Goal: Information Seeking & Learning: Learn about a topic

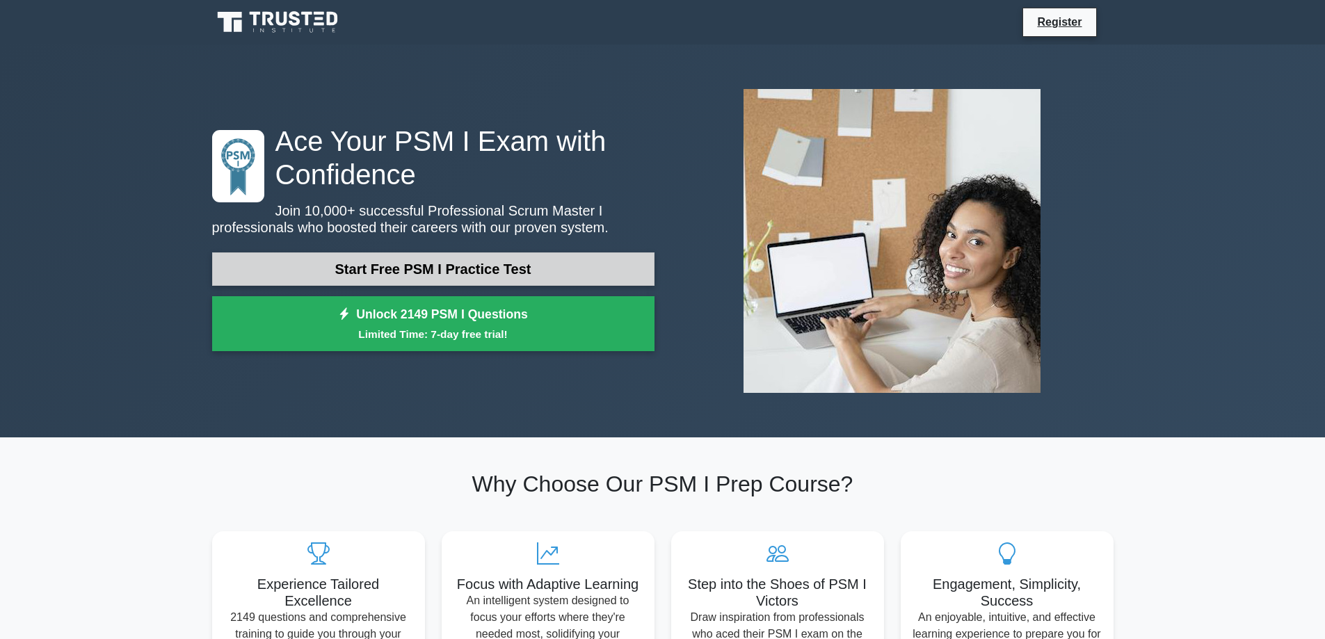
click at [435, 265] on link "Start Free PSM I Practice Test" at bounding box center [433, 268] width 442 height 33
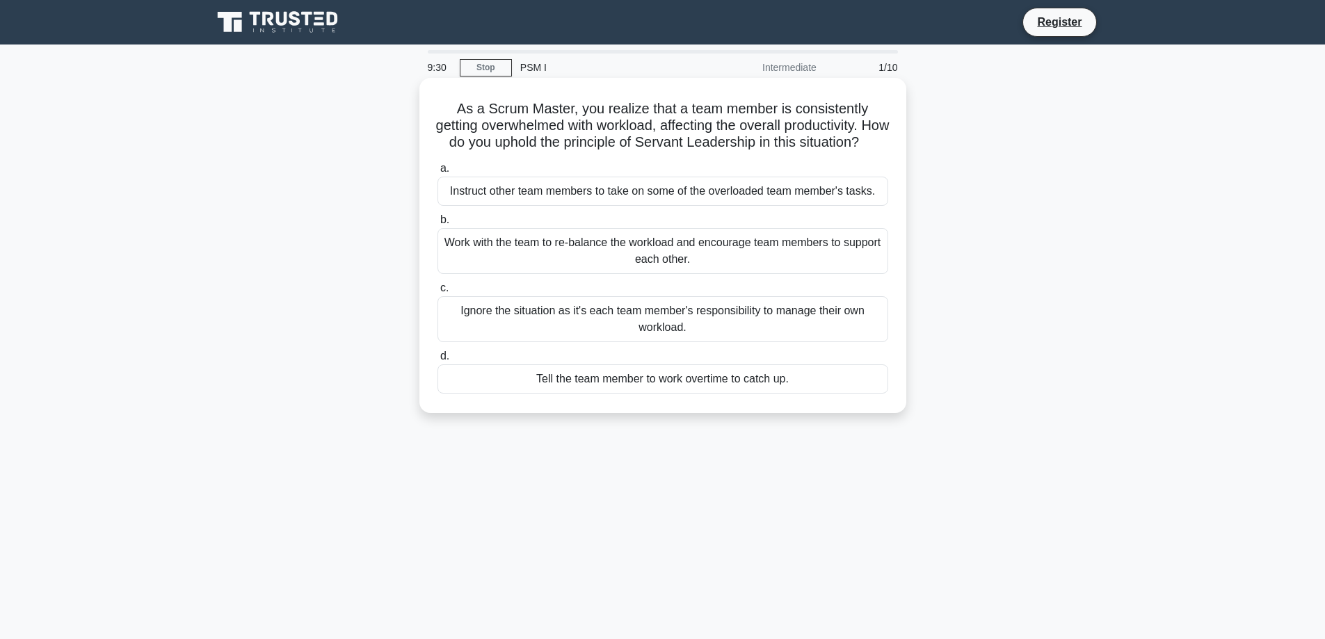
click at [574, 270] on div "Work with the team to re-balance the workload and encourage team members to sup…" at bounding box center [662, 251] width 451 height 46
click at [437, 225] on input "b. Work with the team to re-balance the workload and encourage team members to …" at bounding box center [437, 220] width 0 height 9
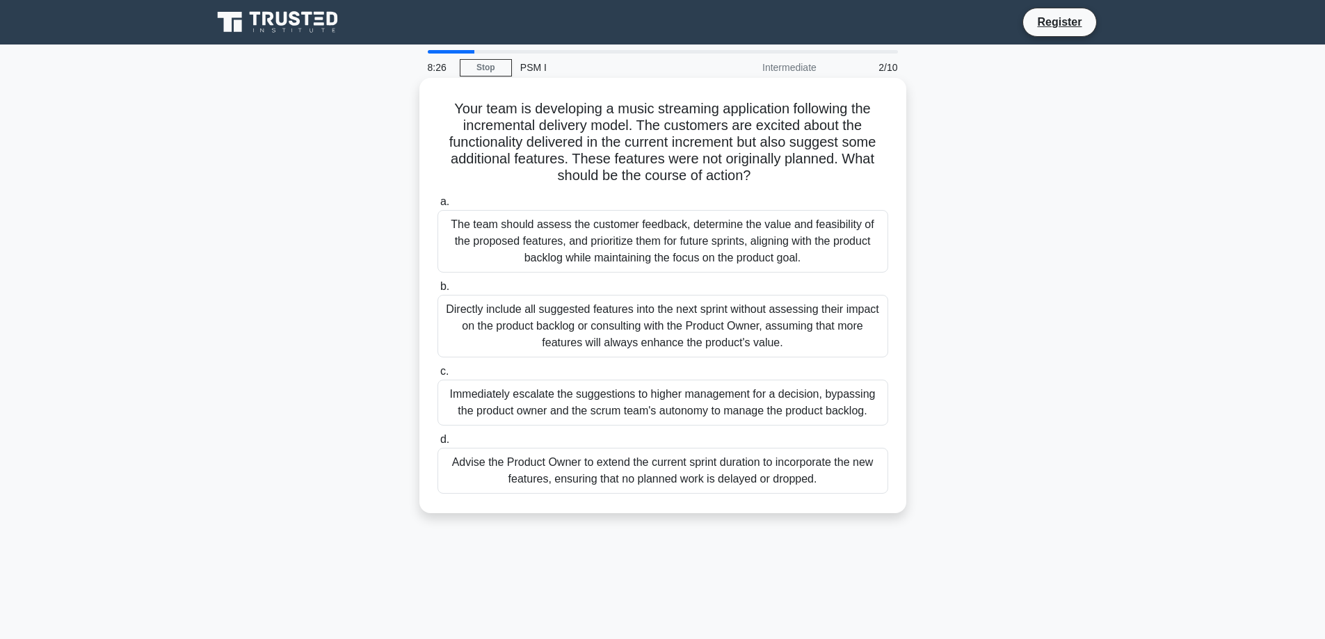
click at [664, 410] on div "Immediately escalate the suggestions to higher management for a decision, bypas…" at bounding box center [662, 403] width 451 height 46
click at [437, 376] on input "c. Immediately escalate the suggestions to higher management for a decision, by…" at bounding box center [437, 371] width 0 height 9
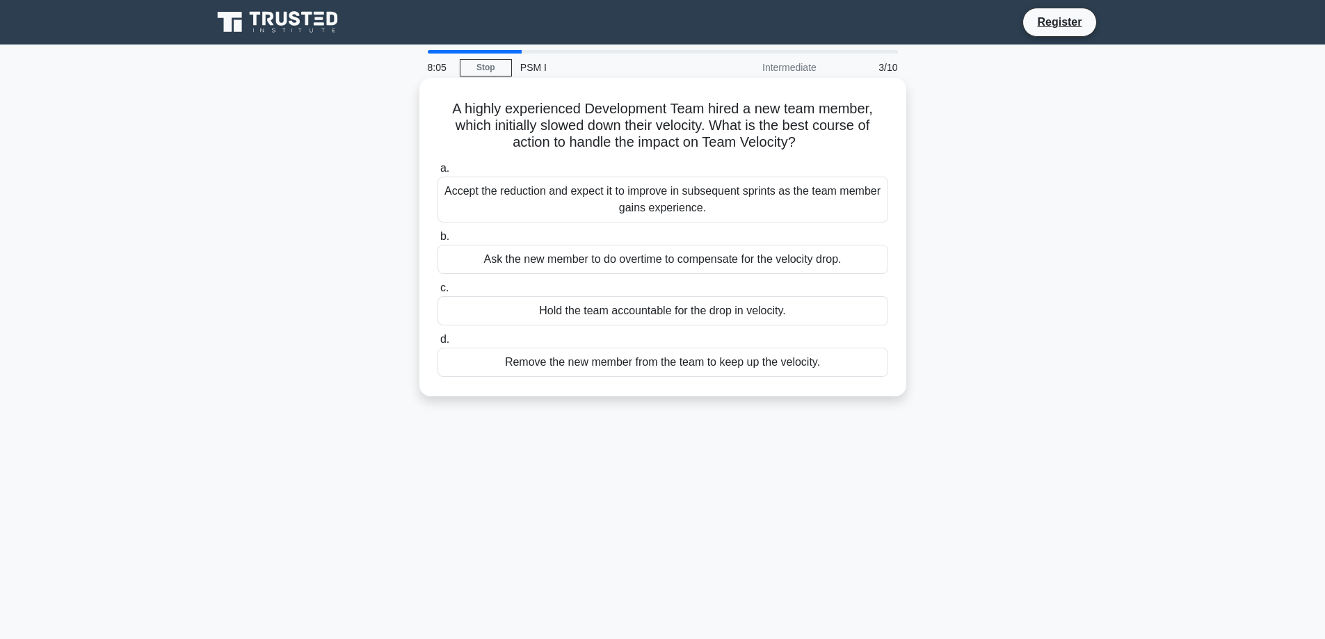
click at [587, 202] on div "Accept the reduction and expect it to improve in subsequent sprints as the team…" at bounding box center [662, 200] width 451 height 46
click at [437, 173] on input "a. Accept the reduction and expect it to improve in subsequent sprints as the t…" at bounding box center [437, 168] width 0 height 9
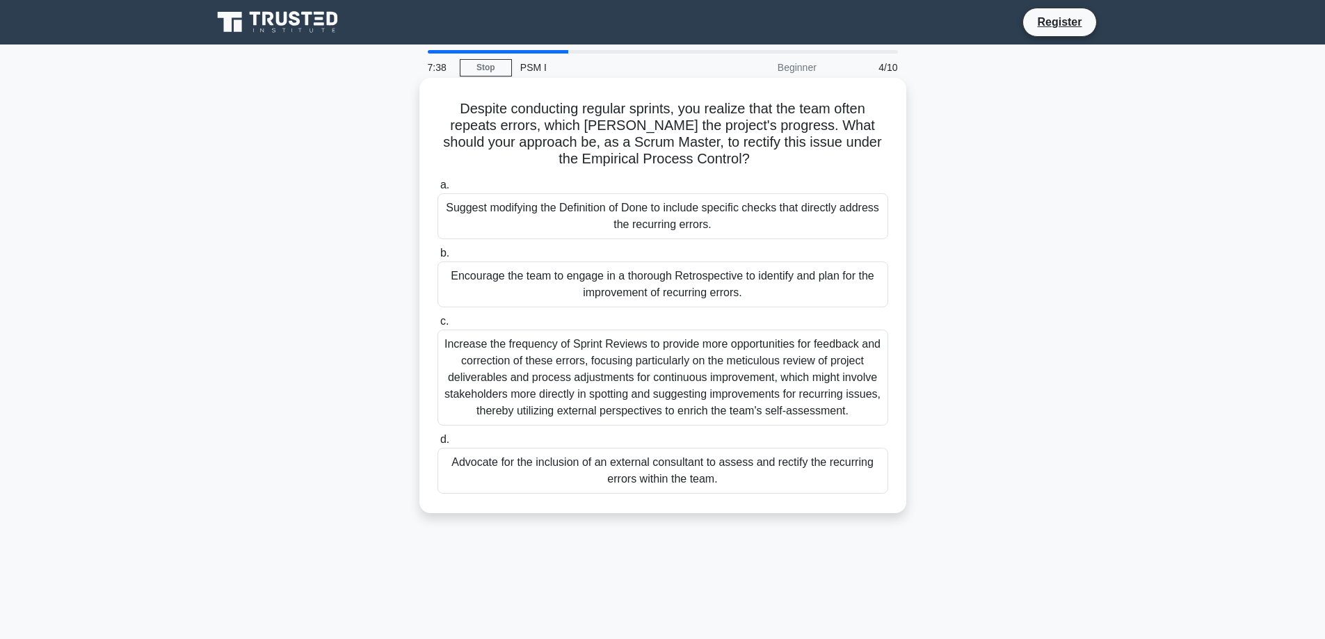
scroll to position [70, 0]
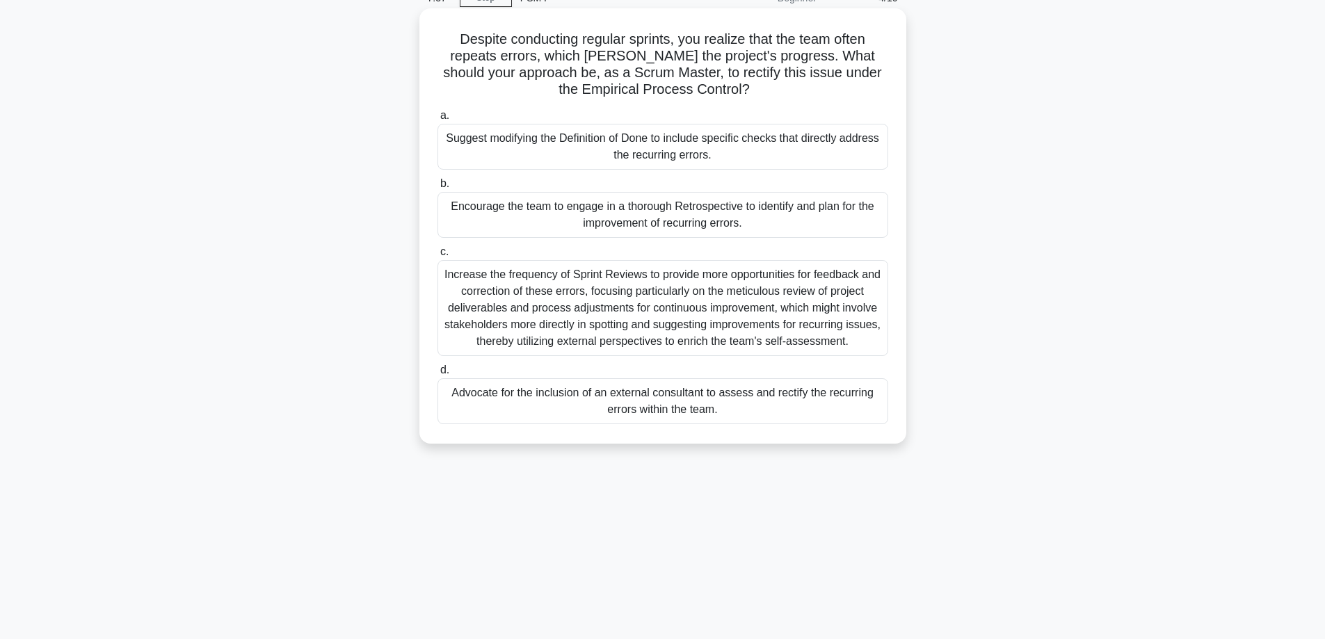
click at [609, 212] on div "Encourage the team to engage in a thorough Retrospective to identify and plan f…" at bounding box center [662, 215] width 451 height 46
click at [437, 188] on input "b. Encourage the team to engage in a thorough Retrospective to identify and pla…" at bounding box center [437, 183] width 0 height 9
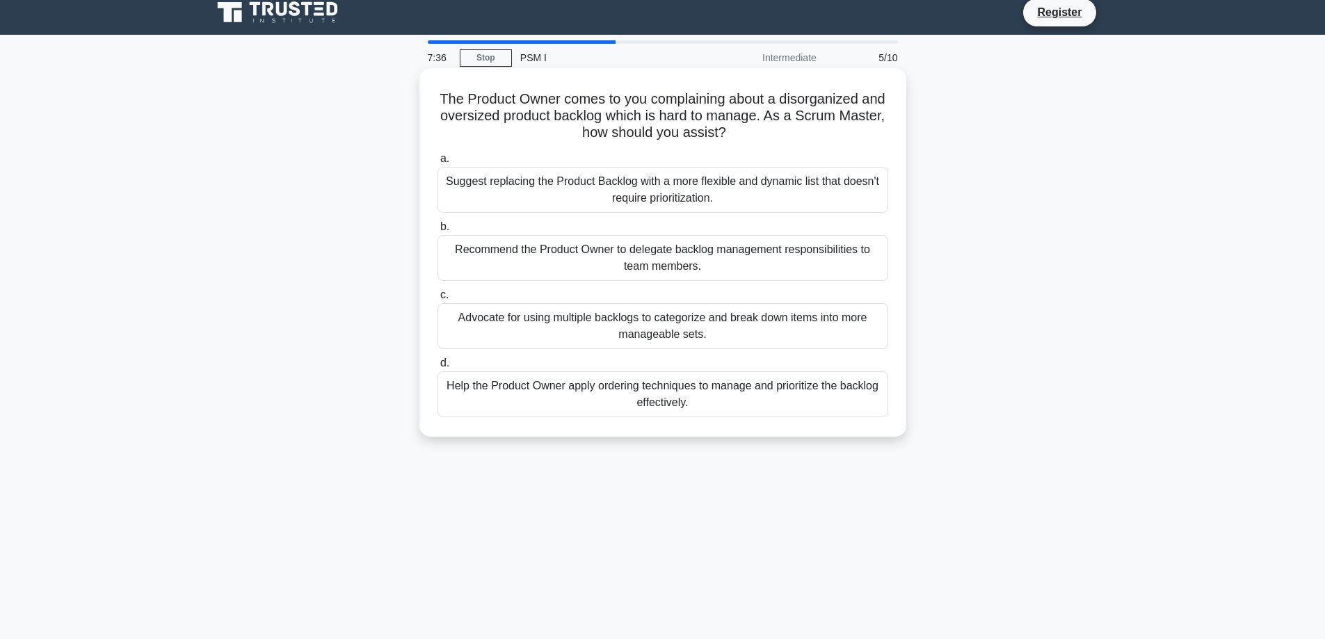
scroll to position [0, 0]
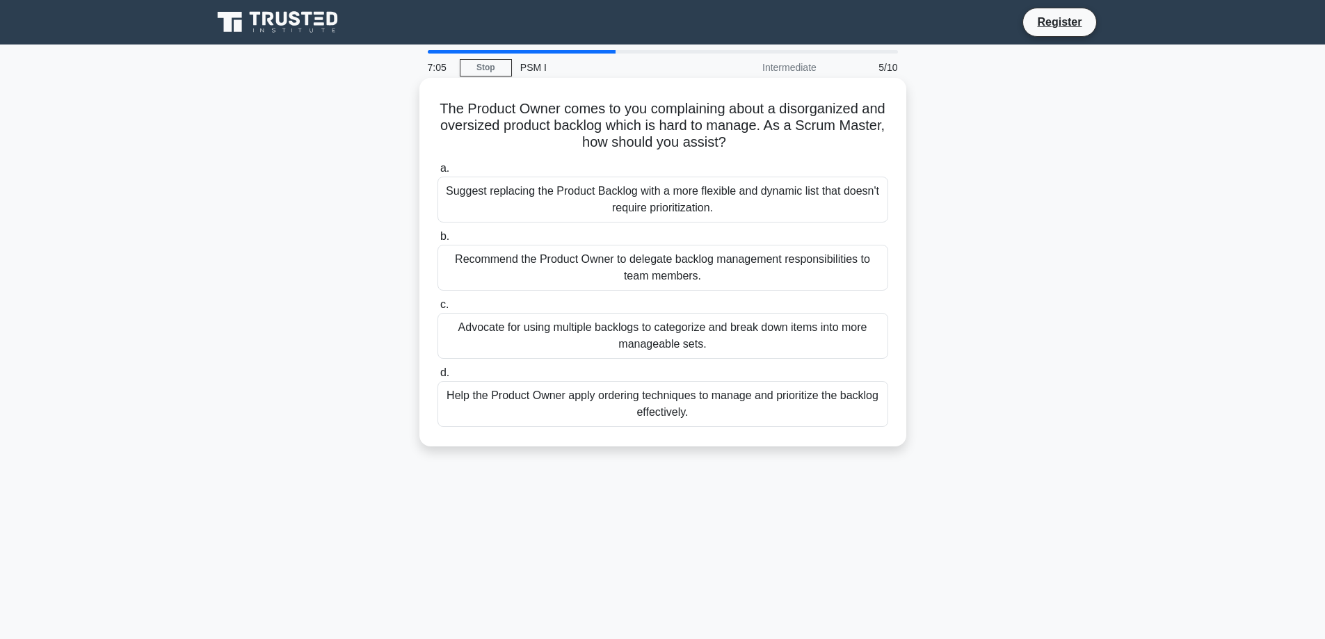
click at [595, 405] on div "Help the Product Owner apply ordering techniques to manage and prioritize the b…" at bounding box center [662, 404] width 451 height 46
click at [437, 378] on input "d. Help the Product Owner apply ordering techniques to manage and prioritize th…" at bounding box center [437, 373] width 0 height 9
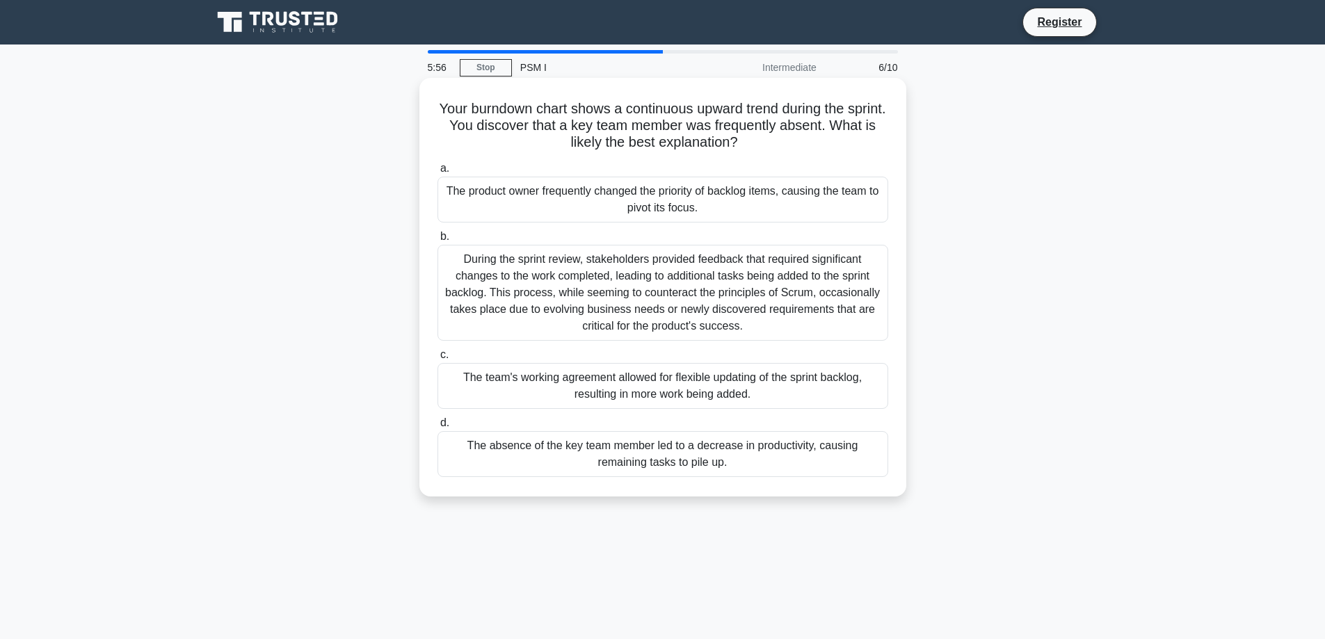
click at [544, 305] on div "During the sprint review, stakeholders provided feedback that required signific…" at bounding box center [662, 293] width 451 height 96
click at [437, 241] on input "b. During the sprint review, stakeholders provided feedback that required signi…" at bounding box center [437, 236] width 0 height 9
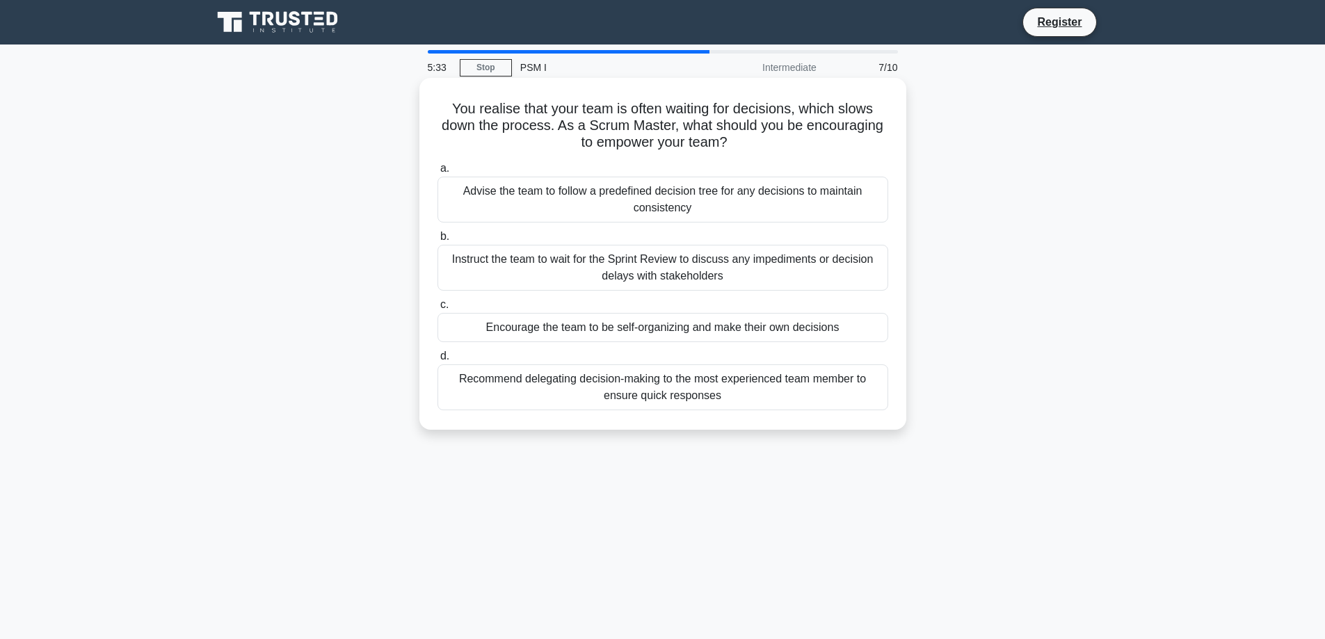
click at [583, 333] on div "Encourage the team to be self-organizing and make their own decisions" at bounding box center [662, 327] width 451 height 29
click at [437, 309] on input "c. Encourage the team to be self-organizing and make their own decisions" at bounding box center [437, 304] width 0 height 9
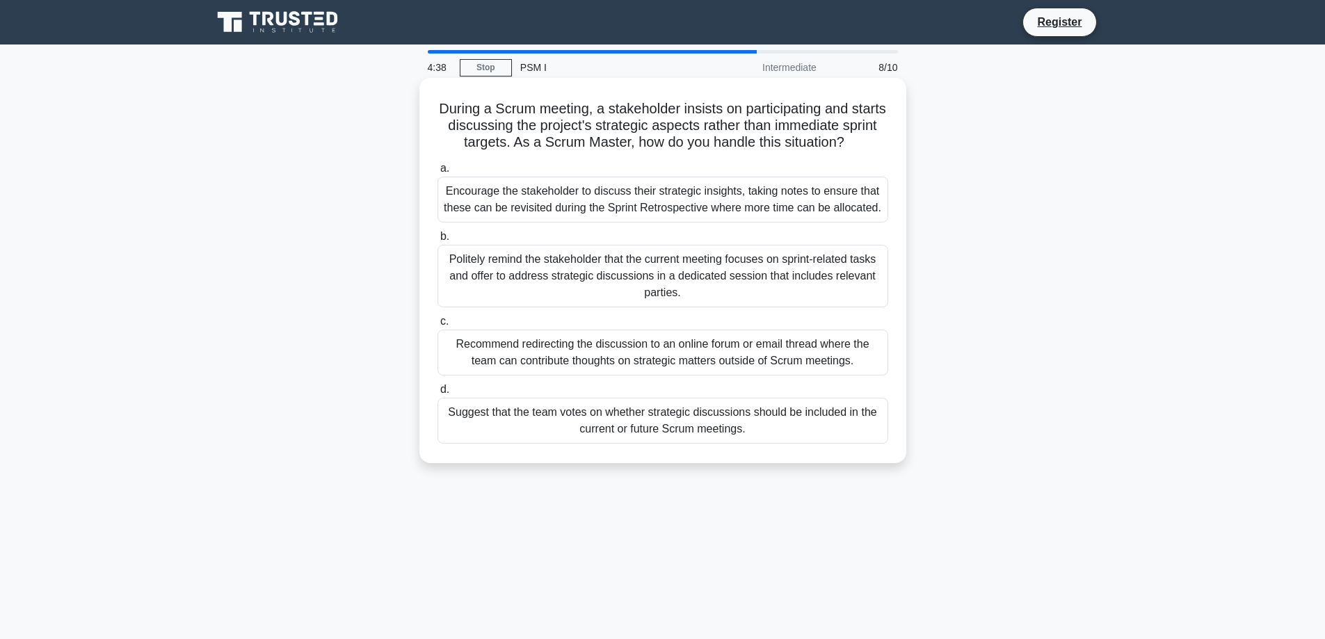
click at [672, 215] on div "Encourage the stakeholder to discuss their strategic insights, taking notes to …" at bounding box center [662, 200] width 451 height 46
click at [437, 173] on input "a. Encourage the stakeholder to discuss their strategic insights, taking notes …" at bounding box center [437, 168] width 0 height 9
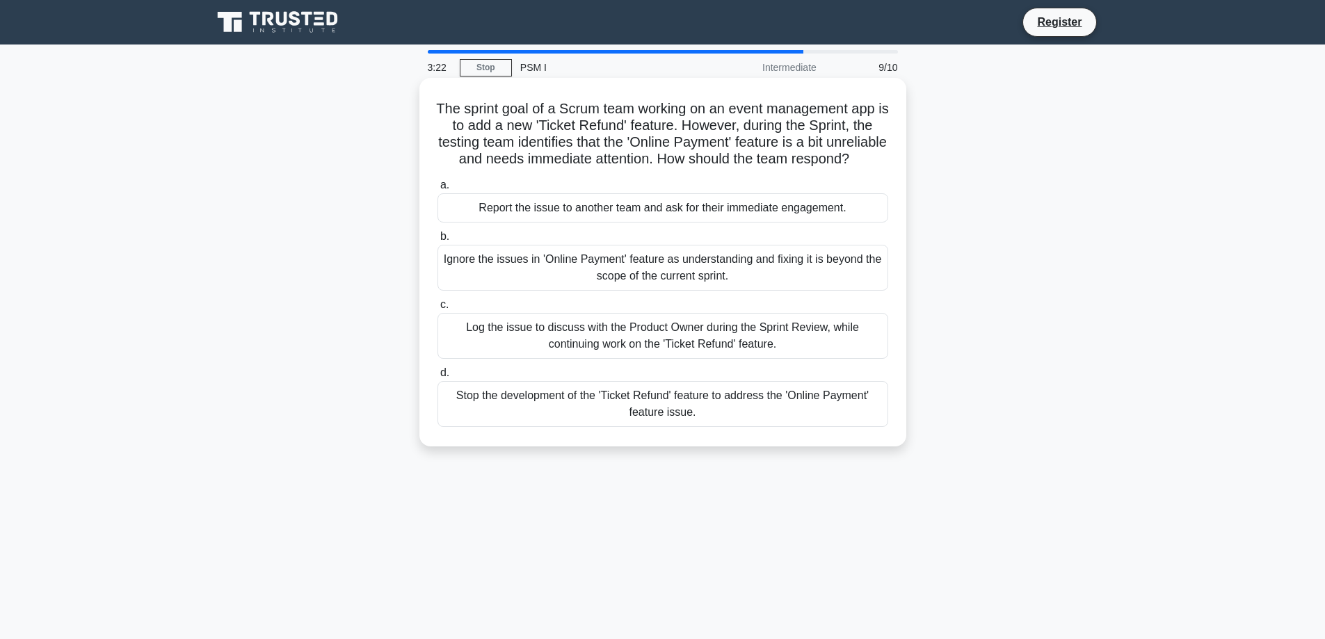
click at [605, 290] on div "Ignore the issues in 'Online Payment' feature as understanding and fixing it is…" at bounding box center [662, 268] width 451 height 46
click at [437, 241] on input "b. Ignore the issues in 'Online Payment' feature as understanding and fixing it…" at bounding box center [437, 236] width 0 height 9
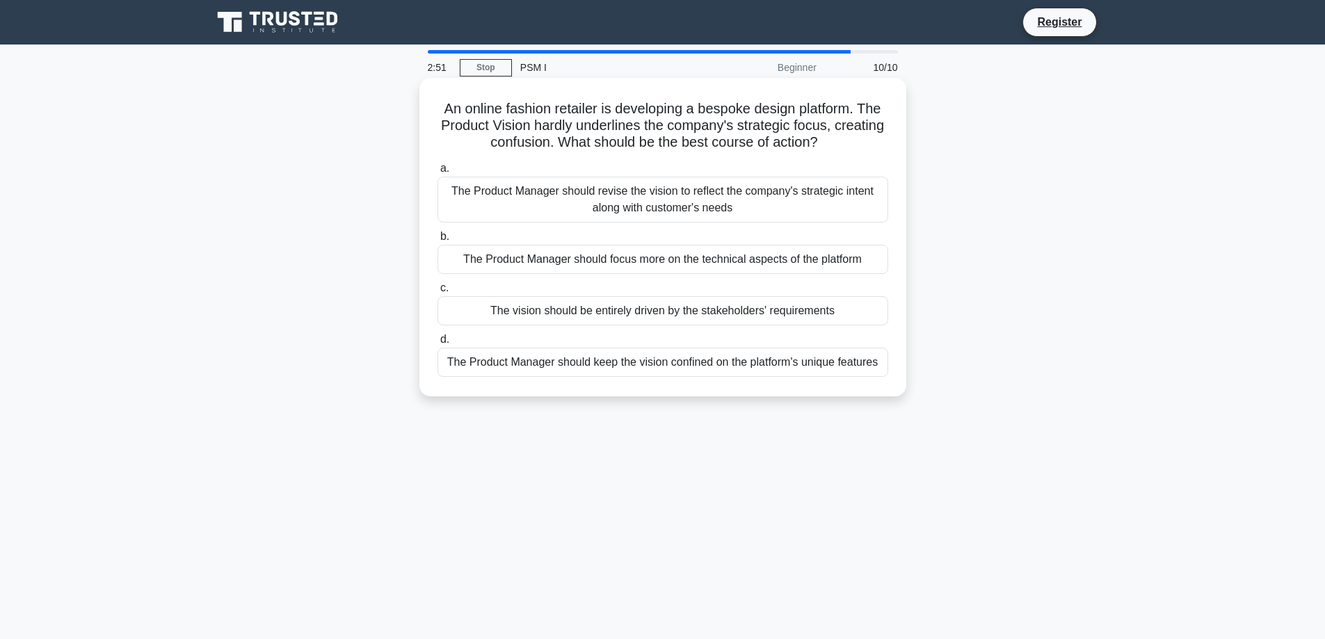
click at [561, 316] on div "The vision should be entirely driven by the stakeholders' requirements" at bounding box center [662, 310] width 451 height 29
click at [437, 293] on input "c. The vision should be entirely driven by the stakeholders' requirements" at bounding box center [437, 288] width 0 height 9
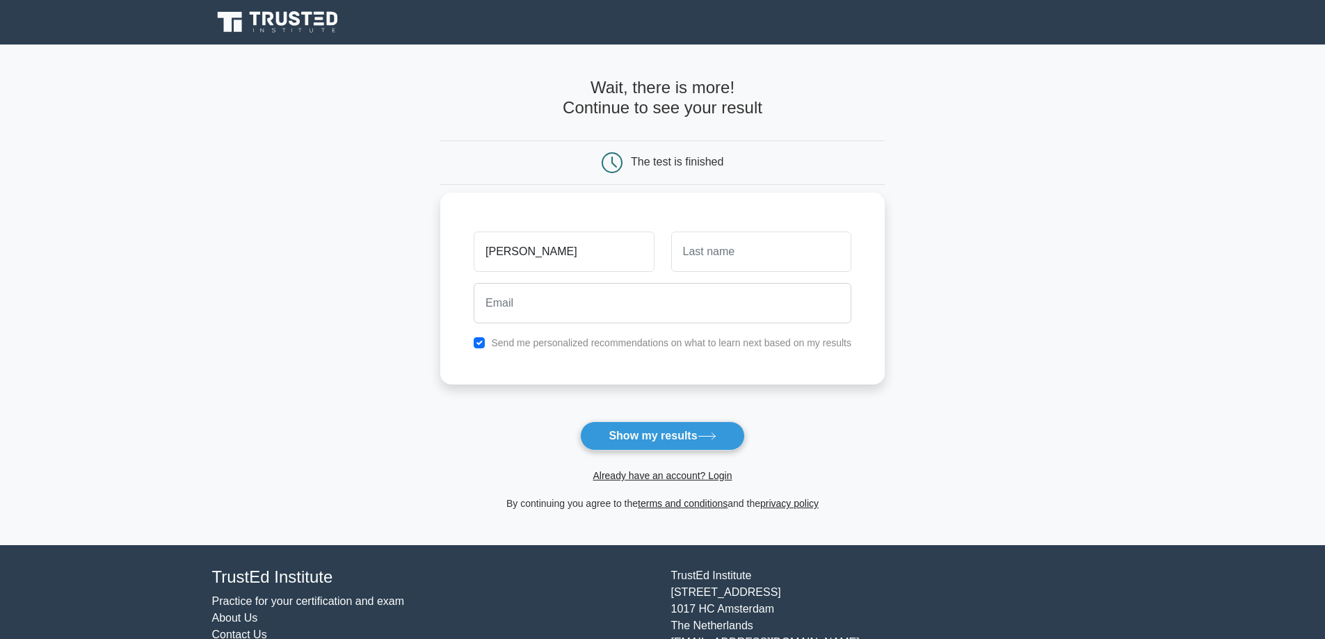
type input "Rodrigo"
type input "SA"
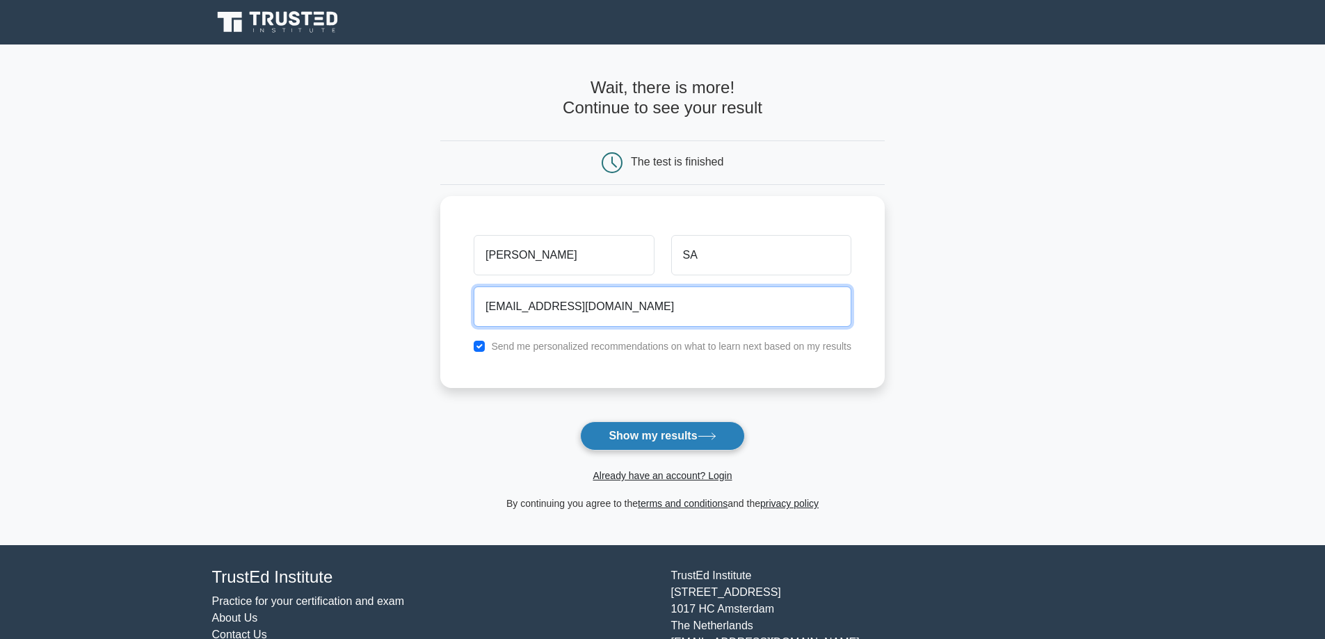
type input "Sadu@hotmail.com"
click at [640, 433] on button "Show my results" at bounding box center [662, 435] width 164 height 29
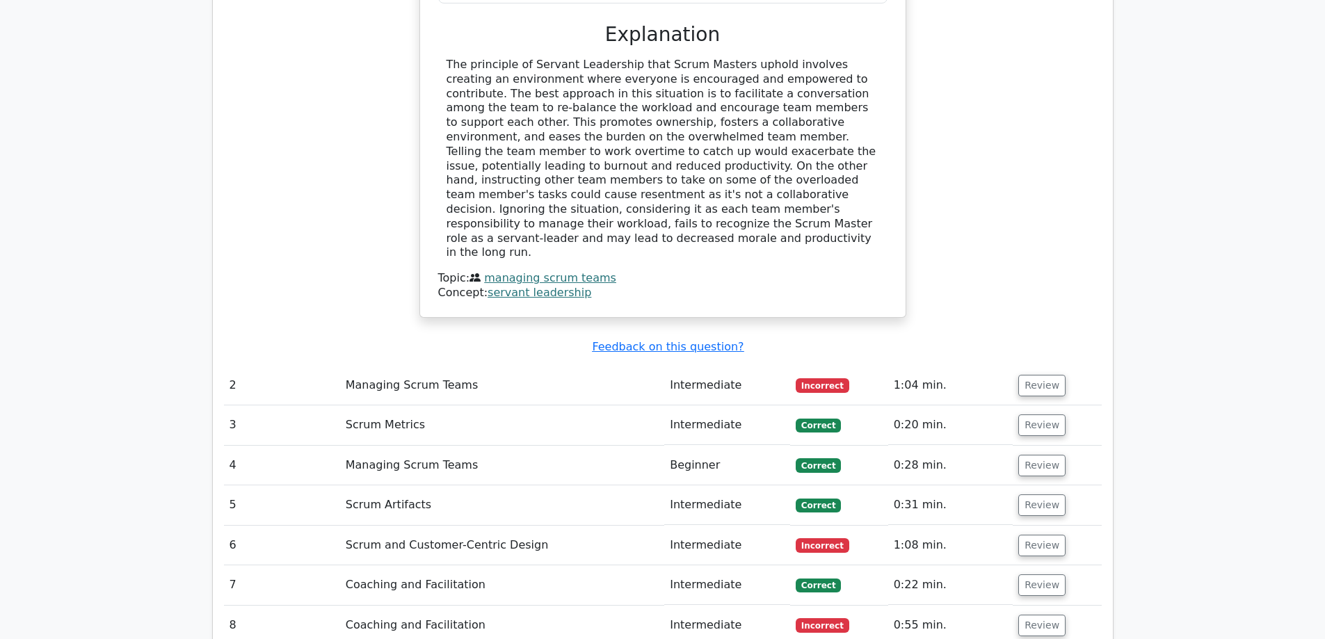
scroll to position [1669, 0]
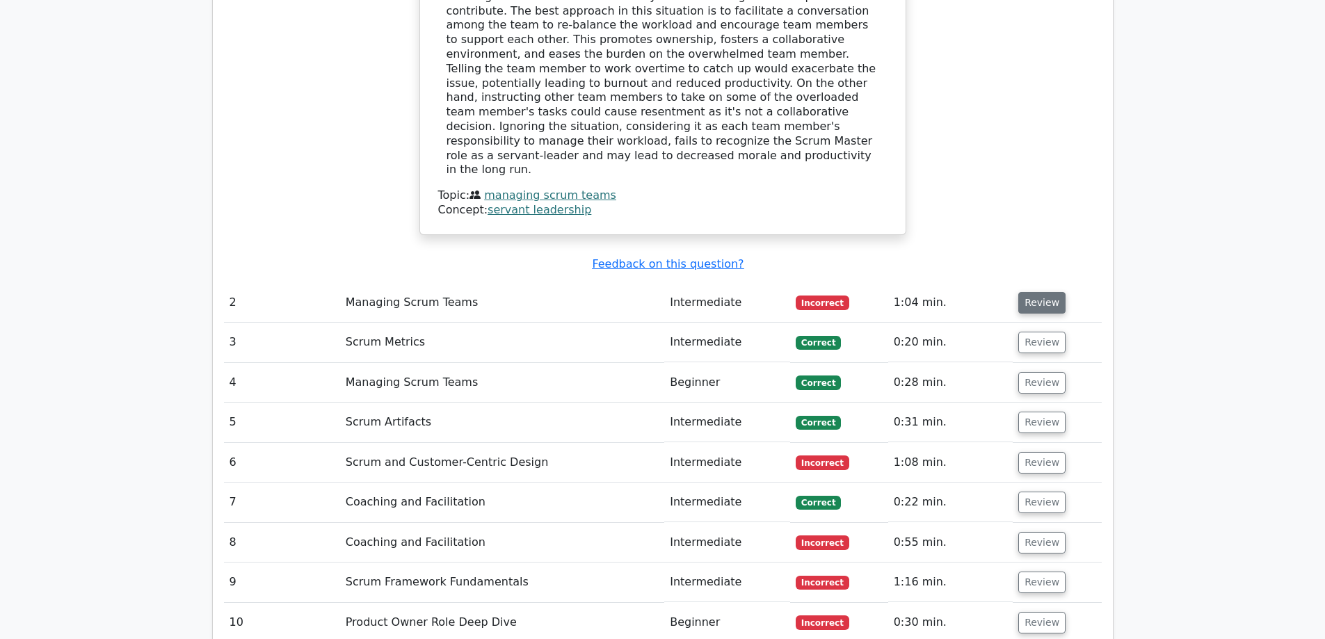
click at [1045, 292] on button "Review" at bounding box center [1041, 303] width 47 height 22
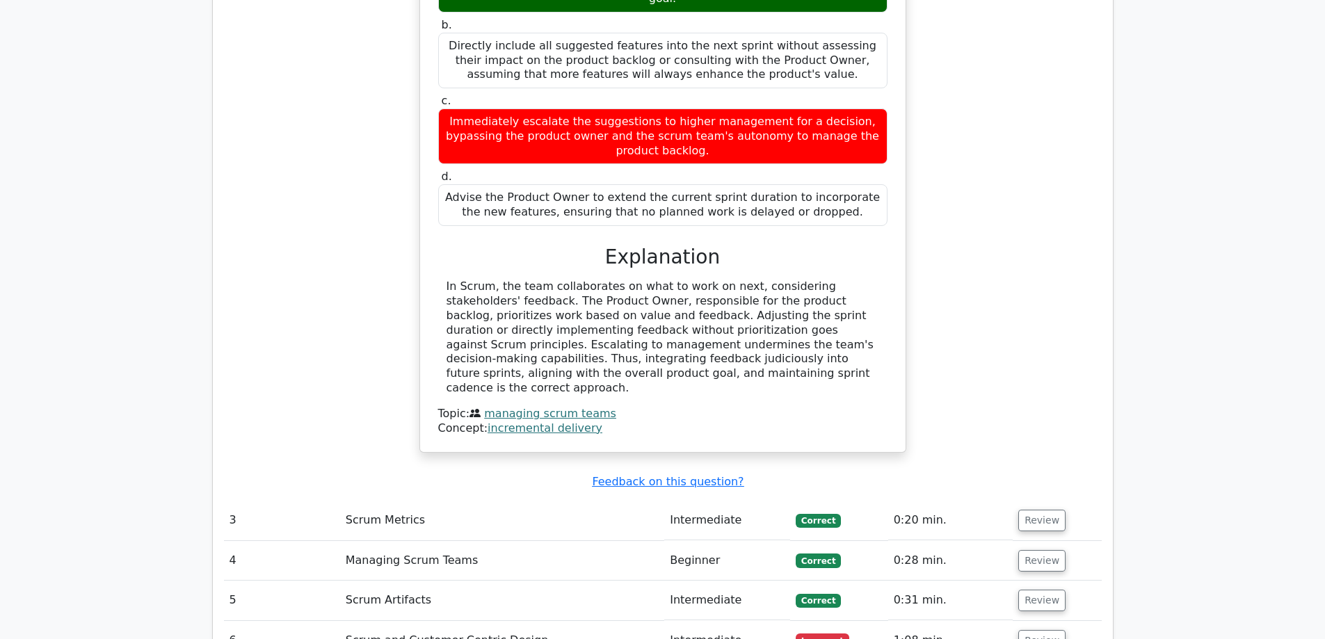
scroll to position [2295, 0]
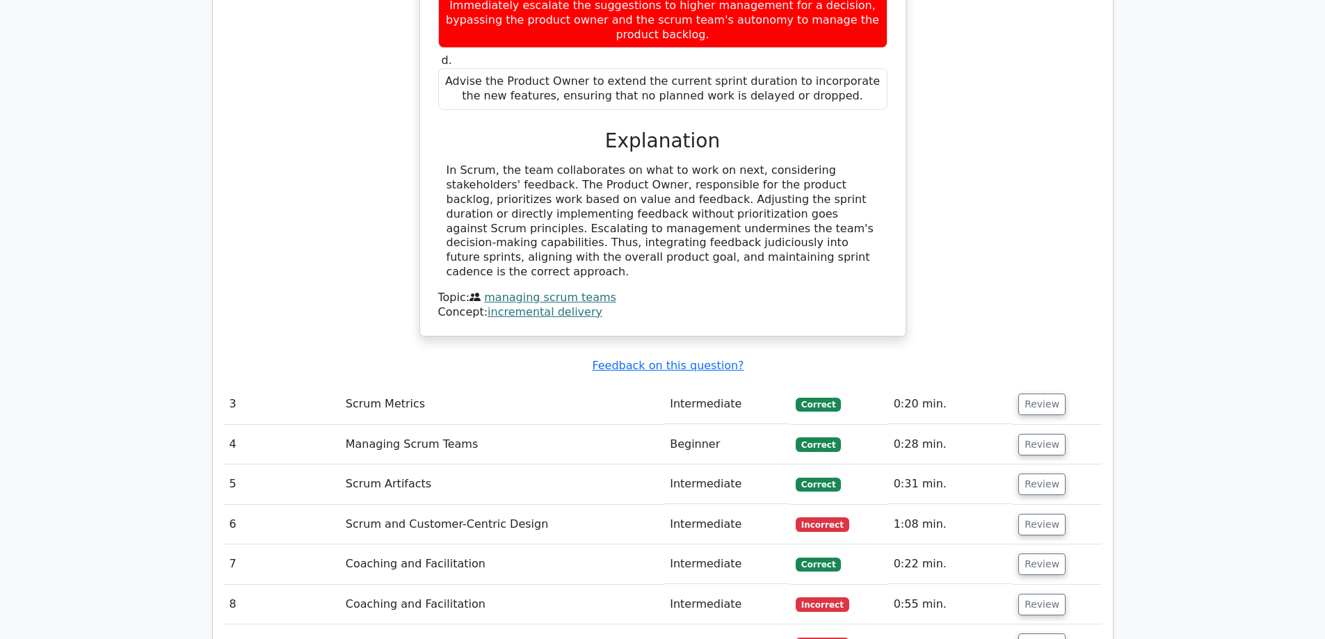
click at [475, 505] on td "Scrum and Customer-Centric Design" at bounding box center [502, 525] width 324 height 40
click at [1028, 514] on button "Review" at bounding box center [1041, 525] width 47 height 22
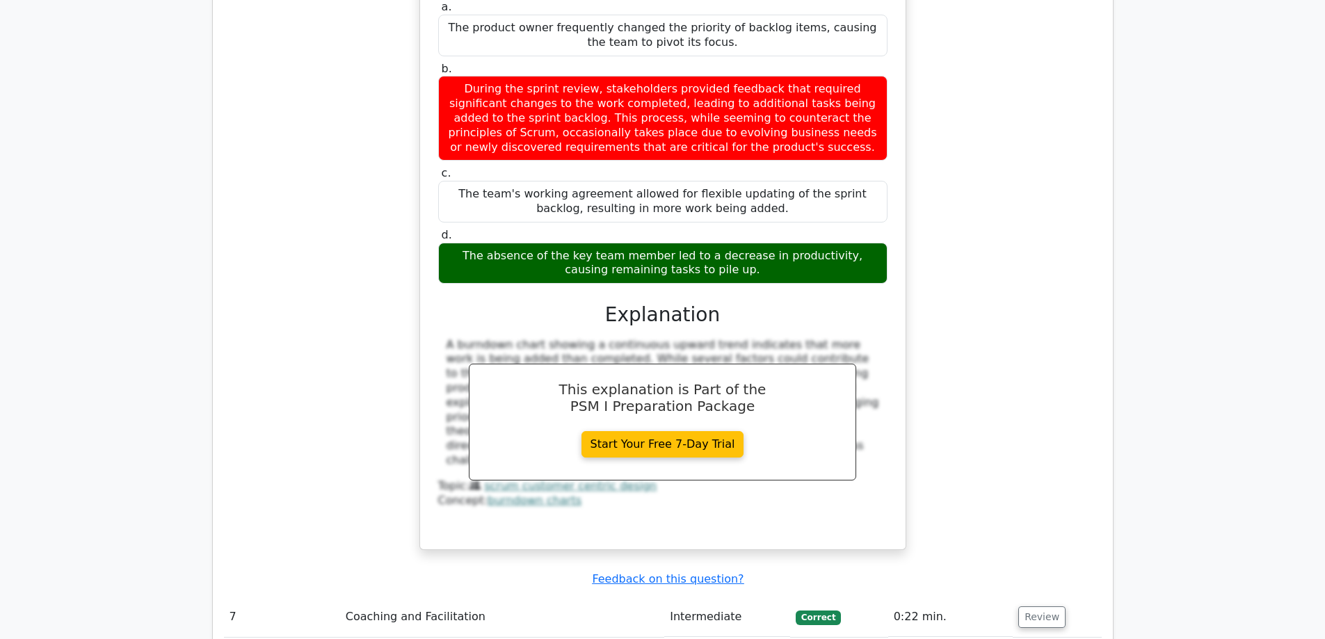
scroll to position [3268, 0]
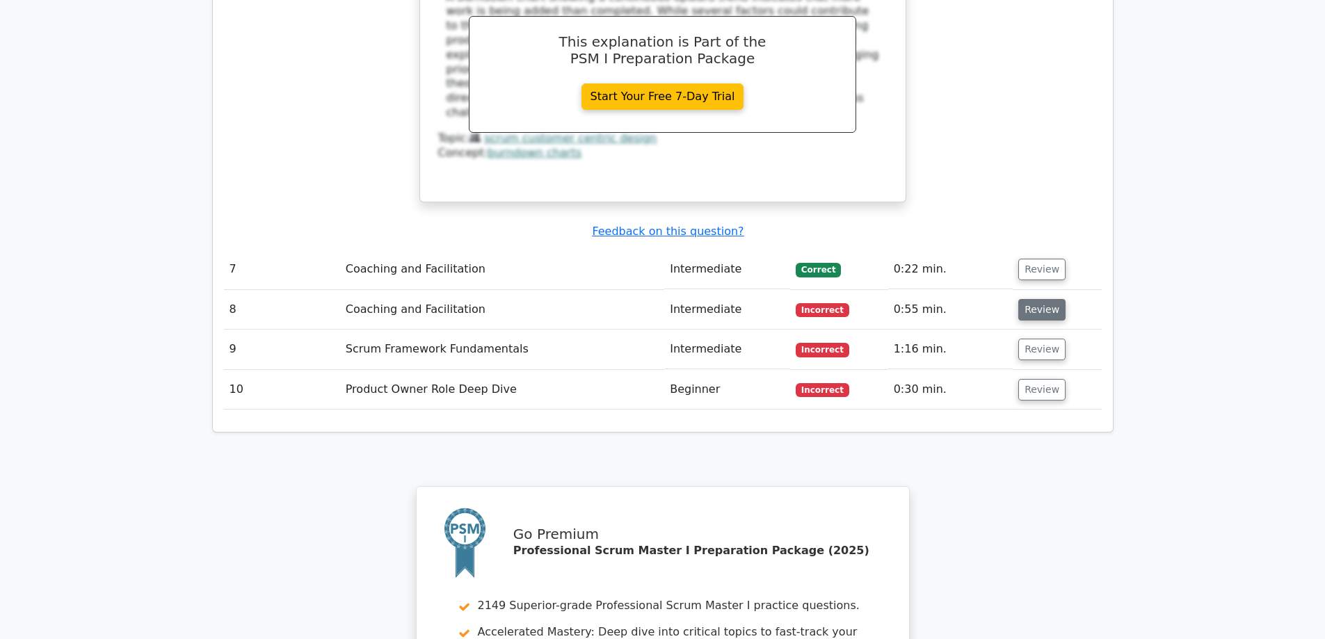
click at [1021, 299] on button "Review" at bounding box center [1041, 310] width 47 height 22
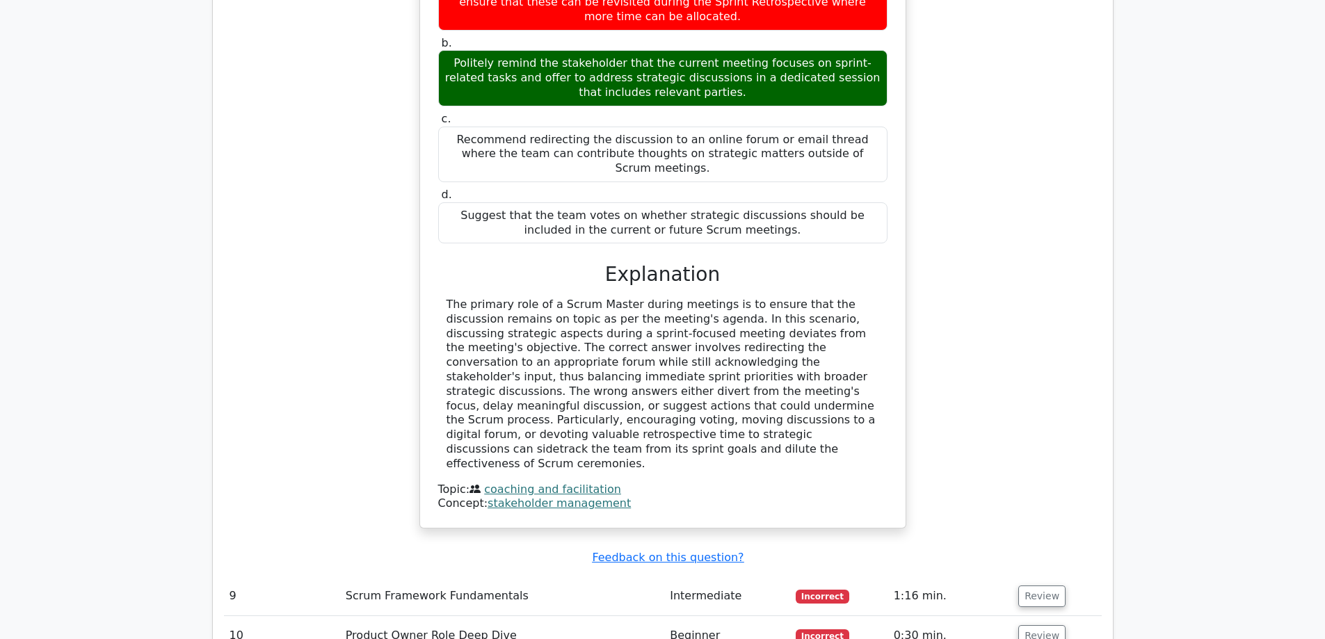
scroll to position [3824, 0]
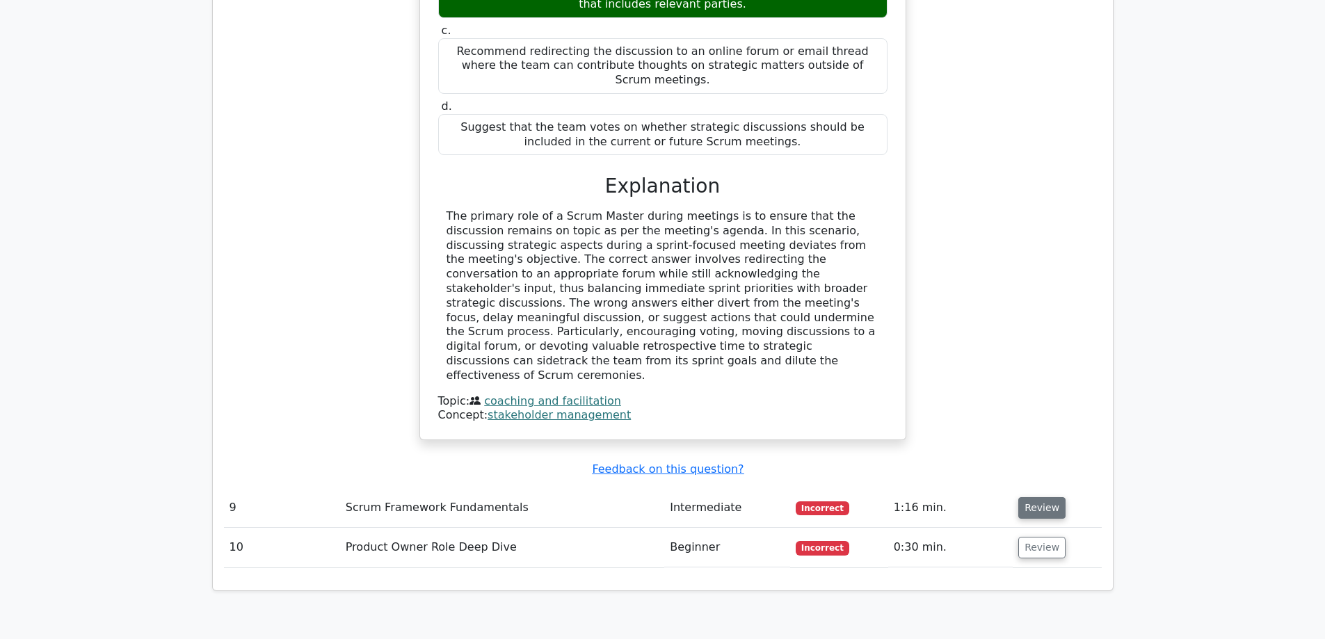
click at [1048, 497] on button "Review" at bounding box center [1041, 508] width 47 height 22
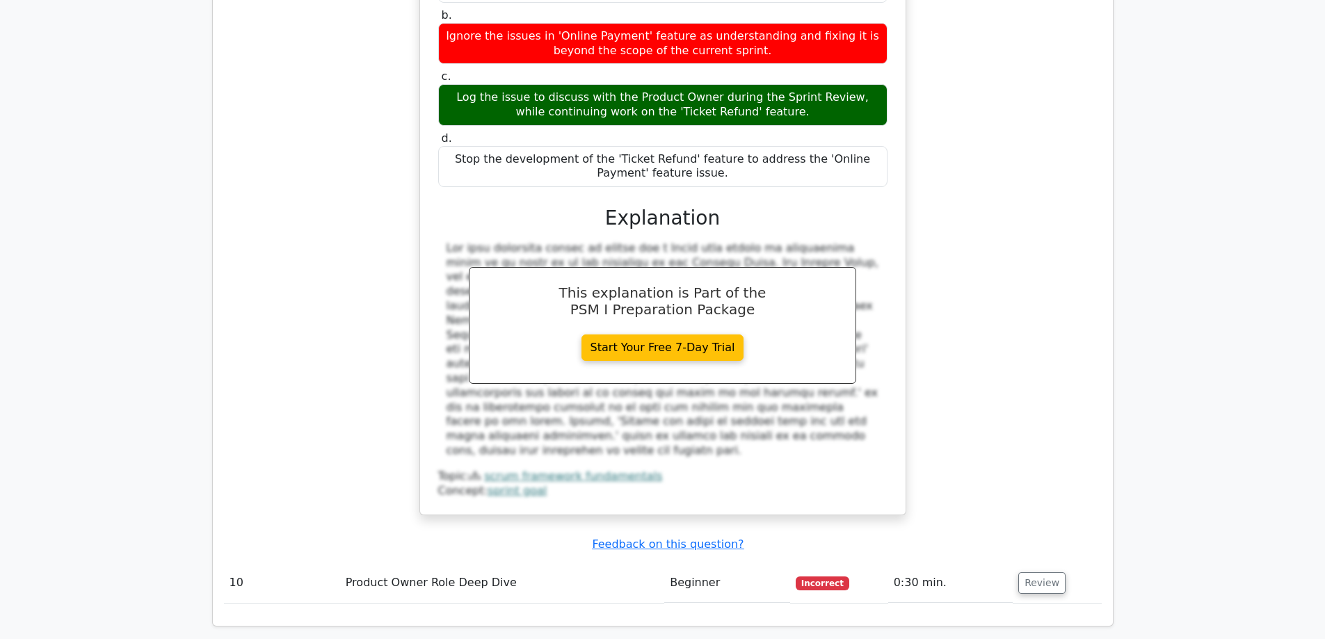
scroll to position [4520, 0]
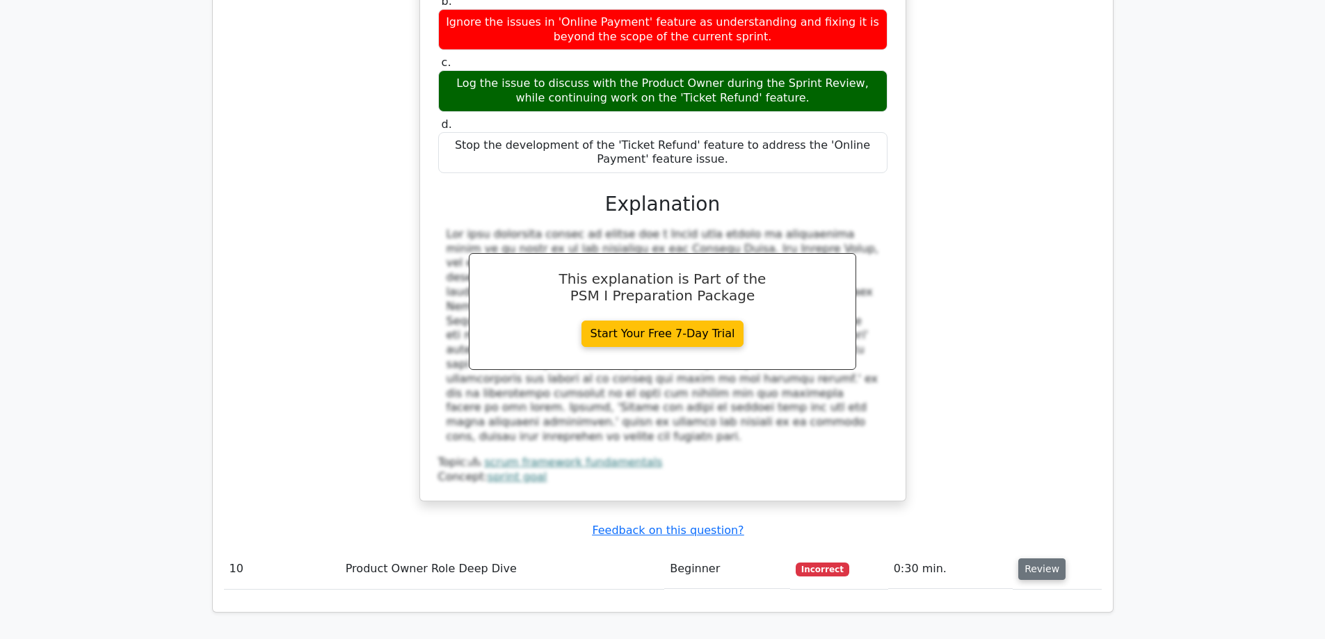
click at [1026, 558] on button "Review" at bounding box center [1041, 569] width 47 height 22
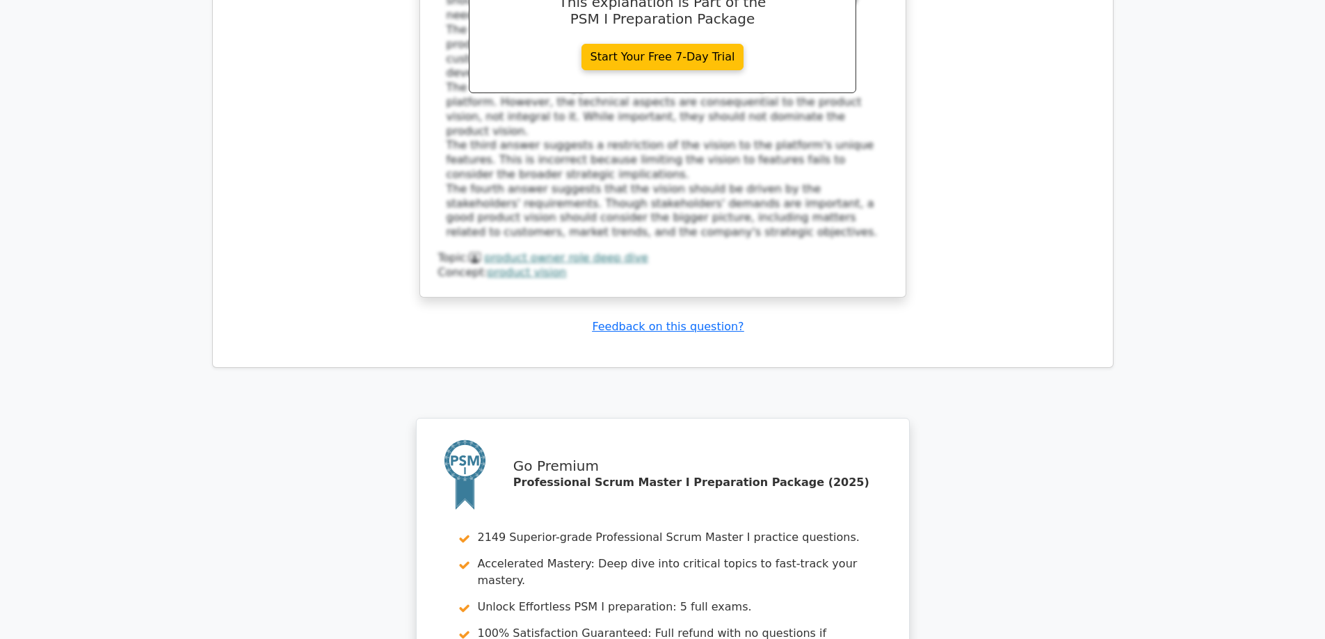
scroll to position [5630, 0]
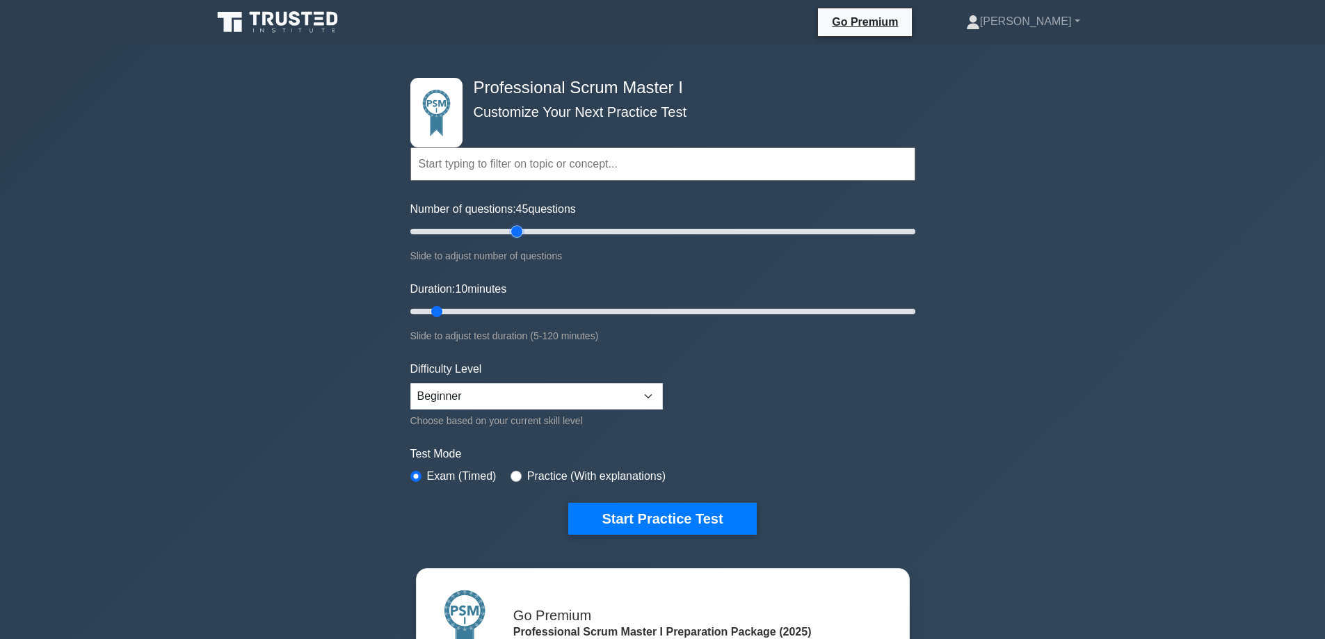
drag, startPoint x: 429, startPoint y: 231, endPoint x: 511, endPoint y: 230, distance: 82.1
type input "45"
click at [511, 230] on input "Number of questions: 45 questions" at bounding box center [662, 231] width 505 height 17
drag, startPoint x: 435, startPoint y: 312, endPoint x: 577, endPoint y: 311, distance: 141.8
type input "45"
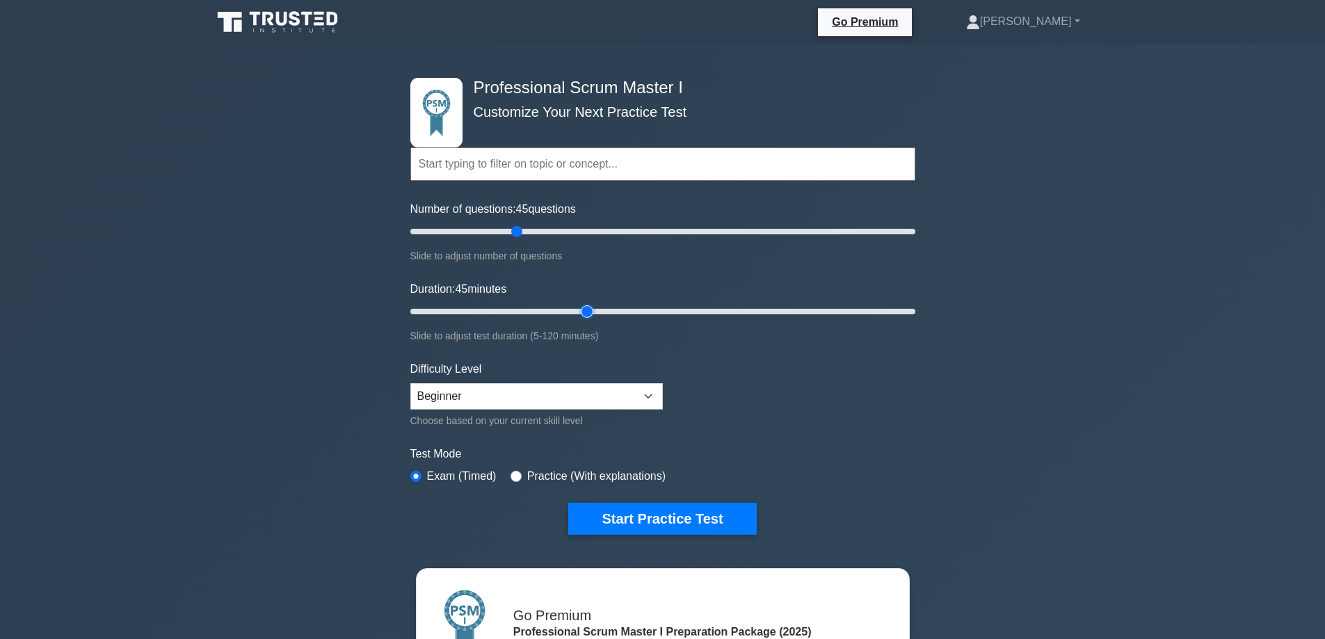
click at [577, 311] on input "Duration: 45 minutes" at bounding box center [662, 311] width 505 height 17
click at [524, 390] on select "Beginner Intermediate Expert" at bounding box center [536, 396] width 252 height 26
select select "intermediate"
click at [410, 383] on select "Beginner Intermediate Expert" at bounding box center [536, 396] width 252 height 26
click at [512, 478] on input "radio" at bounding box center [515, 476] width 11 height 11
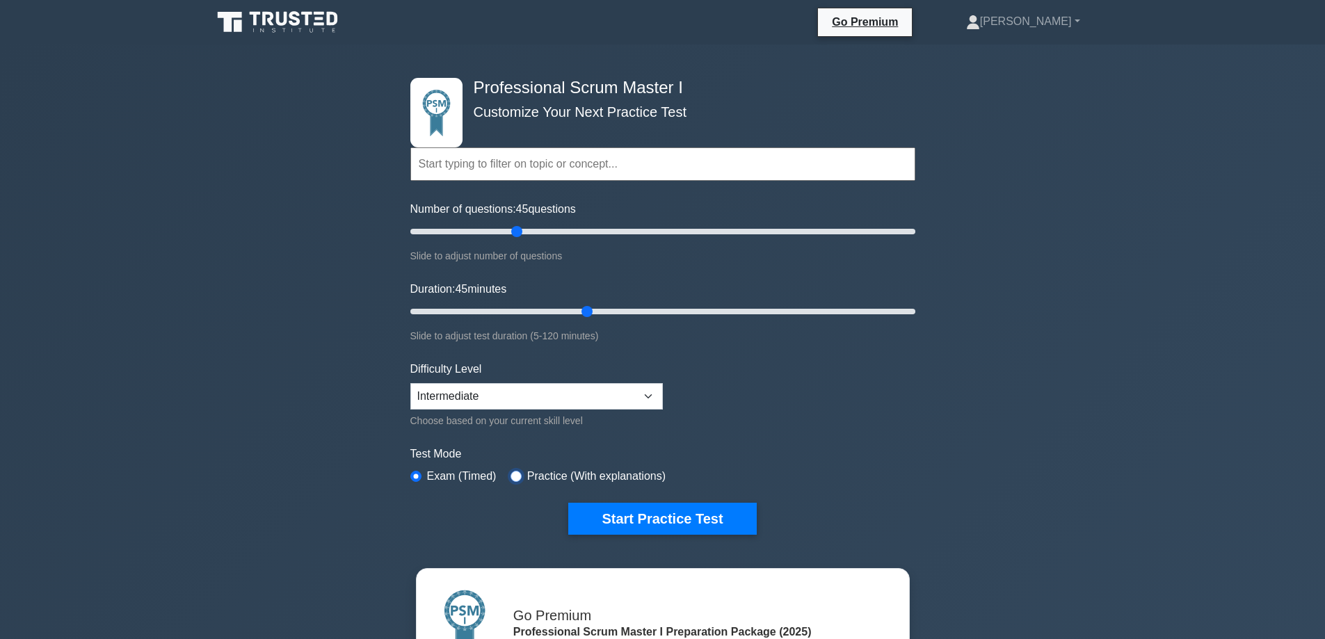
radio input "true"
click at [668, 517] on button "Start Practice Test" at bounding box center [662, 519] width 188 height 32
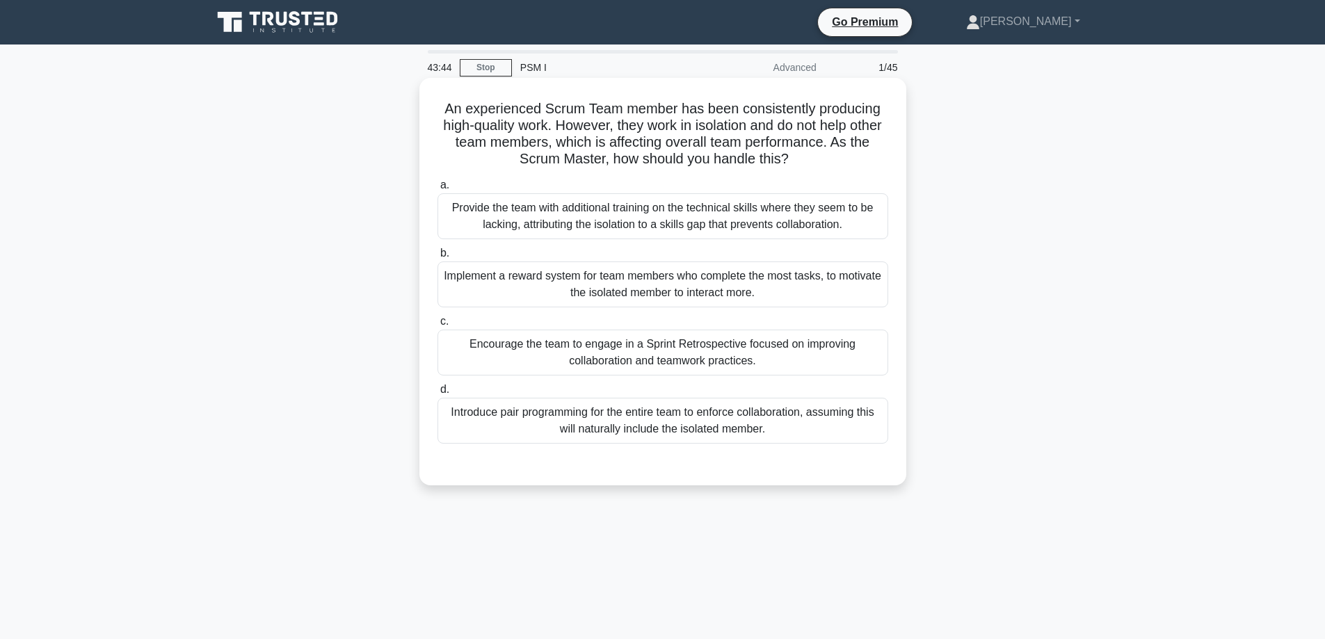
click at [553, 351] on div "Encourage the team to engage in a Sprint Retrospective focused on improving col…" at bounding box center [662, 353] width 451 height 46
click at [437, 326] on input "c. Encourage the team to engage in a Sprint Retrospective focused on improving …" at bounding box center [437, 321] width 0 height 9
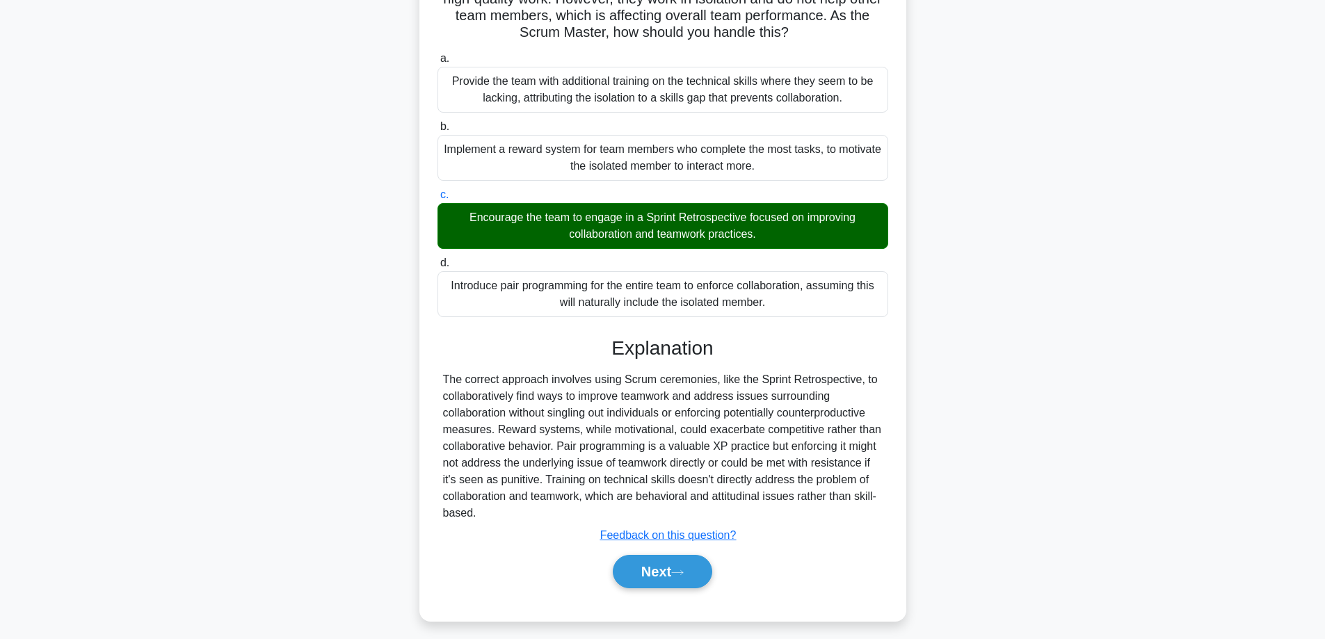
scroll to position [136, 0]
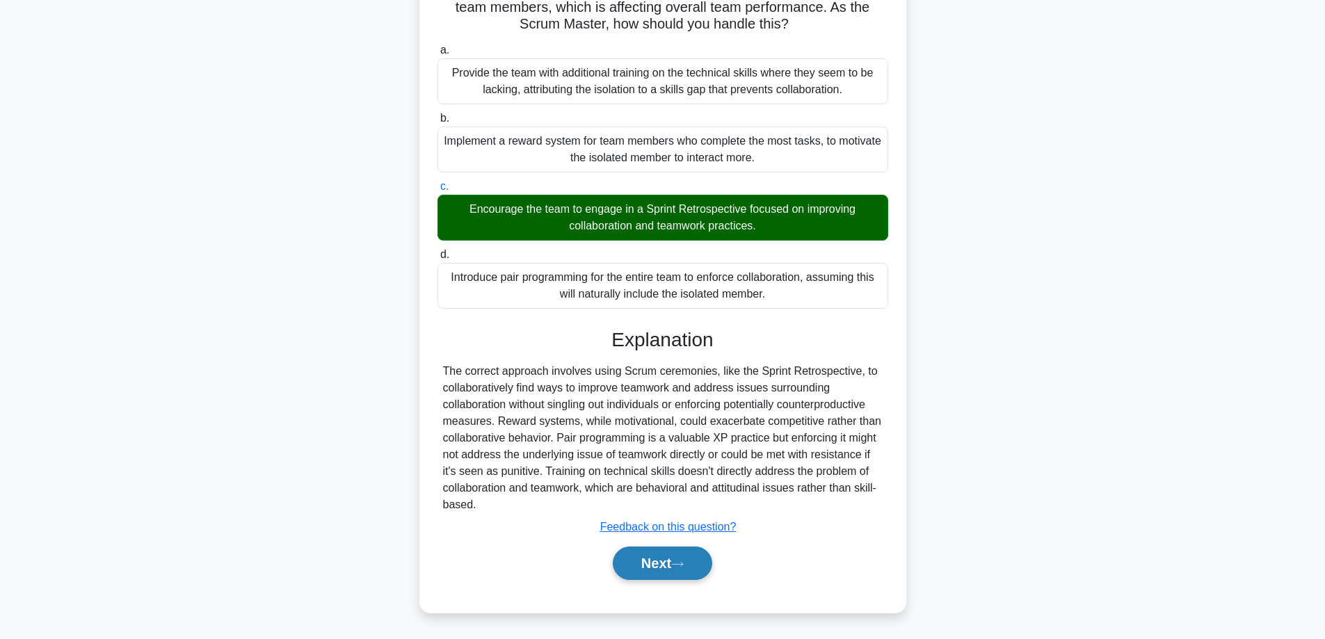
click at [659, 565] on button "Next" at bounding box center [662, 563] width 99 height 33
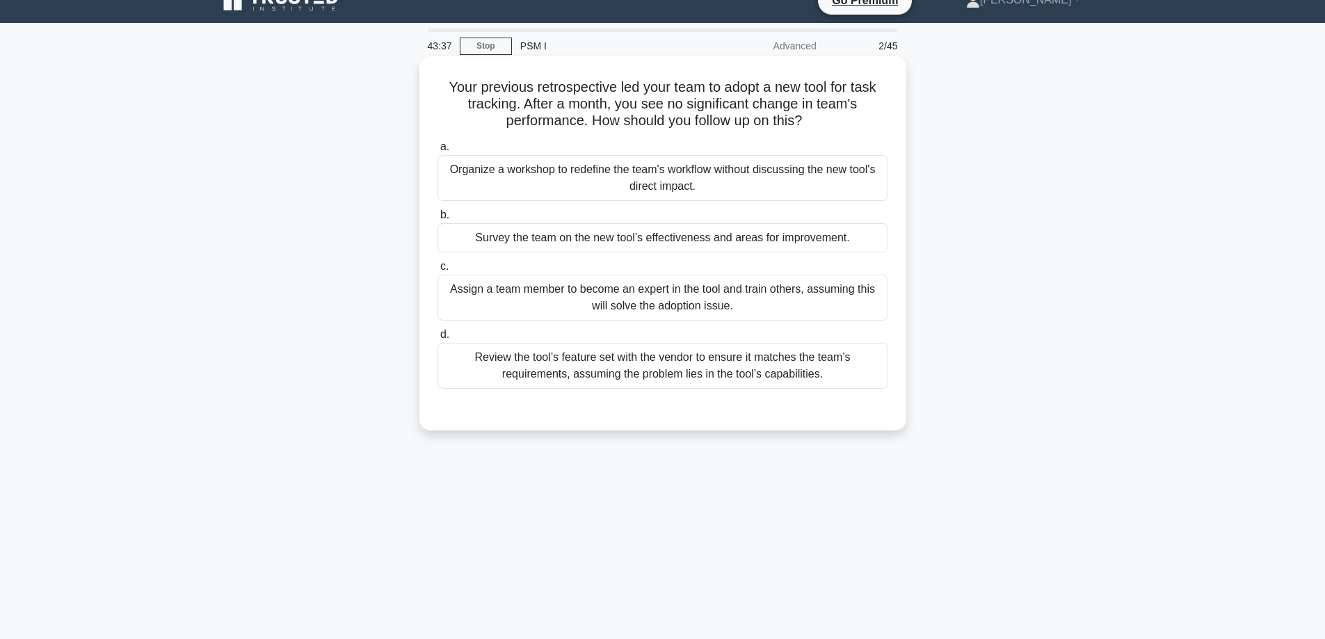
scroll to position [0, 0]
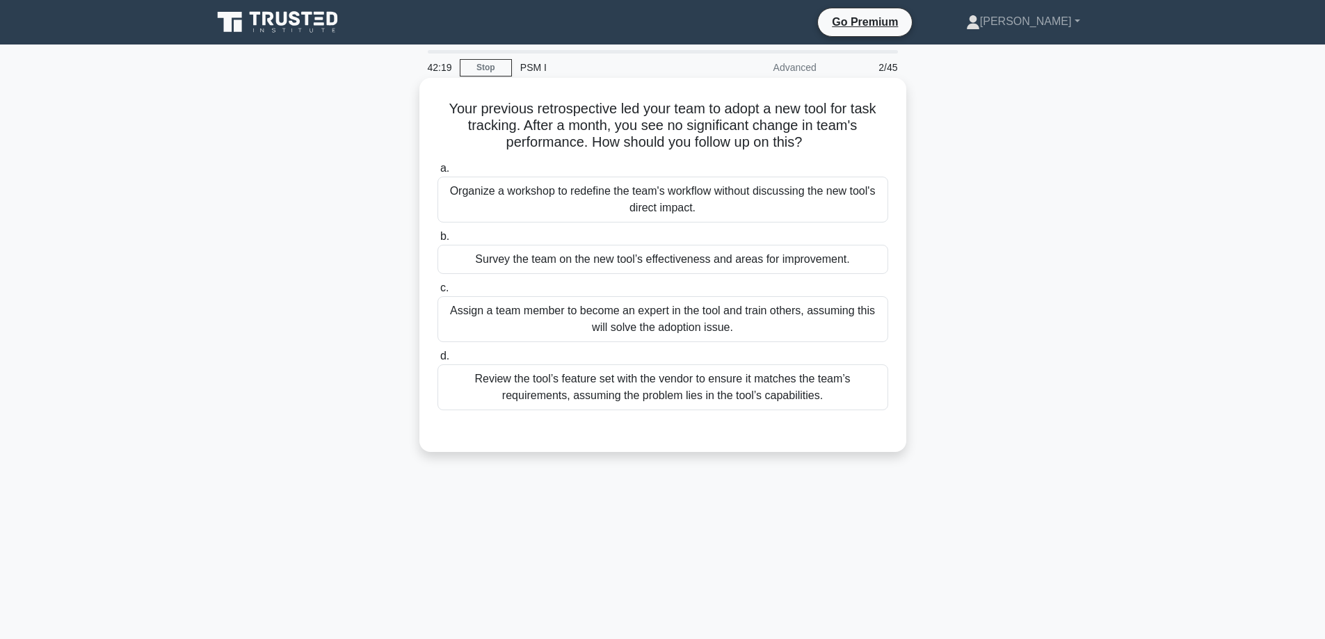
click at [632, 316] on div "Assign a team member to become an expert in the tool and train others, assuming…" at bounding box center [662, 319] width 451 height 46
click at [437, 293] on input "c. Assign a team member to become an expert in the tool and train others, assum…" at bounding box center [437, 288] width 0 height 9
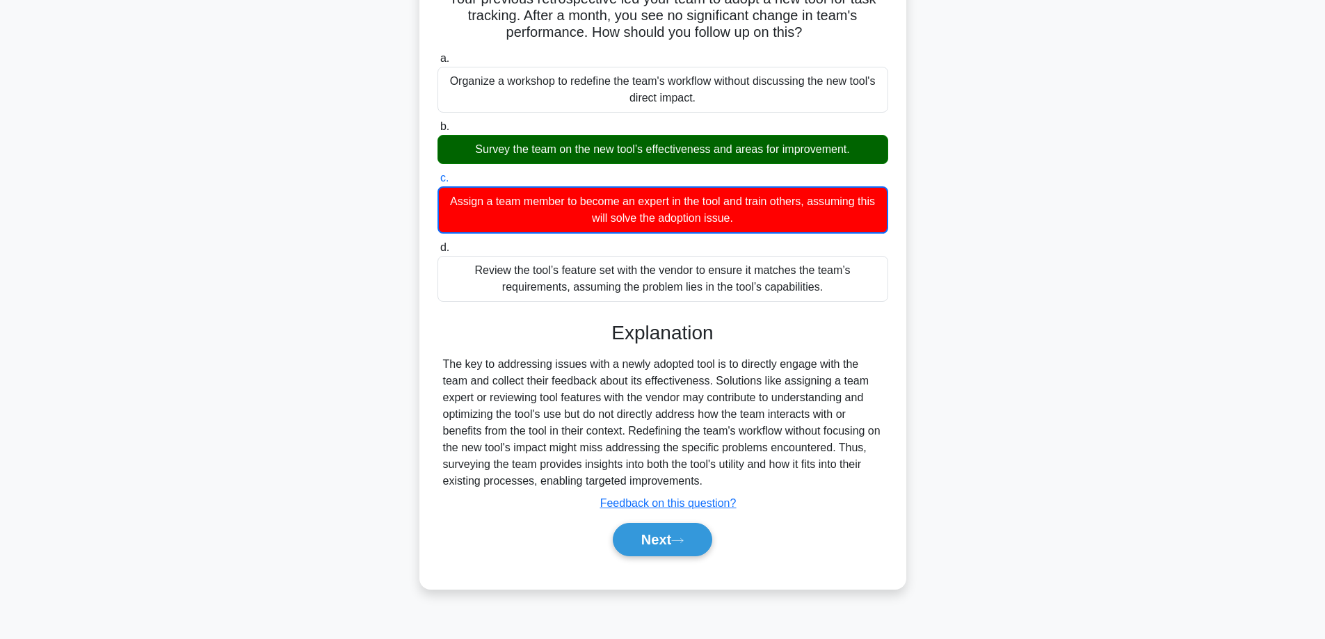
scroll to position [112, 0]
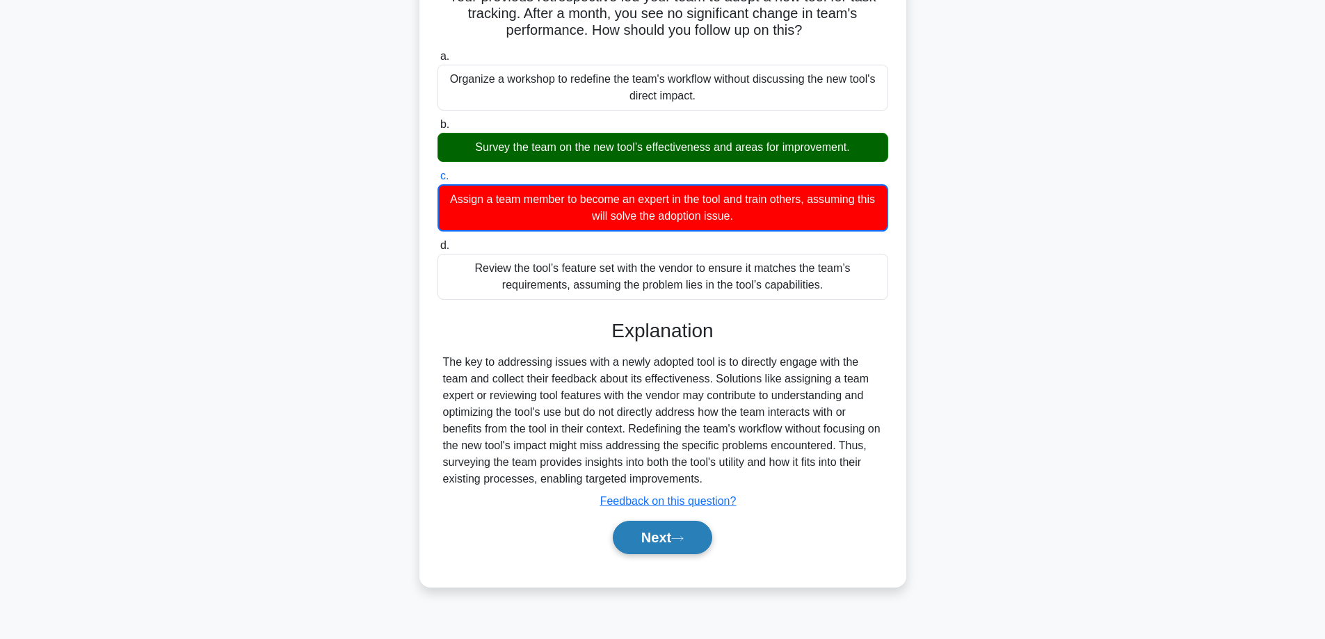
click at [669, 542] on button "Next" at bounding box center [662, 537] width 99 height 33
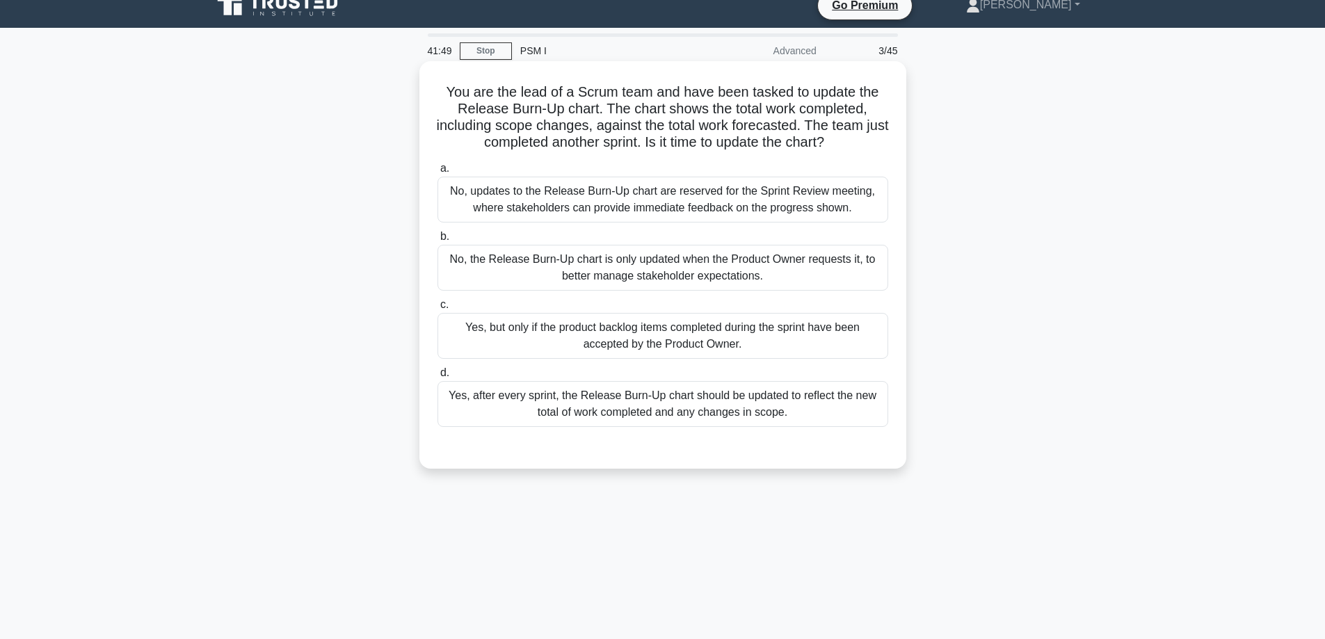
scroll to position [0, 0]
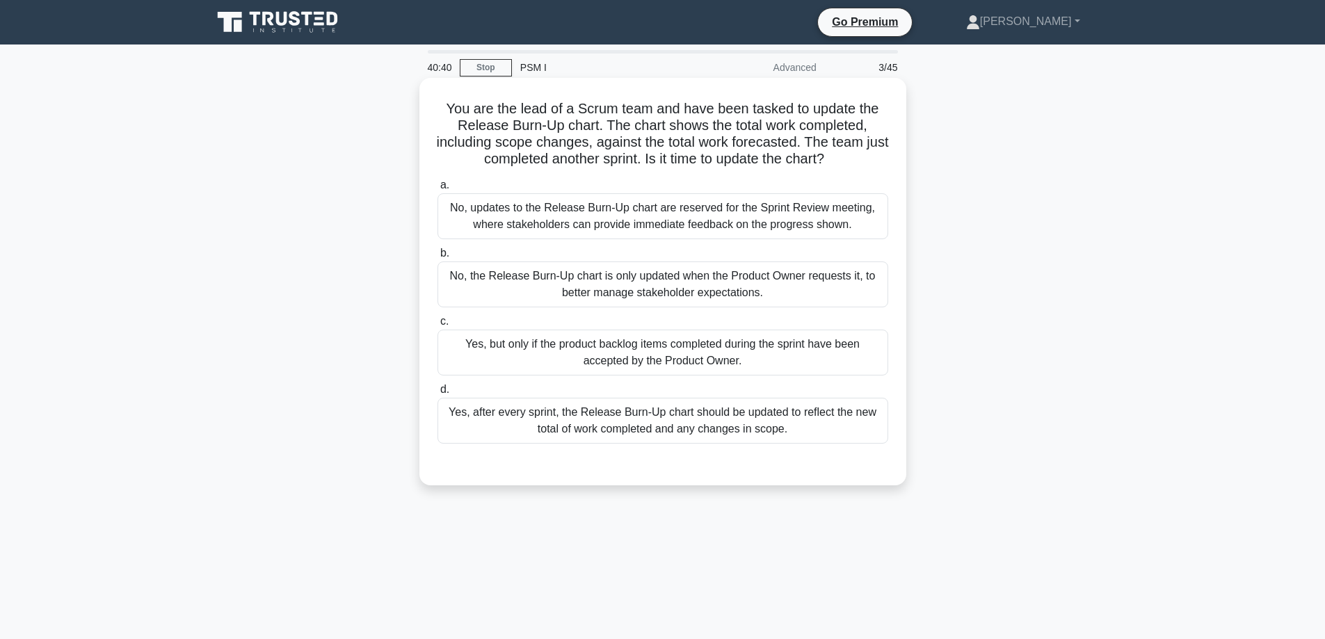
click at [699, 214] on div "No, updates to the Release Burn-Up chart are reserved for the Sprint Review mee…" at bounding box center [662, 216] width 451 height 46
click at [437, 190] on input "a. No, updates to the Release Burn-Up chart are reserved for the Sprint Review …" at bounding box center [437, 185] width 0 height 9
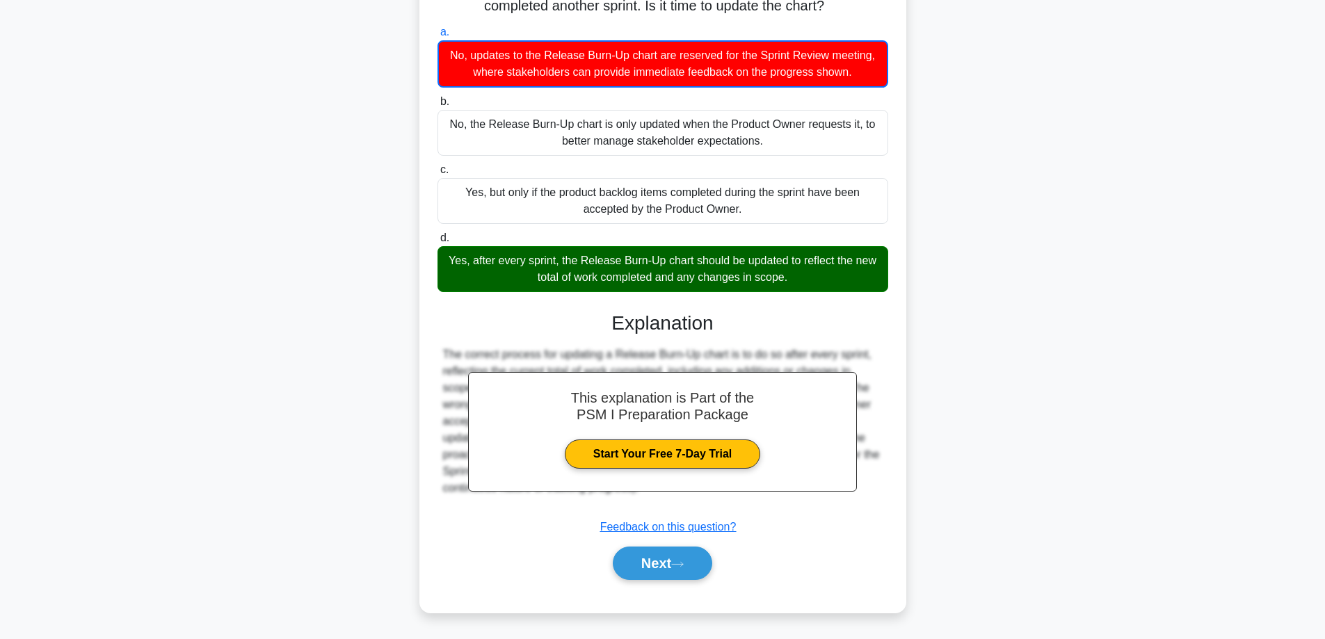
scroll to position [154, 0]
click at [661, 567] on button "Next" at bounding box center [662, 563] width 99 height 33
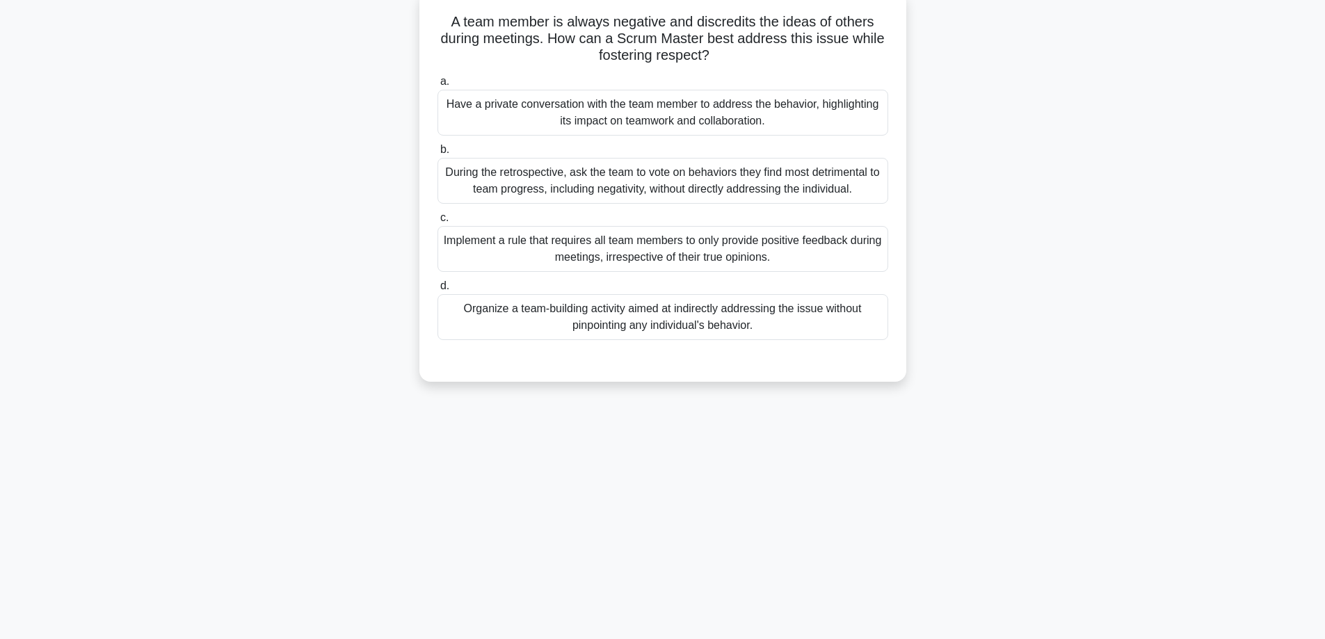
scroll to position [0, 0]
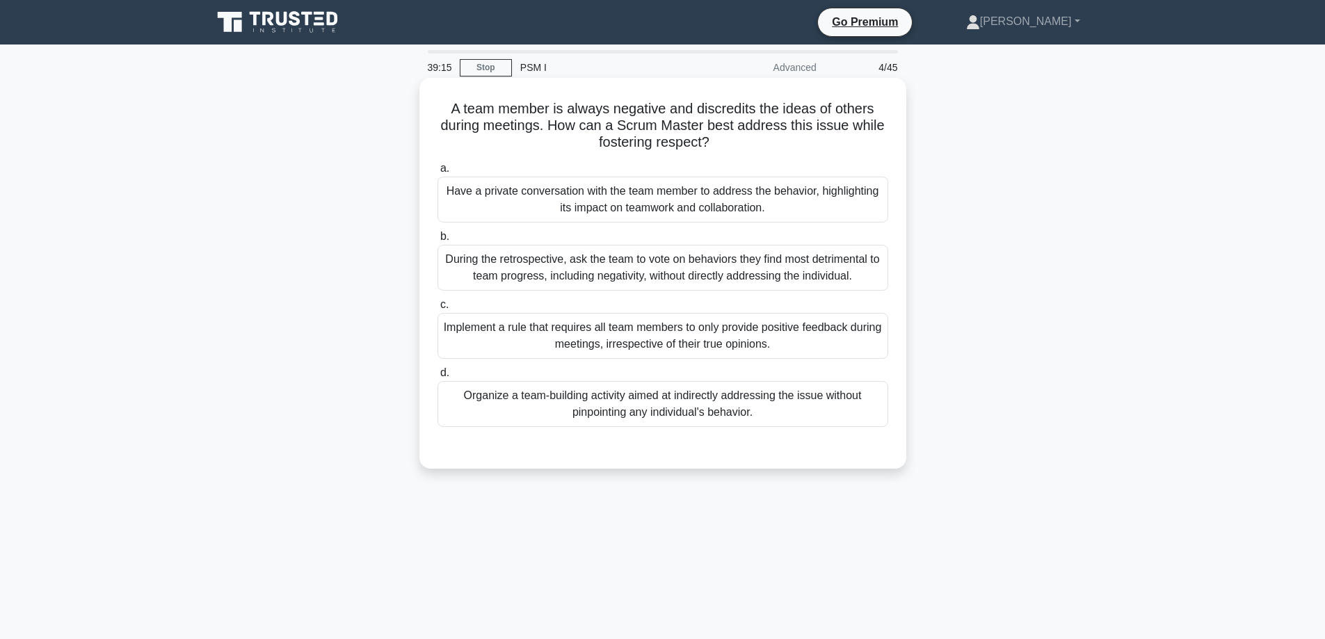
click at [597, 200] on div "Have a private conversation with the team member to address the behavior, highl…" at bounding box center [662, 200] width 451 height 46
click at [437, 173] on input "a. Have a private conversation with the team member to address the behavior, hi…" at bounding box center [437, 168] width 0 height 9
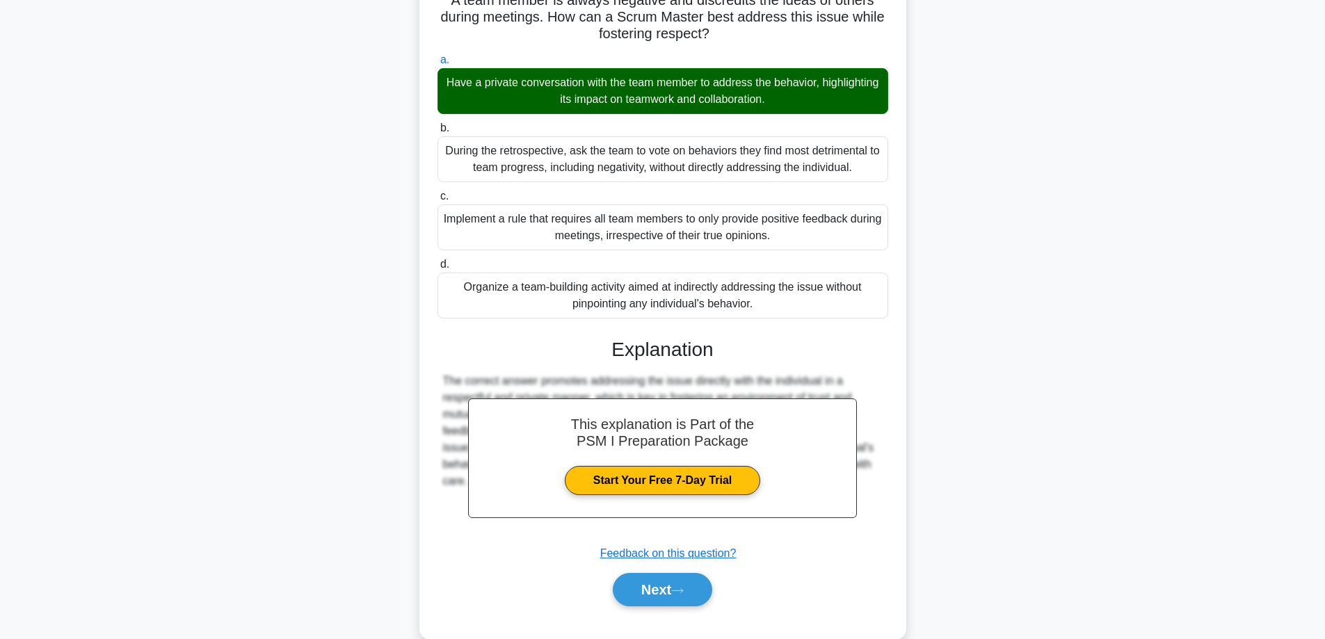
scroll to position [136, 0]
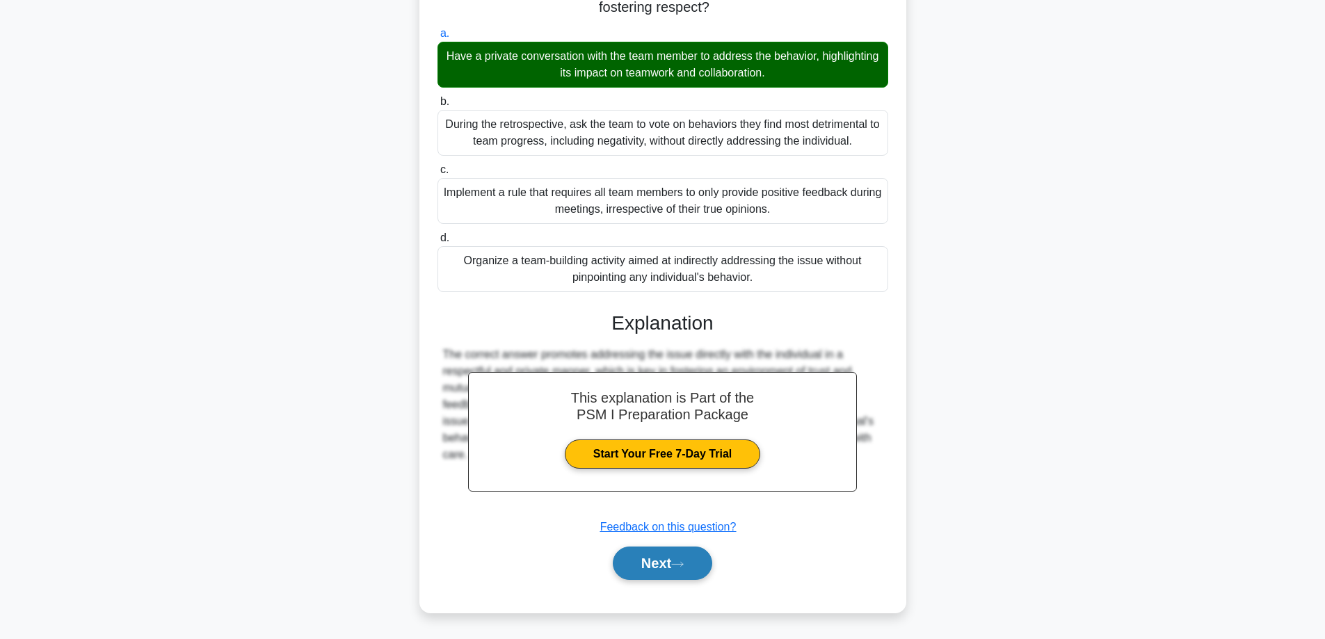
click at [677, 564] on icon at bounding box center [677, 564] width 13 height 8
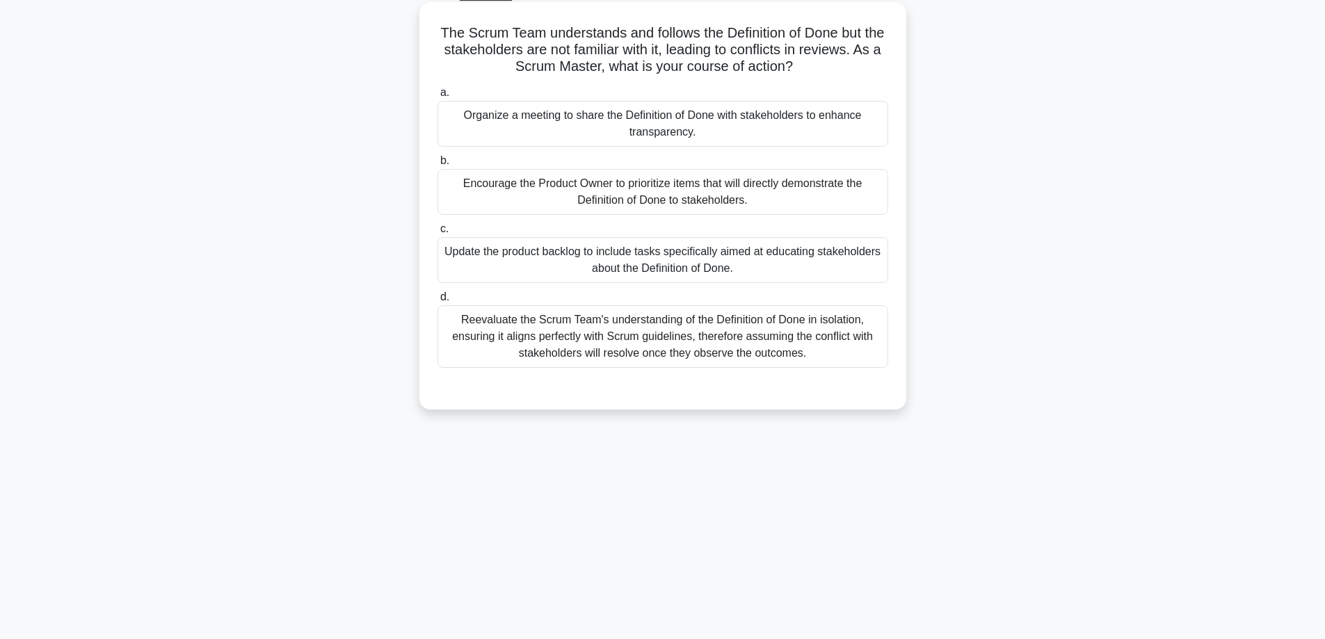
scroll to position [0, 0]
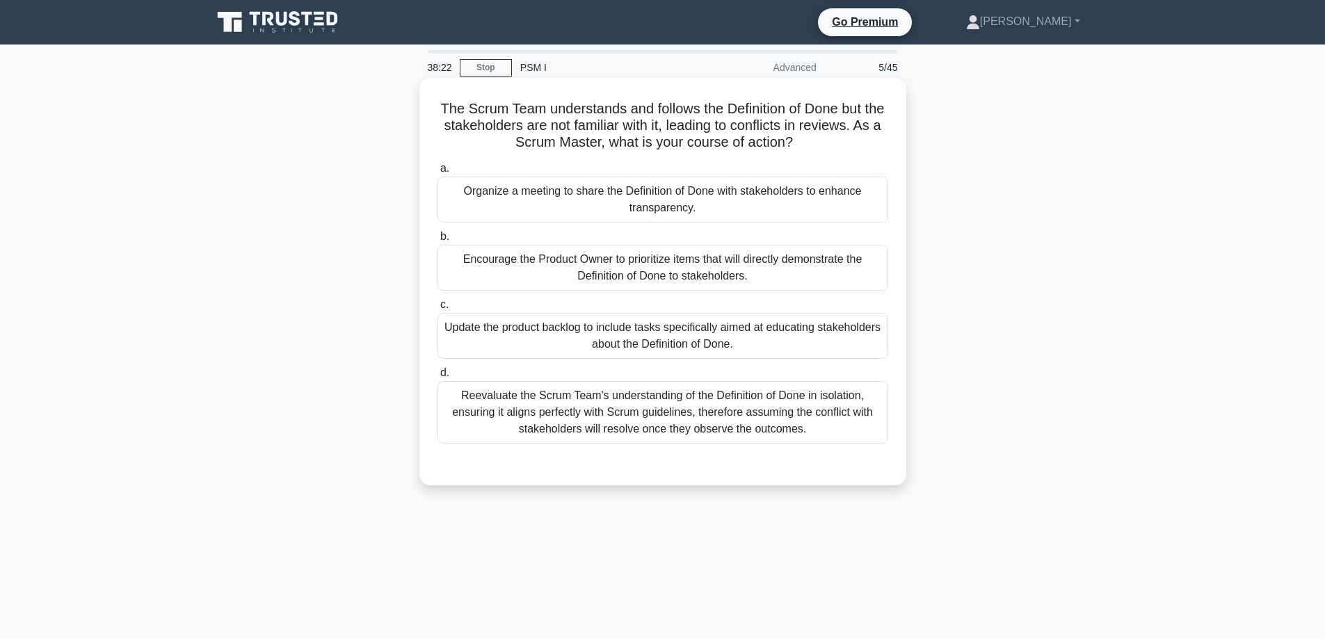
click at [597, 266] on div "Encourage the Product Owner to prioritize items that will directly demonstrate …" at bounding box center [662, 268] width 451 height 46
click at [437, 241] on input "b. Encourage the Product Owner to prioritize items that will directly demonstra…" at bounding box center [437, 236] width 0 height 9
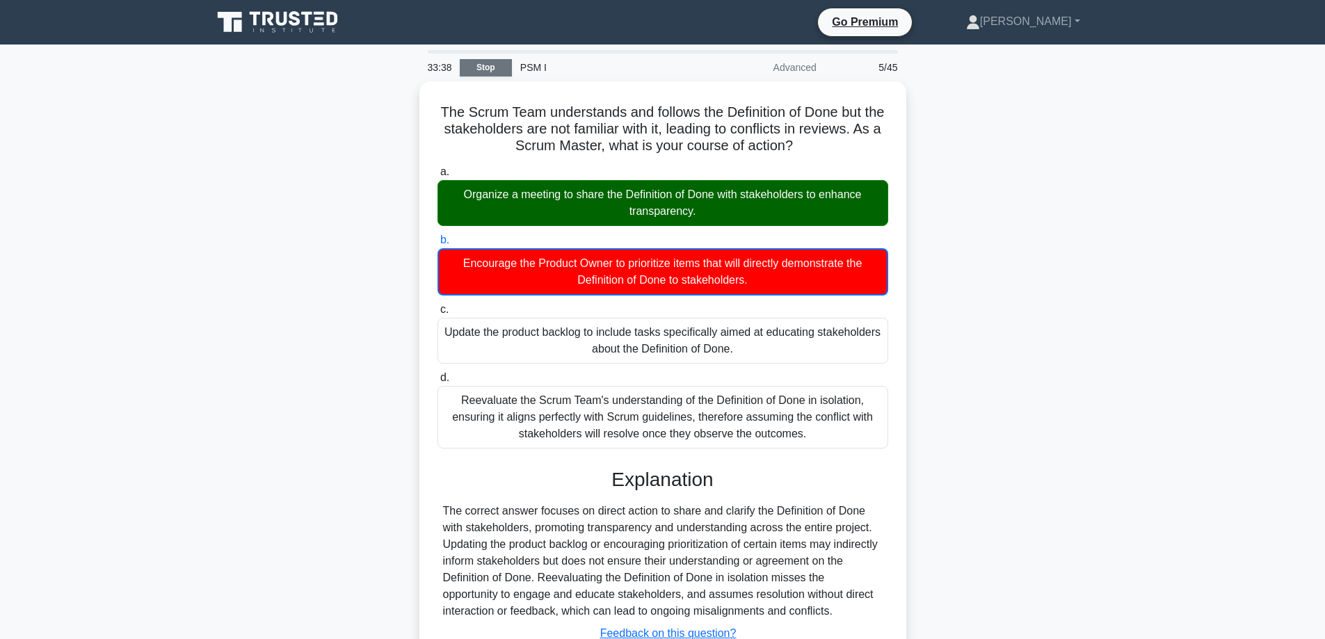
click at [501, 72] on link "Stop" at bounding box center [486, 67] width 52 height 17
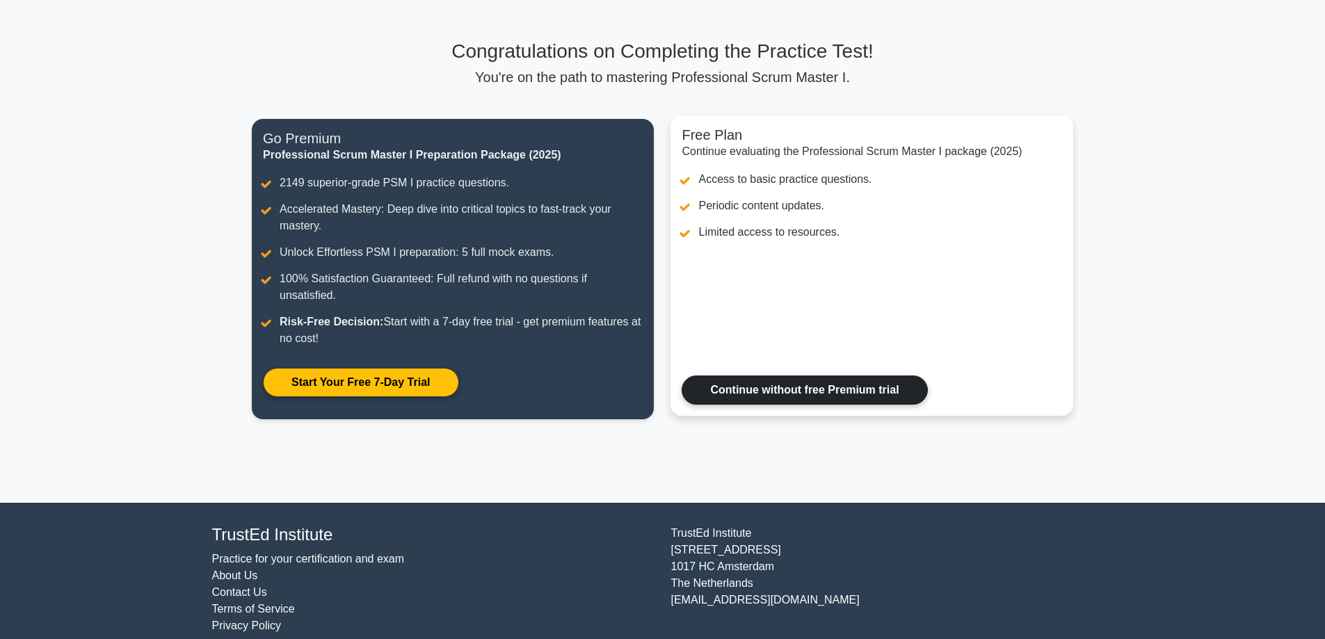
scroll to position [89, 0]
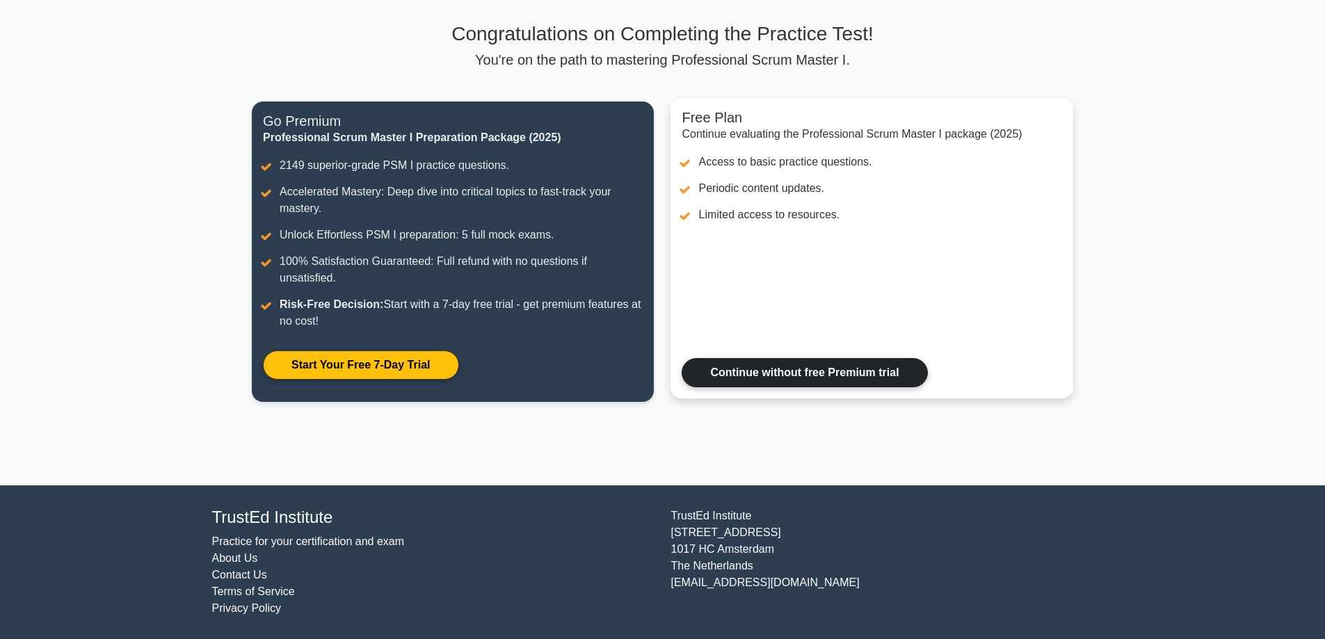
click at [727, 381] on link "Continue without free Premium trial" at bounding box center [803, 372] width 245 height 29
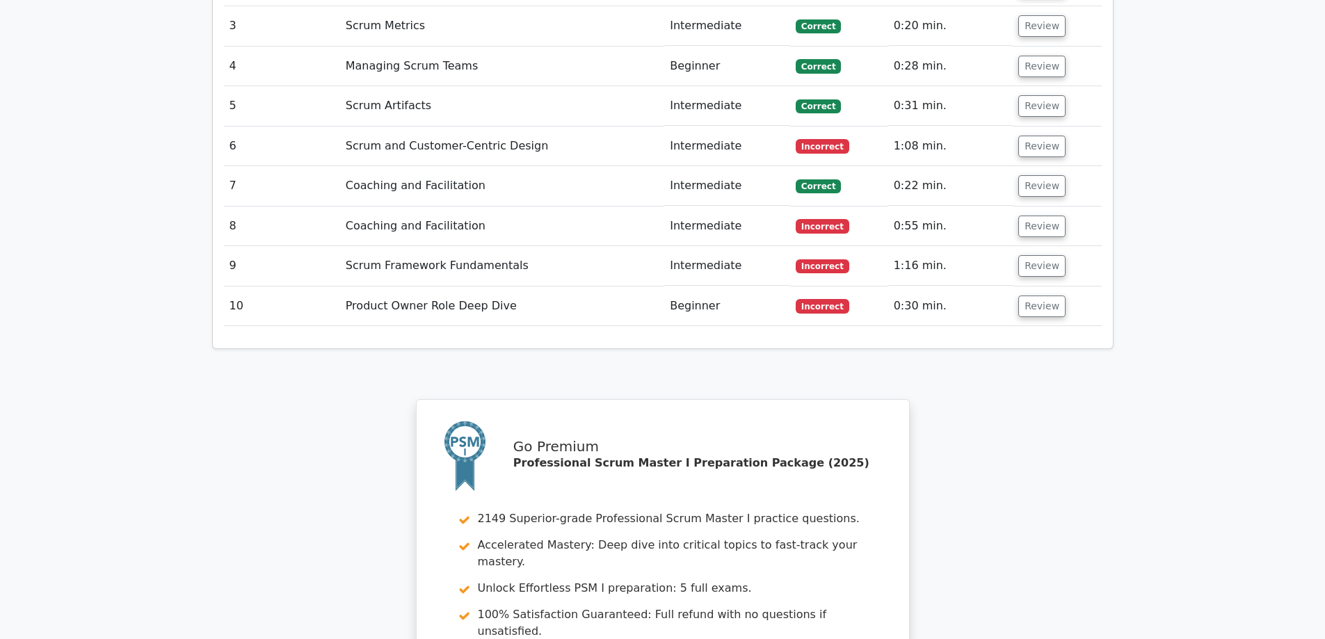
scroll to position [2156, 0]
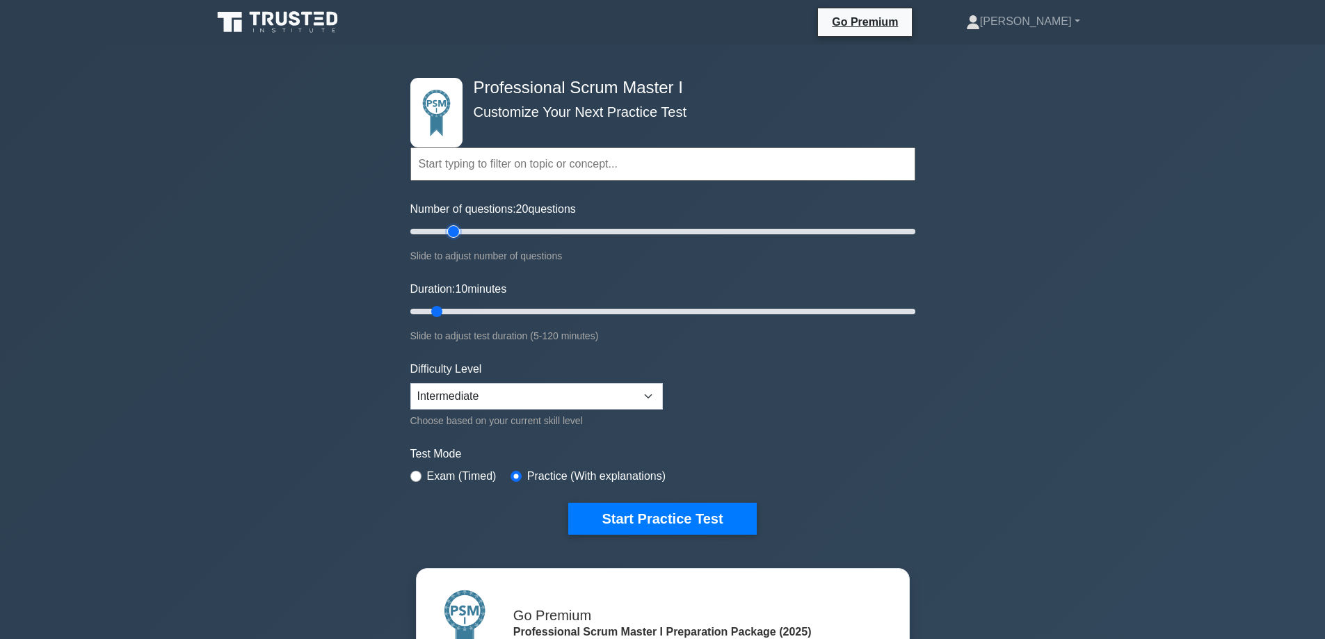
drag, startPoint x: 431, startPoint y: 231, endPoint x: 459, endPoint y: 231, distance: 27.8
type input "20"
click at [459, 231] on input "Number of questions: 20 questions" at bounding box center [662, 231] width 505 height 17
click at [524, 404] on select "Beginner Intermediate Expert" at bounding box center [536, 396] width 252 height 26
click at [410, 383] on select "Beginner Intermediate Expert" at bounding box center [536, 396] width 252 height 26
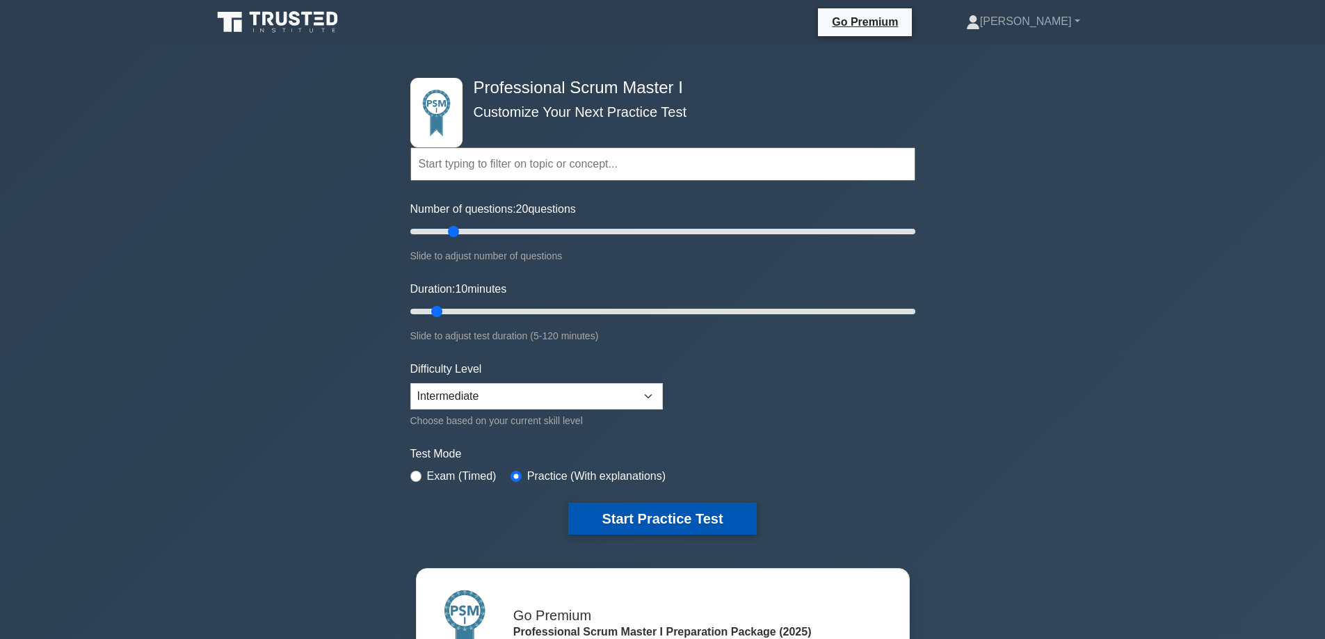
click at [631, 508] on button "Start Practice Test" at bounding box center [662, 519] width 188 height 32
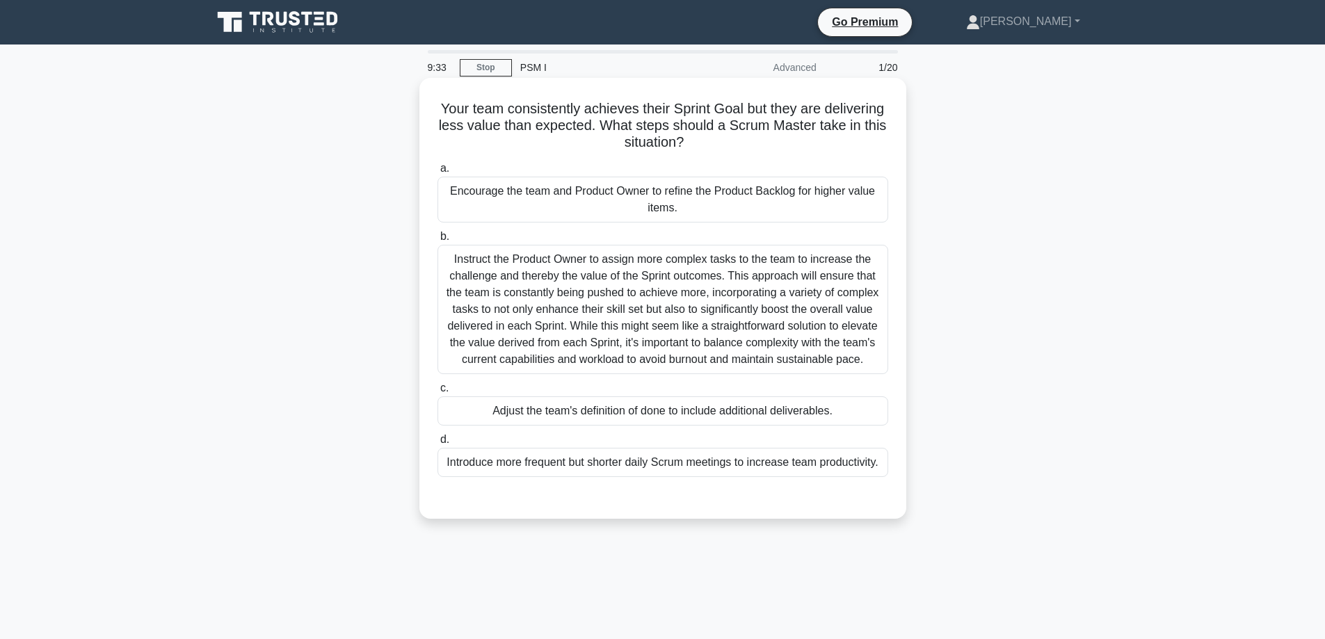
click at [581, 290] on div "Instruct the Product Owner to assign more complex tasks to the team to increase…" at bounding box center [662, 309] width 451 height 129
click at [437, 241] on input "b. Instruct the Product Owner to assign more complex tasks to the team to incre…" at bounding box center [437, 236] width 0 height 9
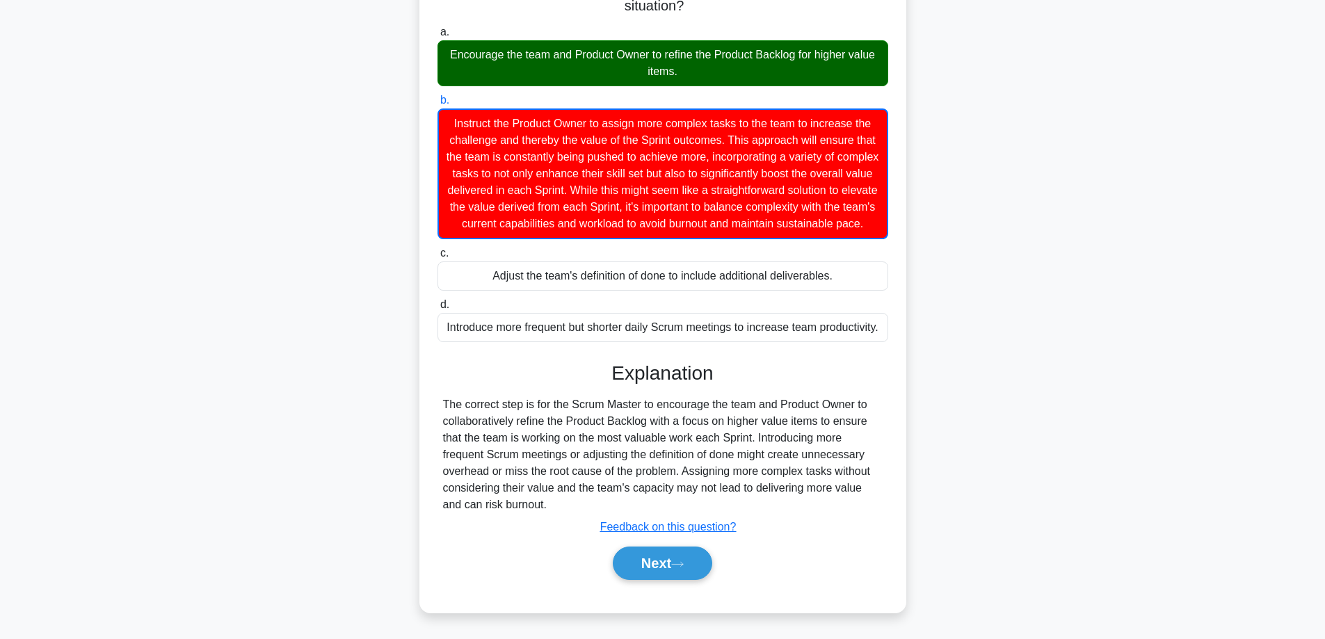
scroll to position [154, 0]
click at [683, 567] on icon at bounding box center [677, 564] width 13 height 8
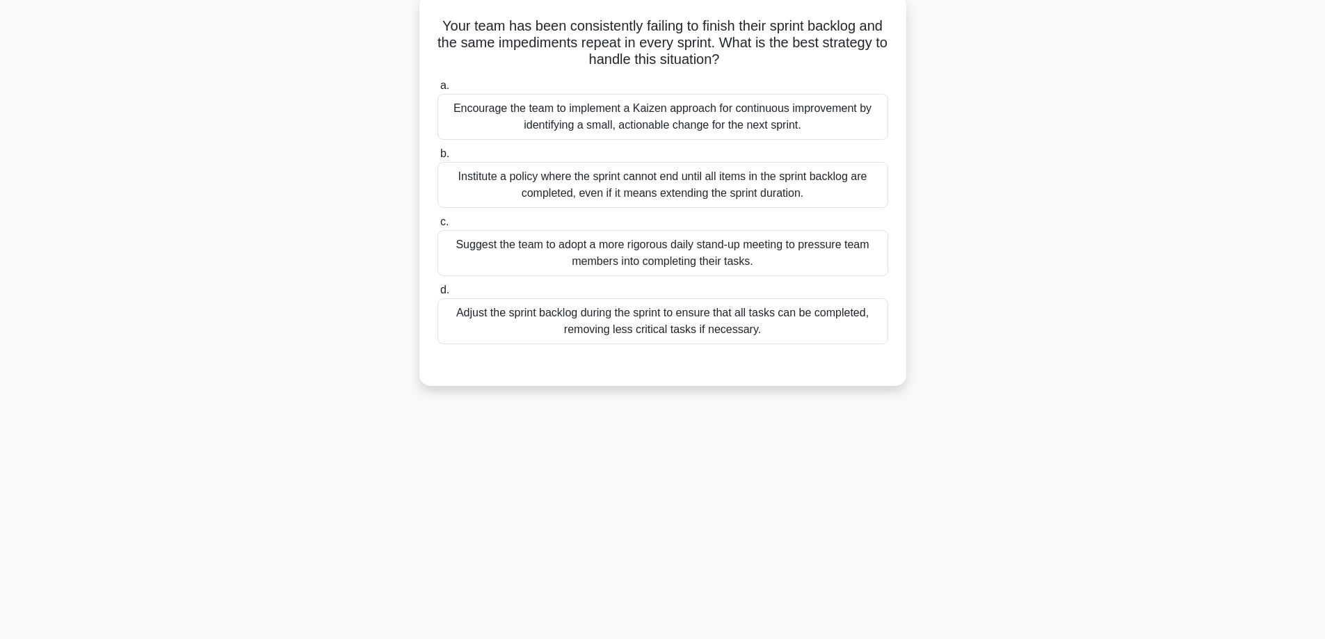
scroll to position [0, 0]
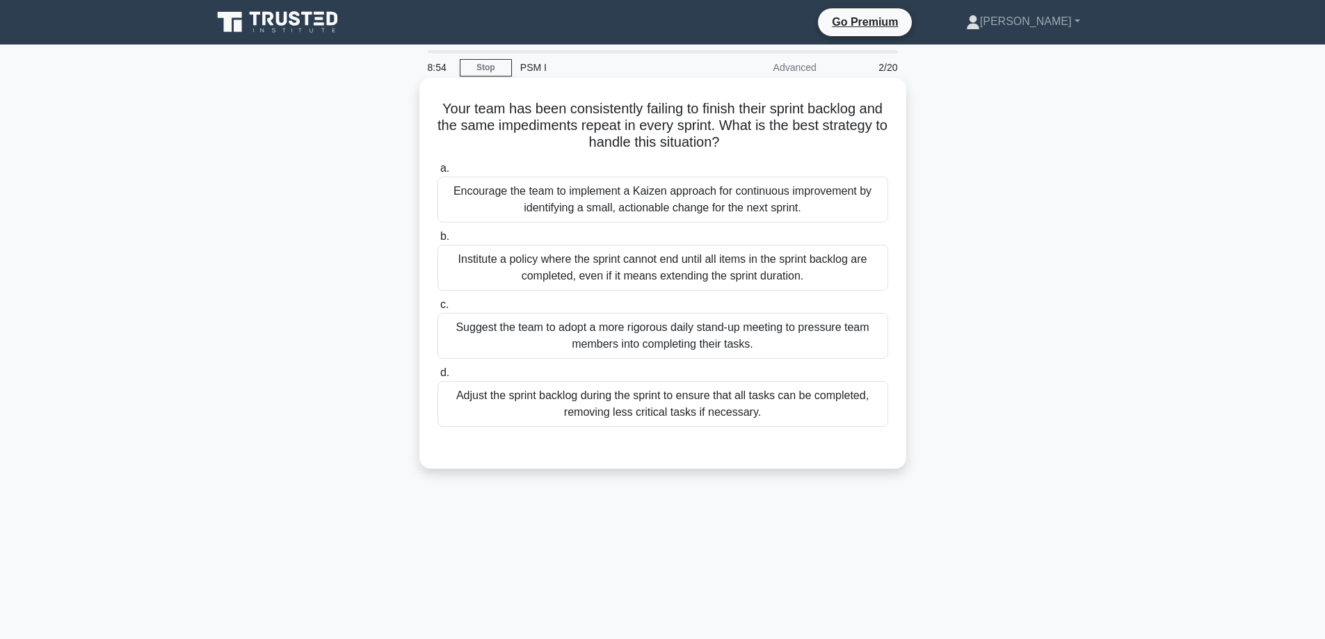
click at [609, 203] on div "Encourage the team to implement a Kaizen approach for continuous improvement by…" at bounding box center [662, 200] width 451 height 46
click at [437, 173] on input "a. Encourage the team to implement a Kaizen approach for continuous improvement…" at bounding box center [437, 168] width 0 height 9
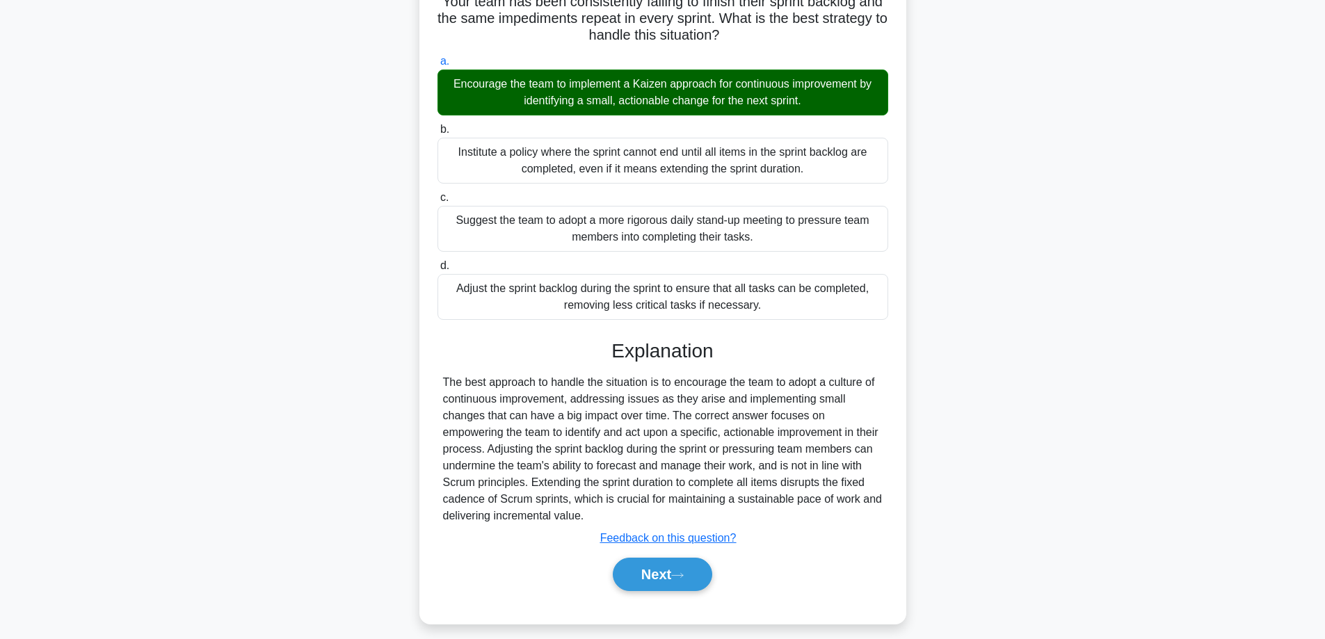
scroll to position [119, 0]
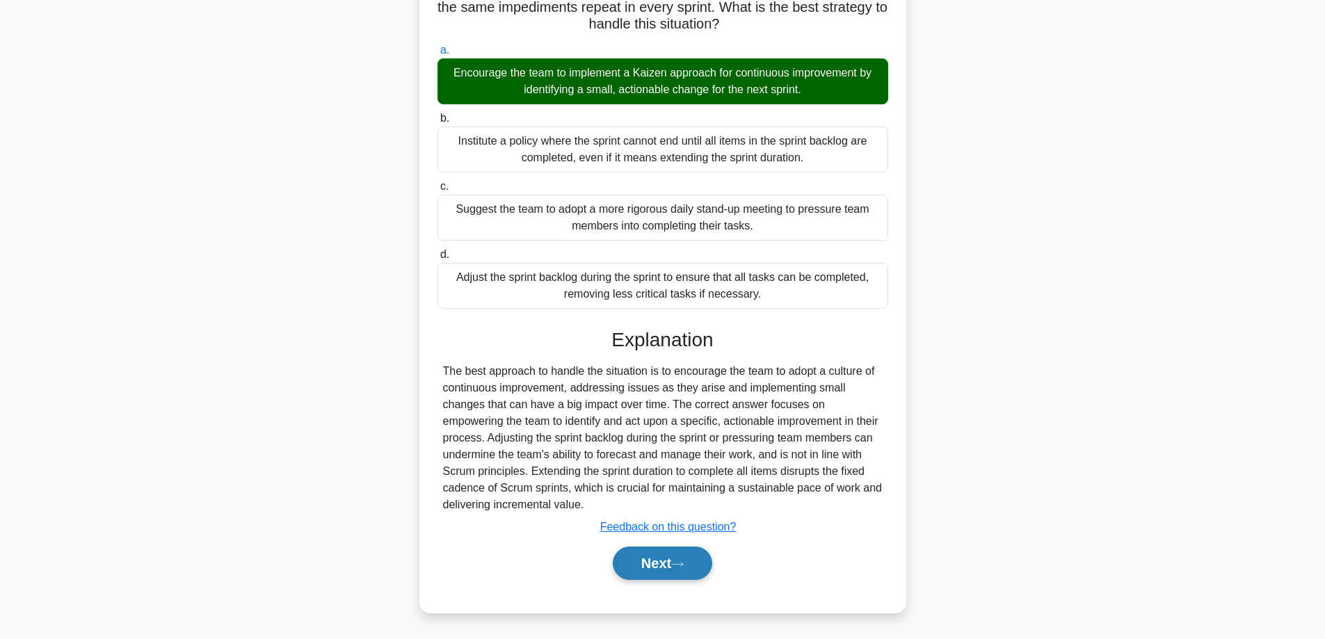
click at [679, 565] on icon at bounding box center [677, 564] width 13 height 8
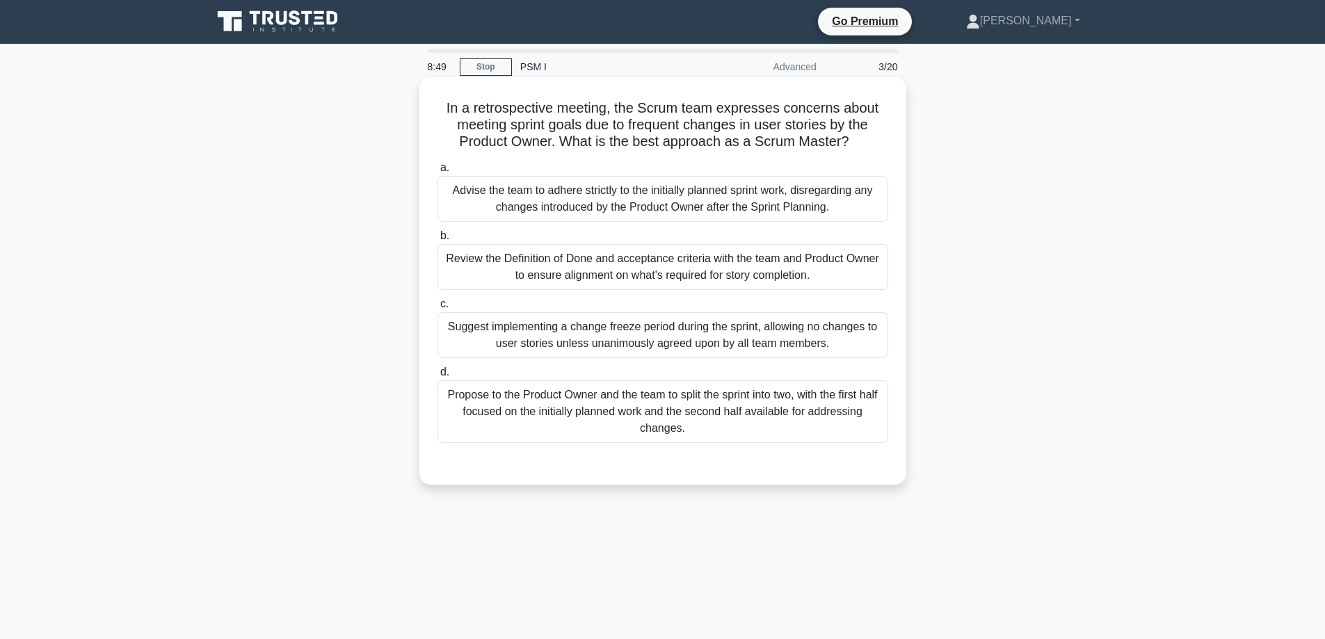
scroll to position [0, 0]
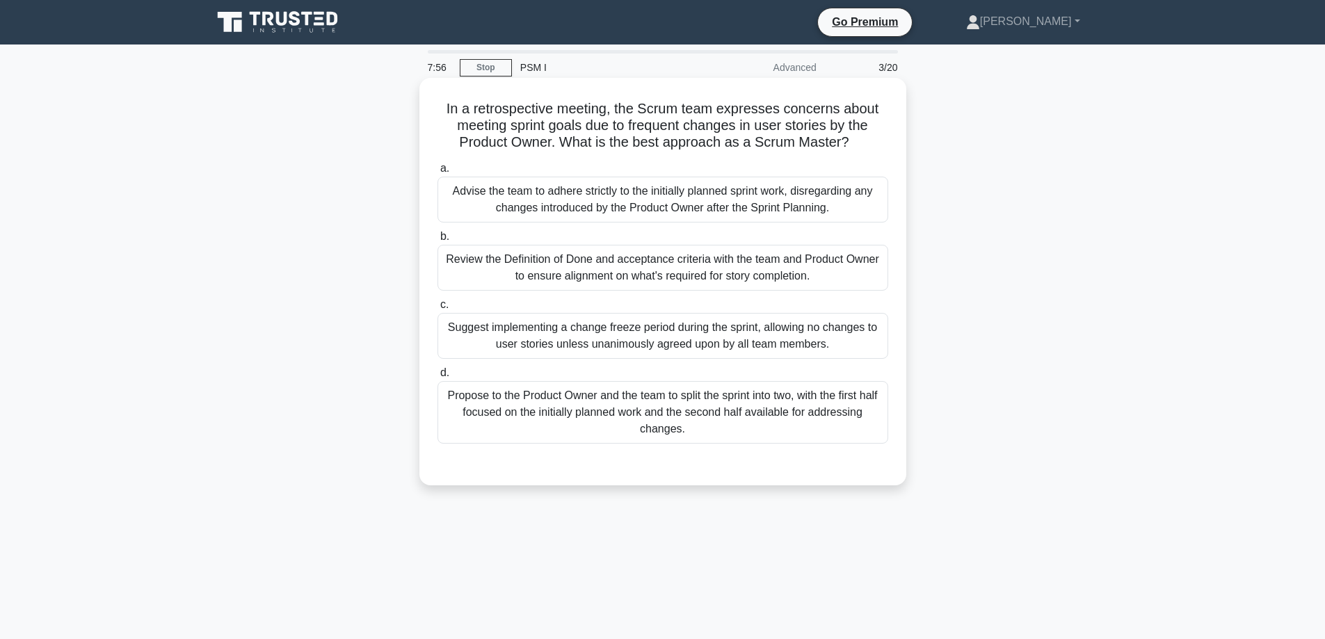
click at [554, 261] on div "Review the Definition of Done and acceptance criteria with the team and Product…" at bounding box center [662, 268] width 451 height 46
click at [437, 241] on input "b. Review the Definition of Done and acceptance criteria with the team and Prod…" at bounding box center [437, 236] width 0 height 9
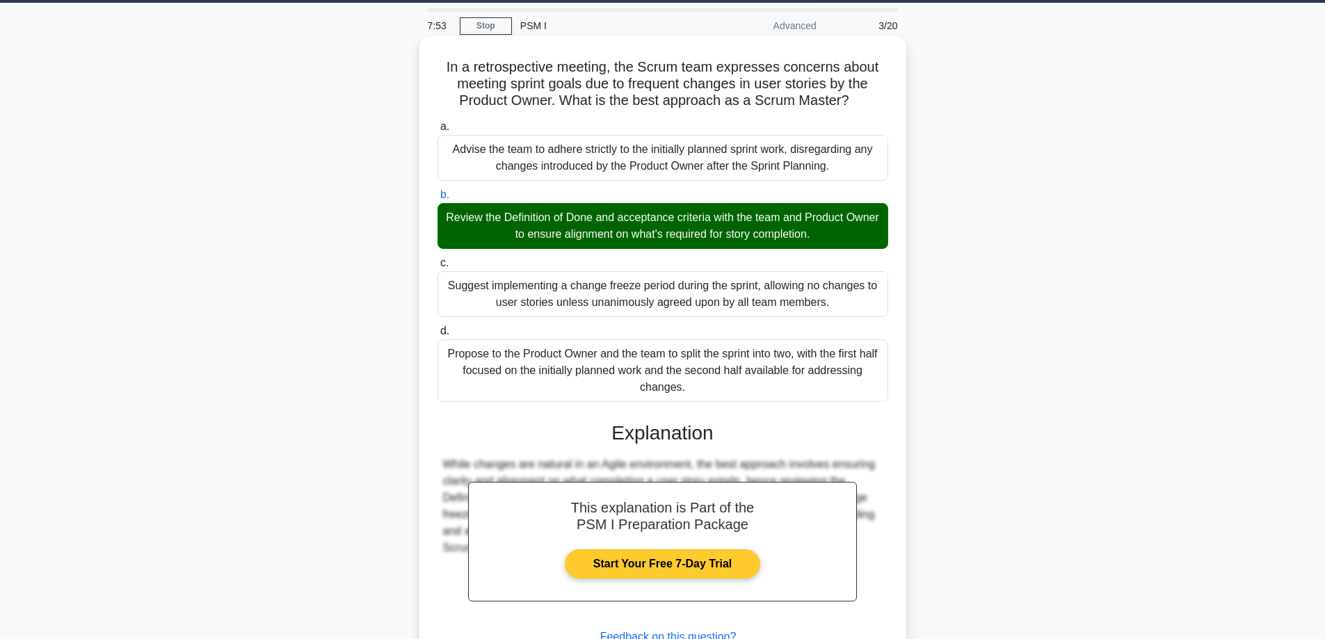
scroll to position [152, 0]
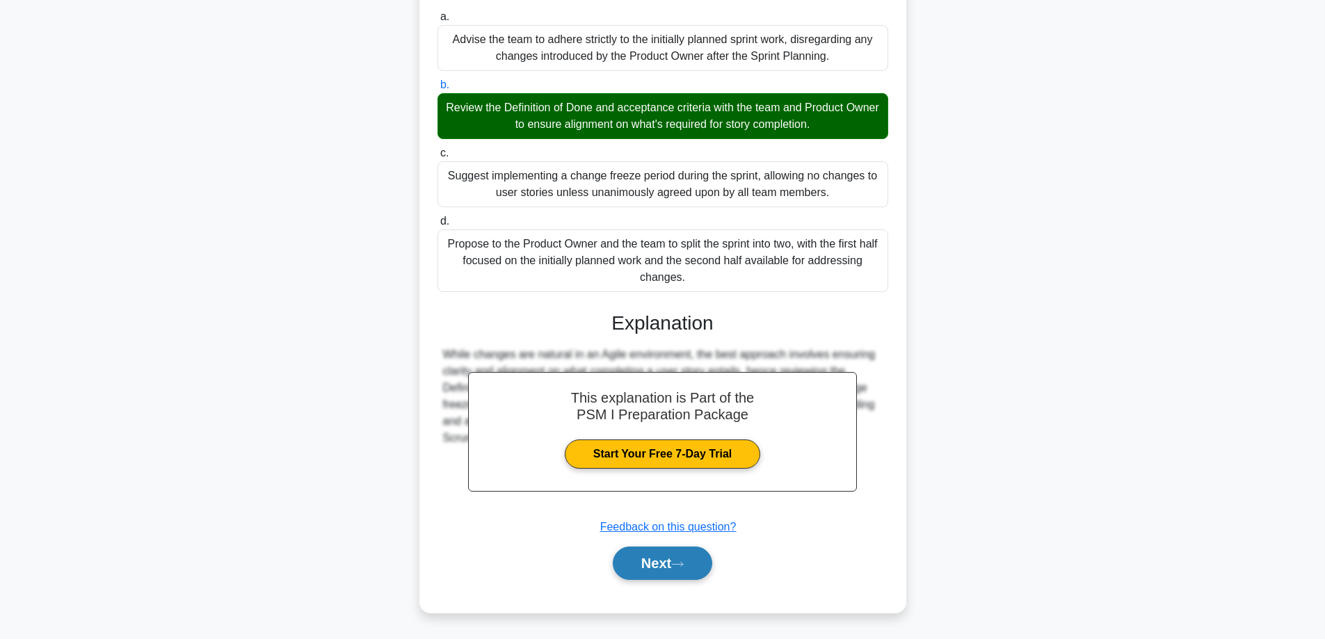
click at [660, 565] on button "Next" at bounding box center [662, 563] width 99 height 33
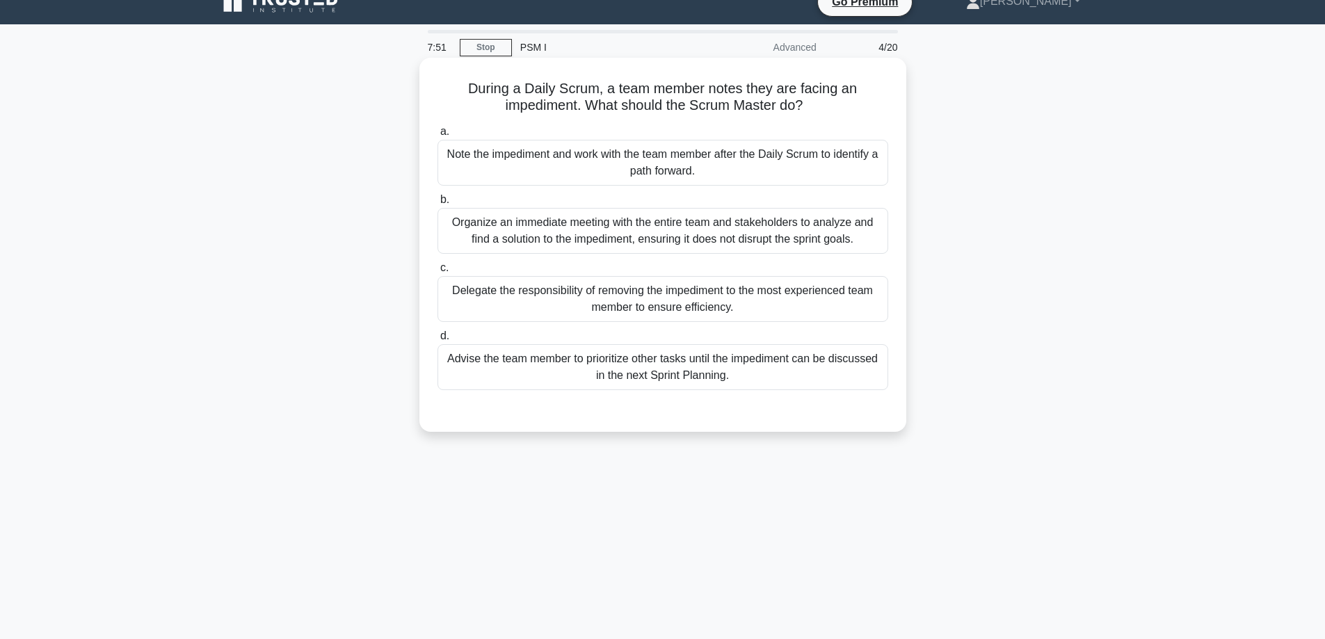
scroll to position [0, 0]
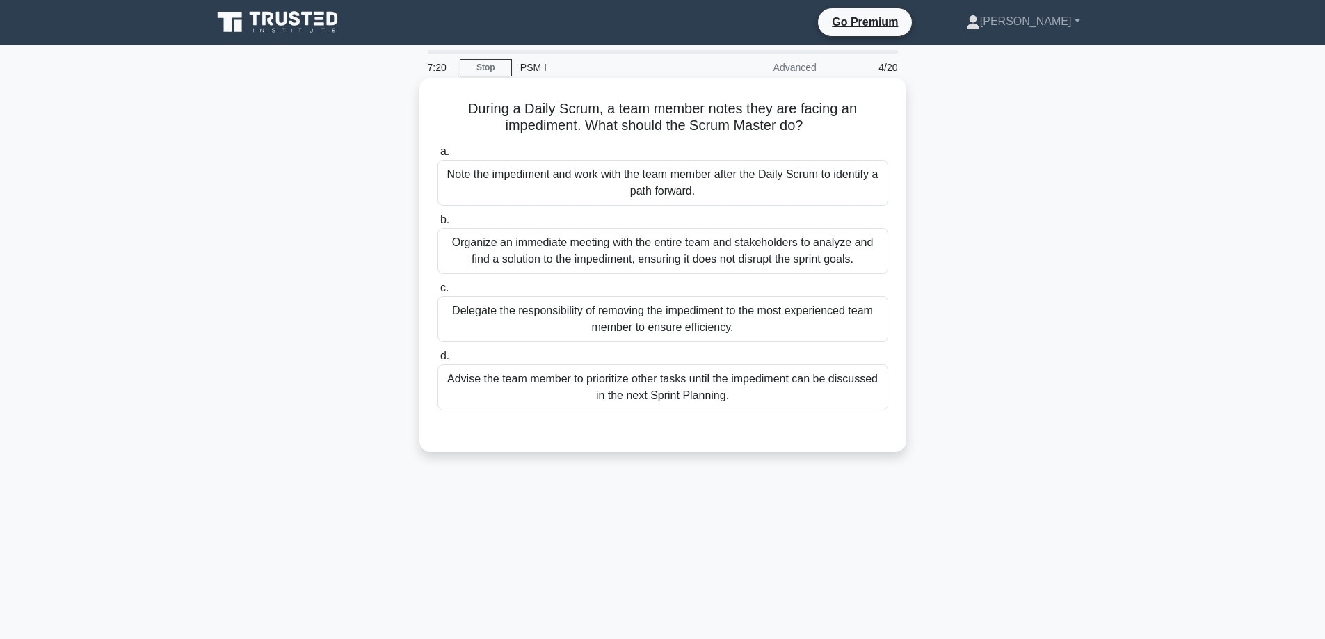
click at [610, 392] on div "Advise the team member to prioritize other tasks until the impediment can be di…" at bounding box center [662, 387] width 451 height 46
click at [437, 361] on input "d. Advise the team member to prioritize other tasks until the impediment can be…" at bounding box center [437, 356] width 0 height 9
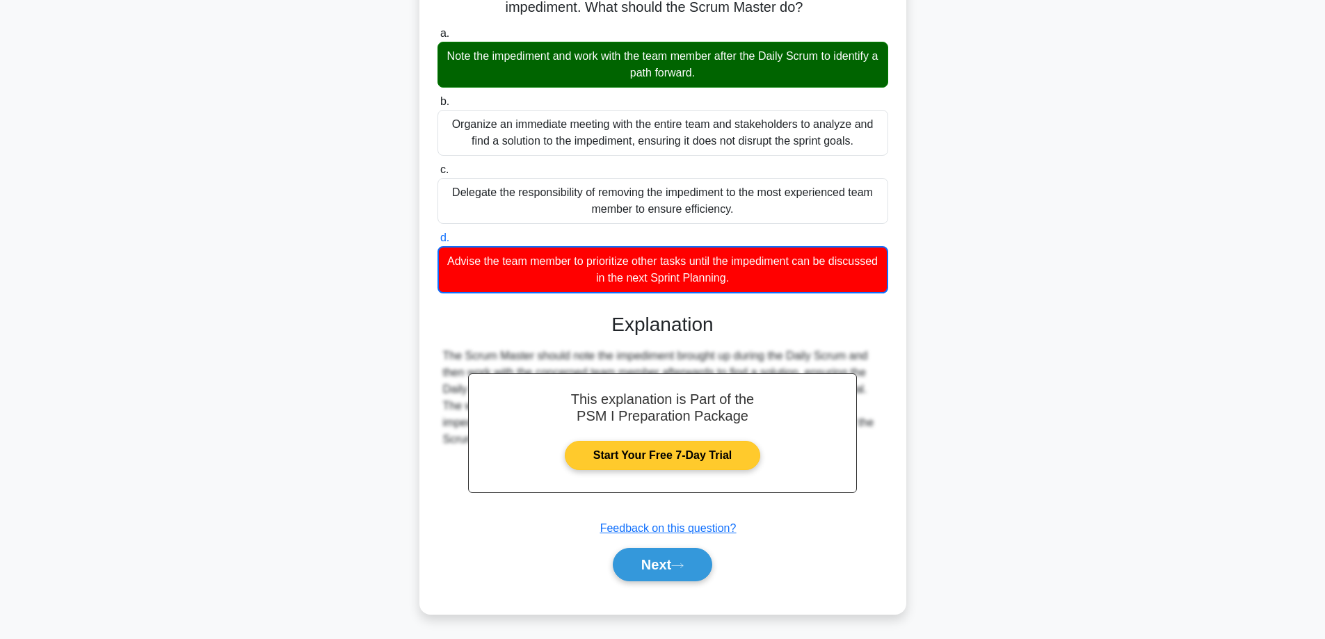
scroll to position [120, 0]
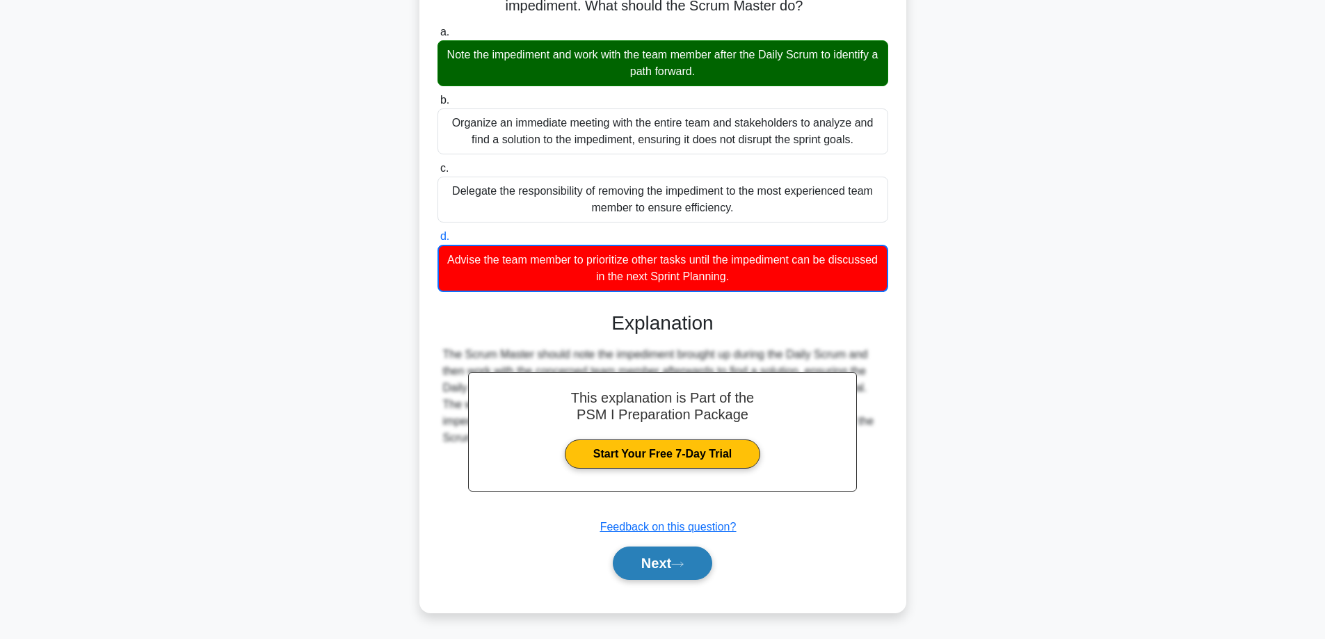
click at [662, 560] on button "Next" at bounding box center [662, 563] width 99 height 33
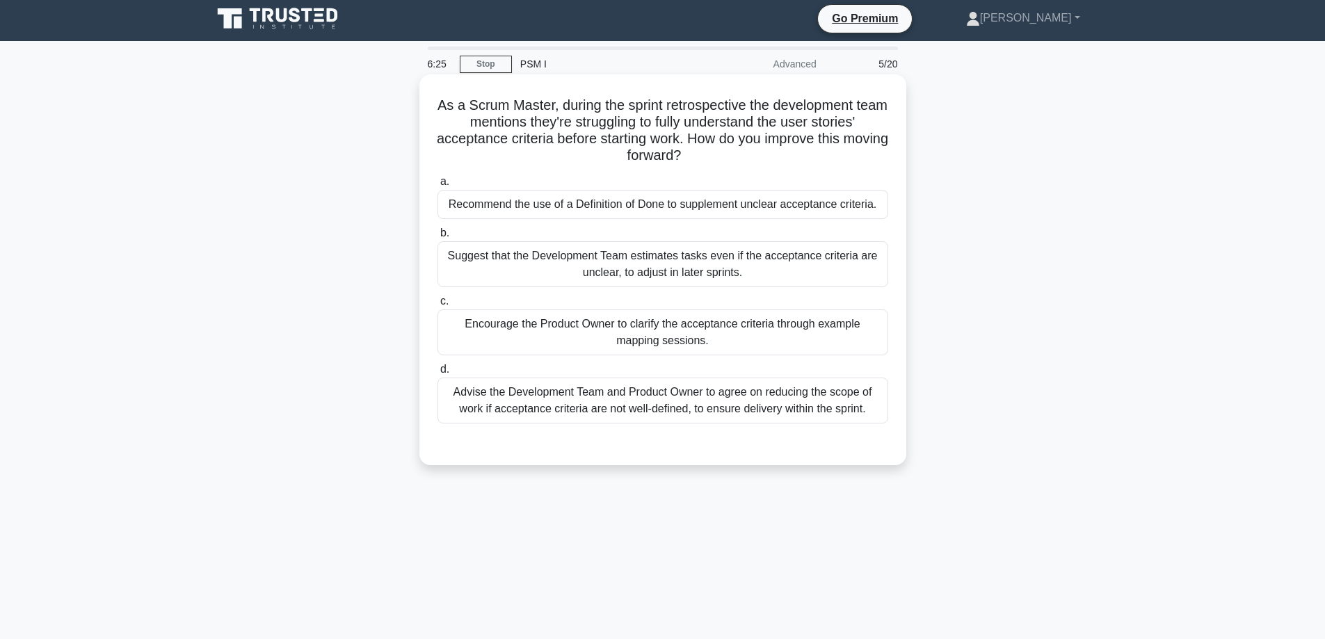
scroll to position [0, 0]
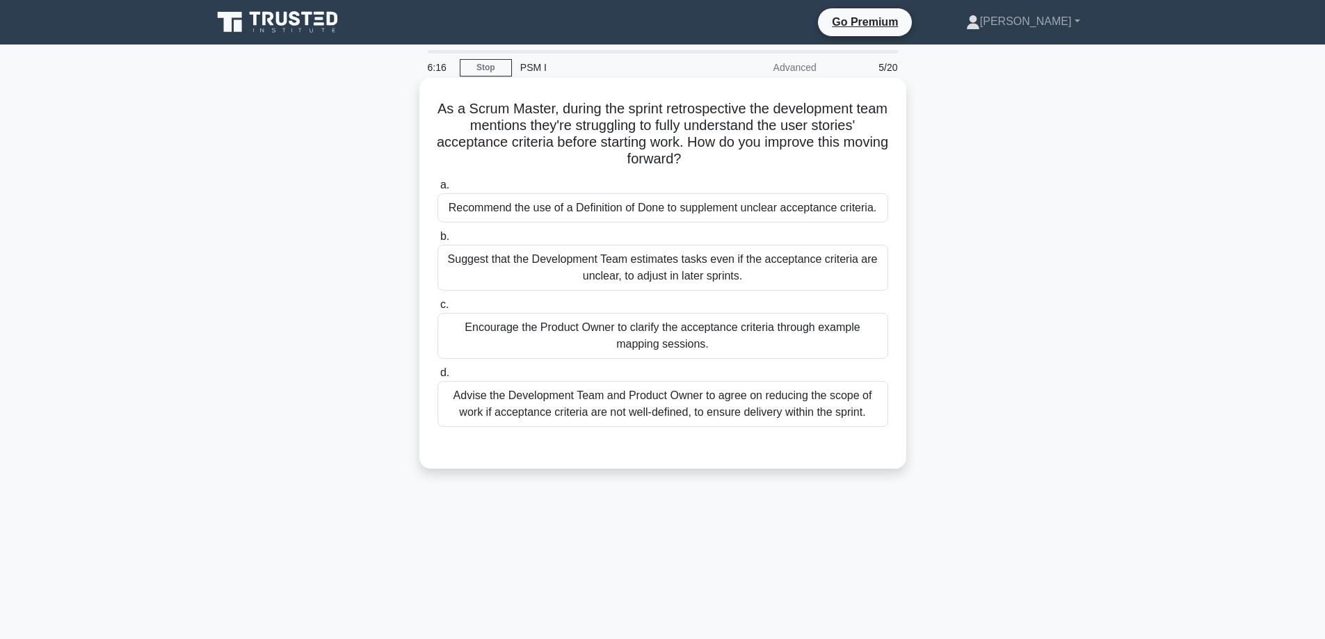
click at [640, 209] on div "Recommend the use of a Definition of Done to supplement unclear acceptance crit…" at bounding box center [662, 207] width 451 height 29
click at [437, 190] on input "a. Recommend the use of a Definition of Done to supplement unclear acceptance c…" at bounding box center [437, 185] width 0 height 9
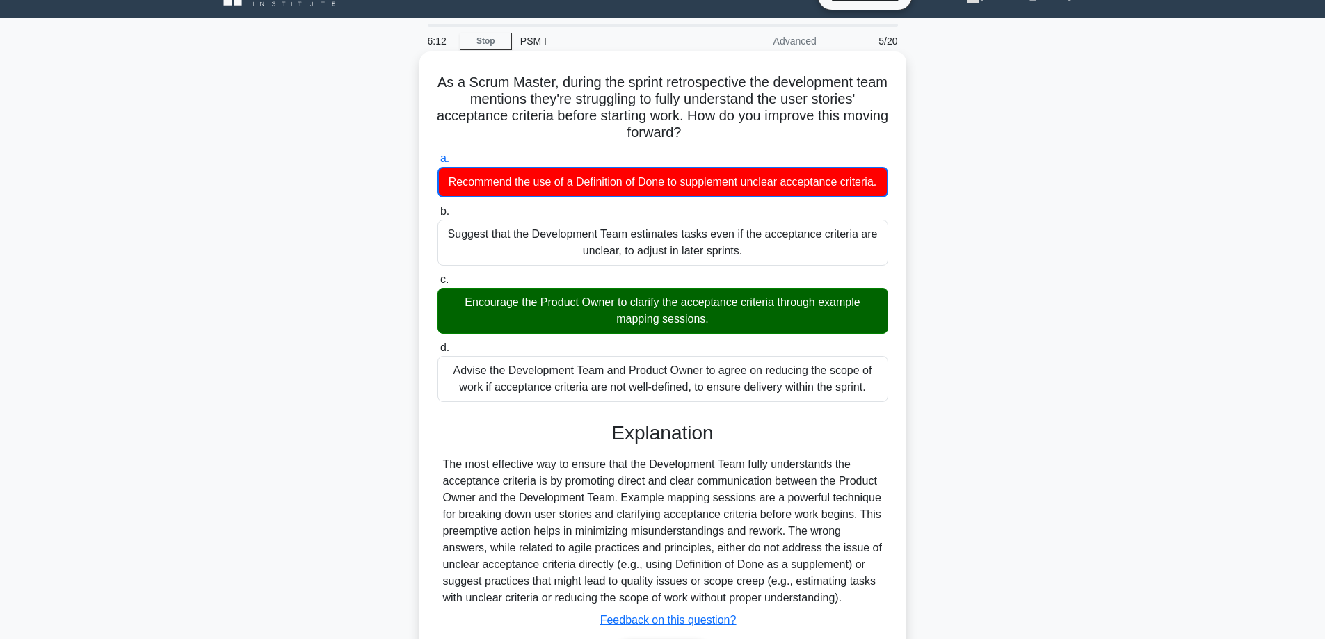
scroll to position [137, 0]
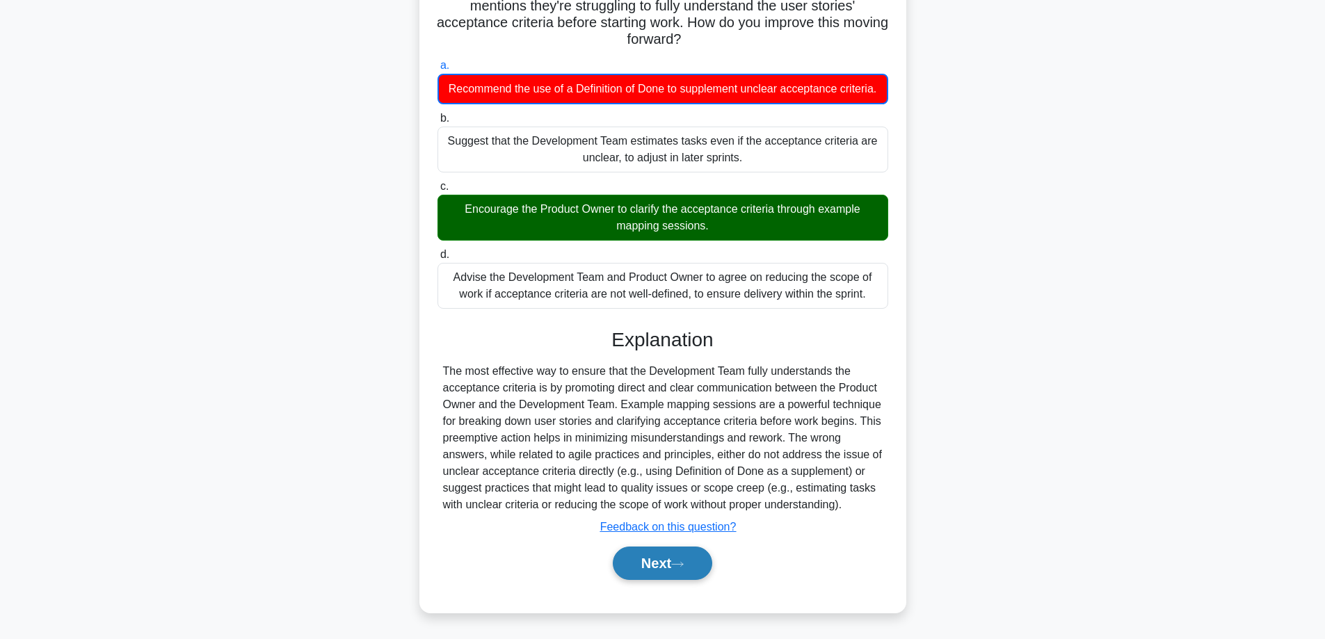
click at [668, 560] on button "Next" at bounding box center [662, 563] width 99 height 33
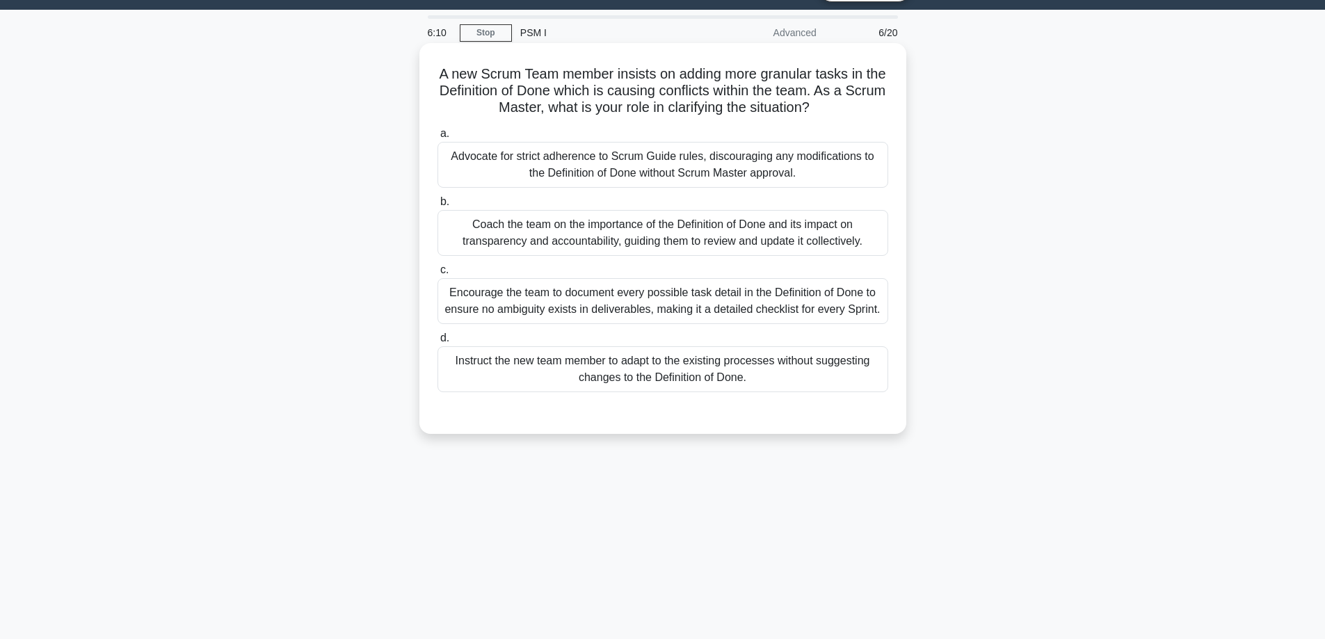
scroll to position [0, 0]
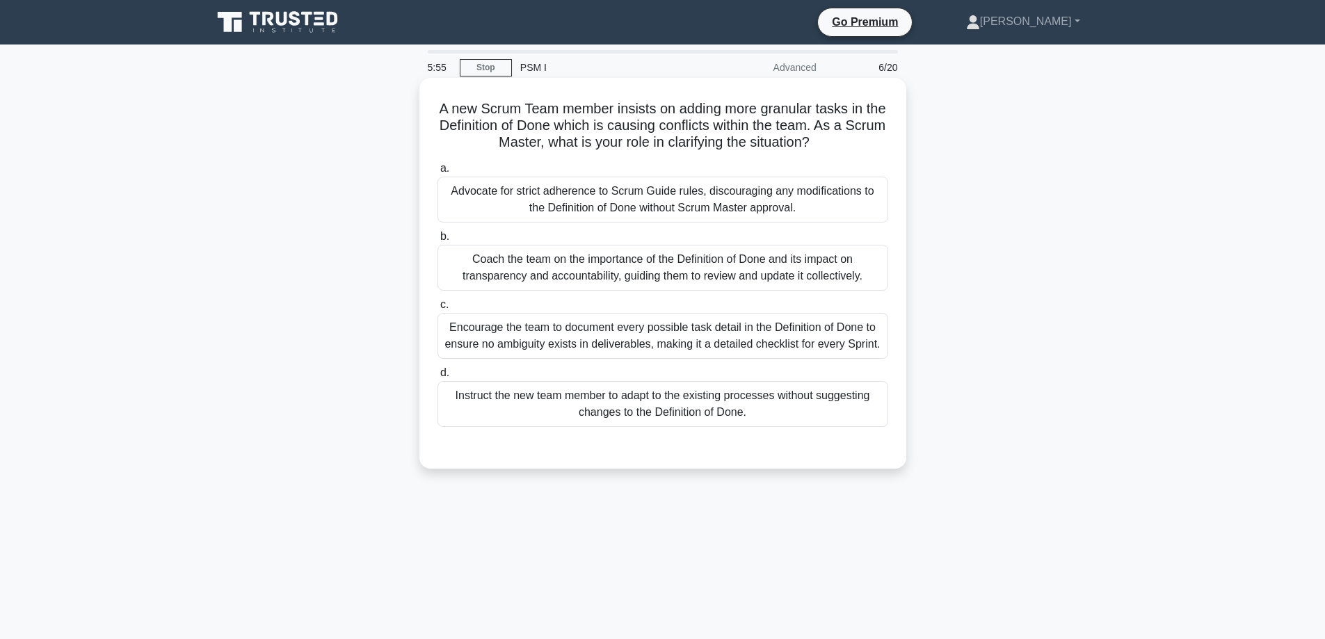
click at [633, 265] on div "Coach the team on the importance of the Definition of Done and its impact on tr…" at bounding box center [662, 268] width 451 height 46
click at [437, 241] on input "b. Coach the team on the importance of the Definition of Done and its impact on…" at bounding box center [437, 236] width 0 height 9
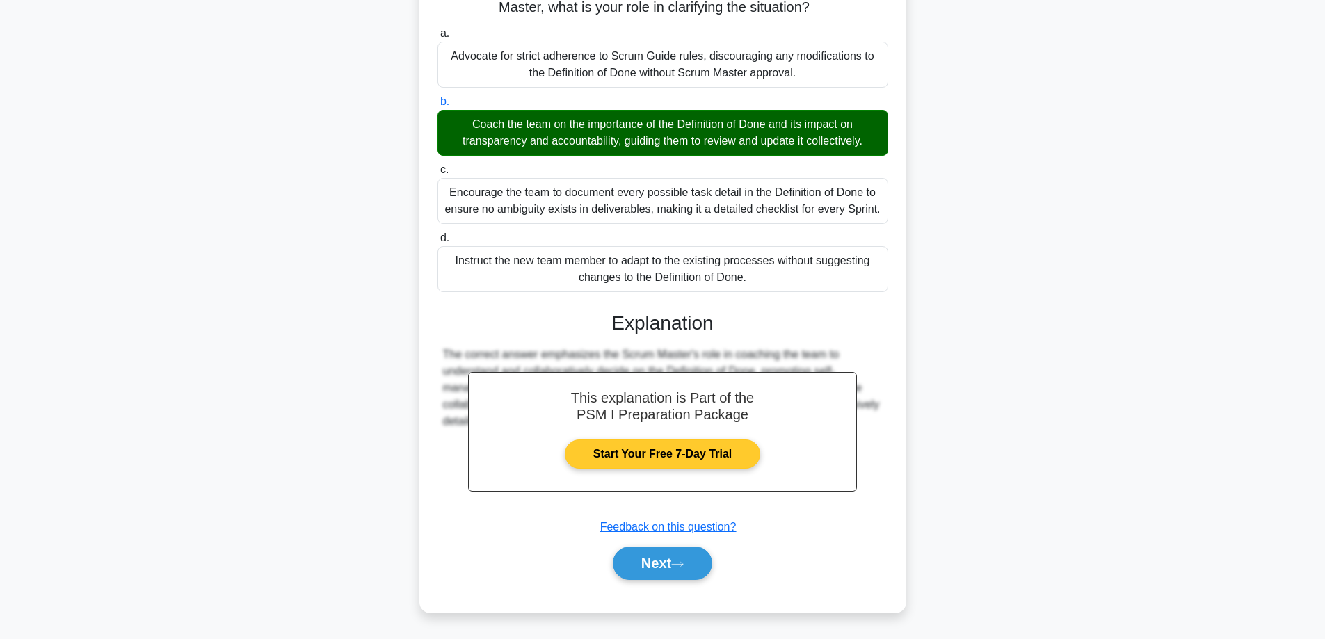
scroll to position [136, 0]
click at [680, 551] on button "Next" at bounding box center [662, 563] width 99 height 33
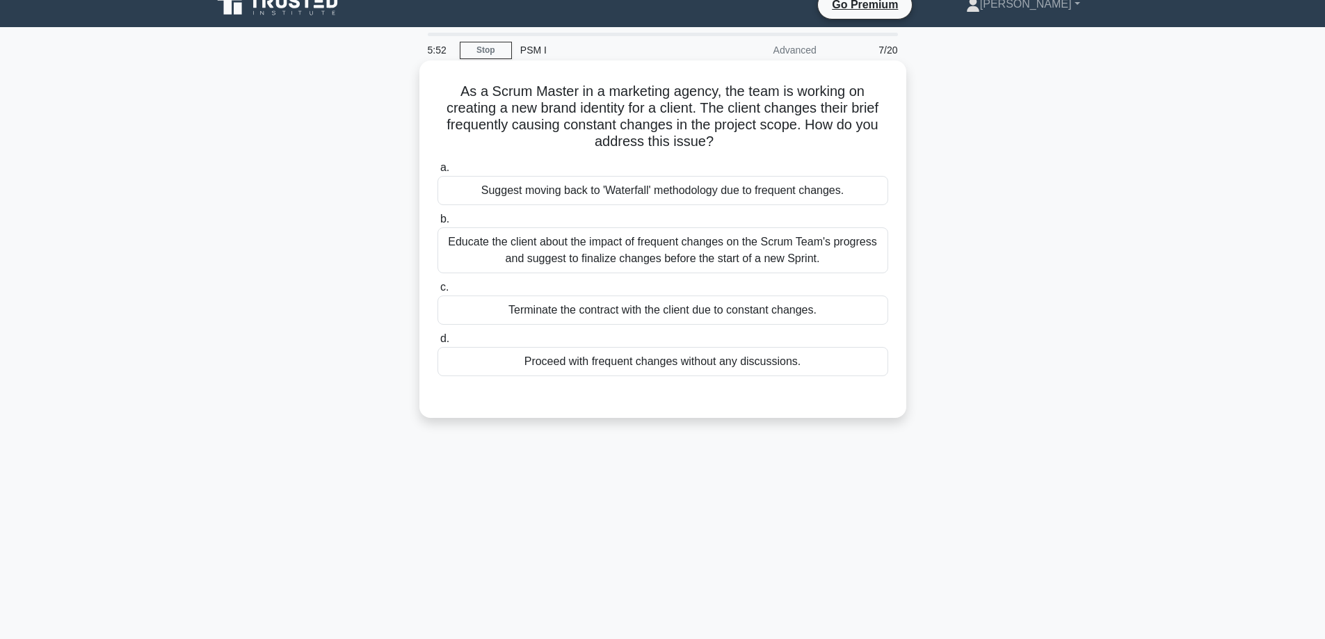
scroll to position [0, 0]
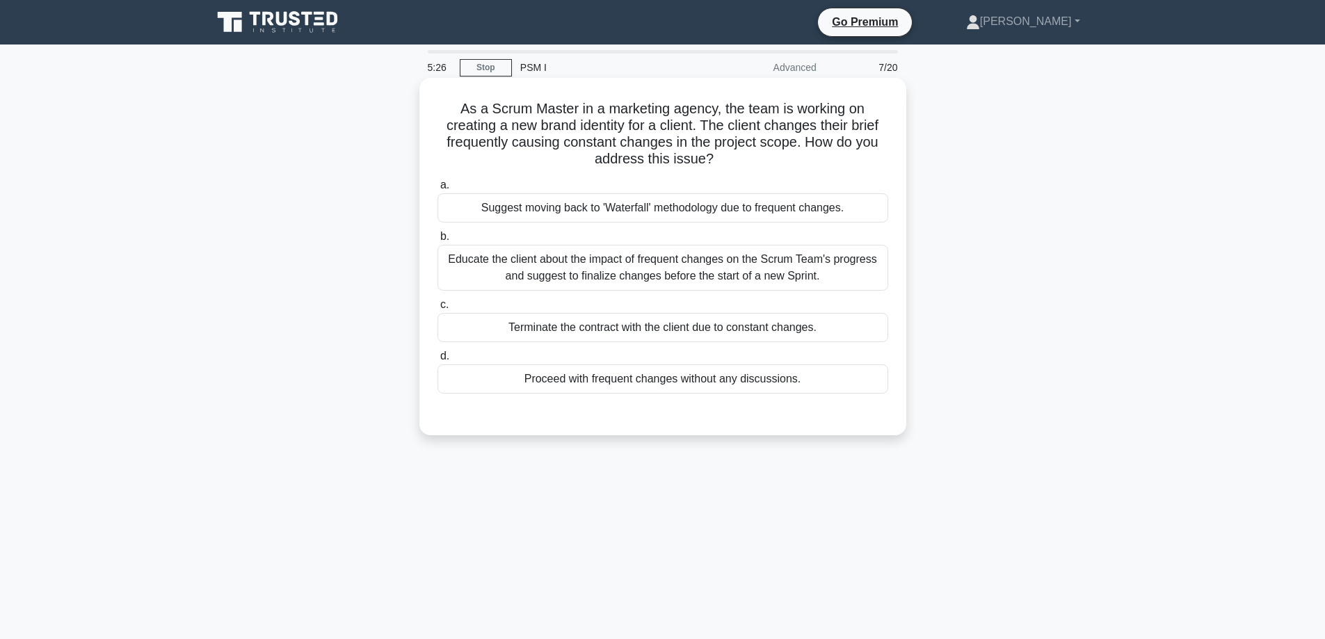
click at [617, 261] on div "Educate the client about the impact of frequent changes on the Scrum Team's pro…" at bounding box center [662, 268] width 451 height 46
click at [437, 241] on input "b. Educate the client about the impact of frequent changes on the Scrum Team's …" at bounding box center [437, 236] width 0 height 9
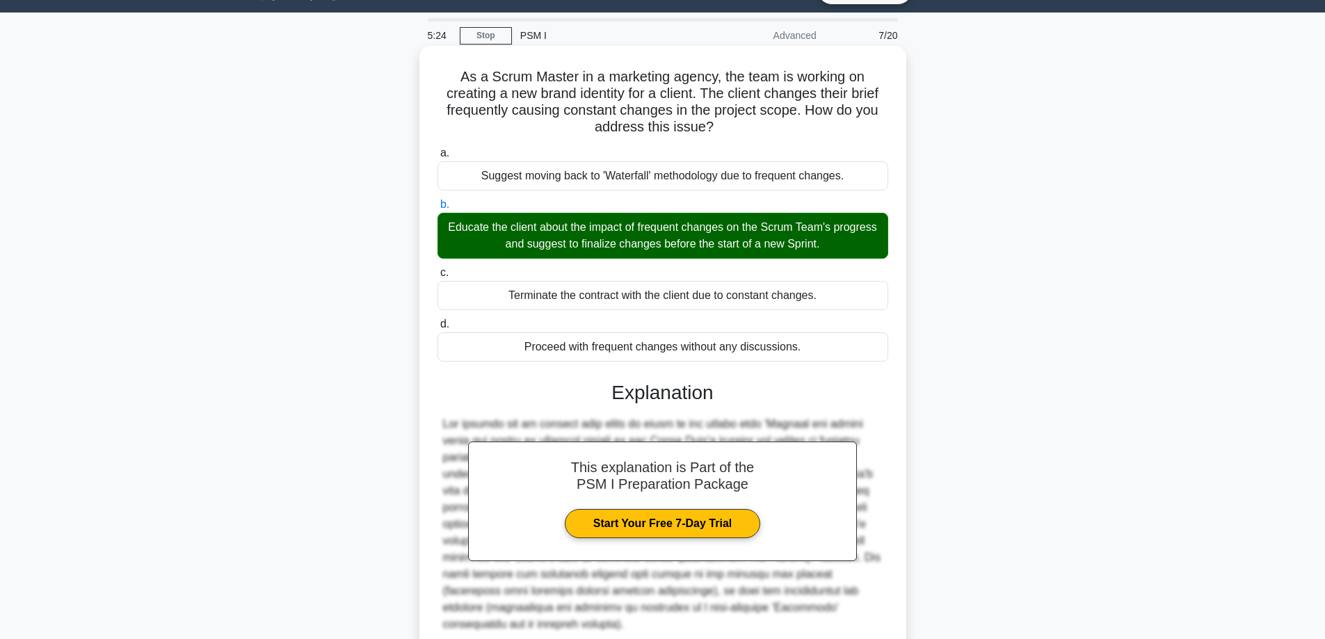
scroll to position [139, 0]
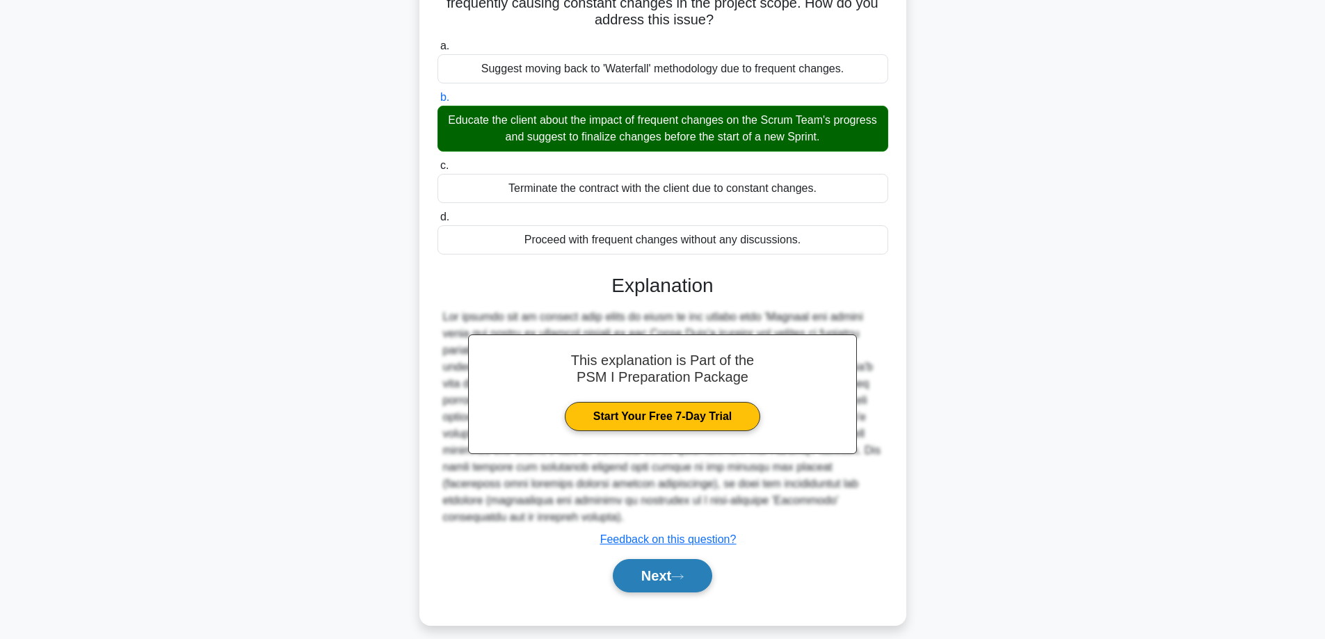
click at [669, 576] on button "Next" at bounding box center [662, 575] width 99 height 33
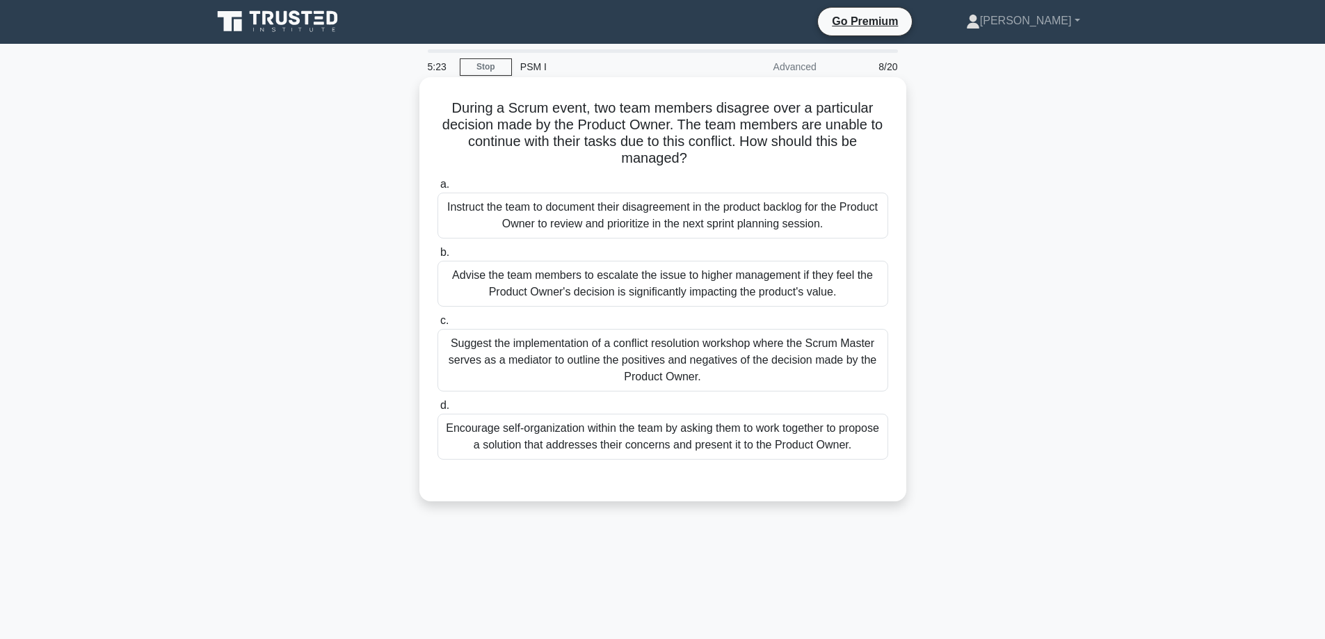
scroll to position [0, 0]
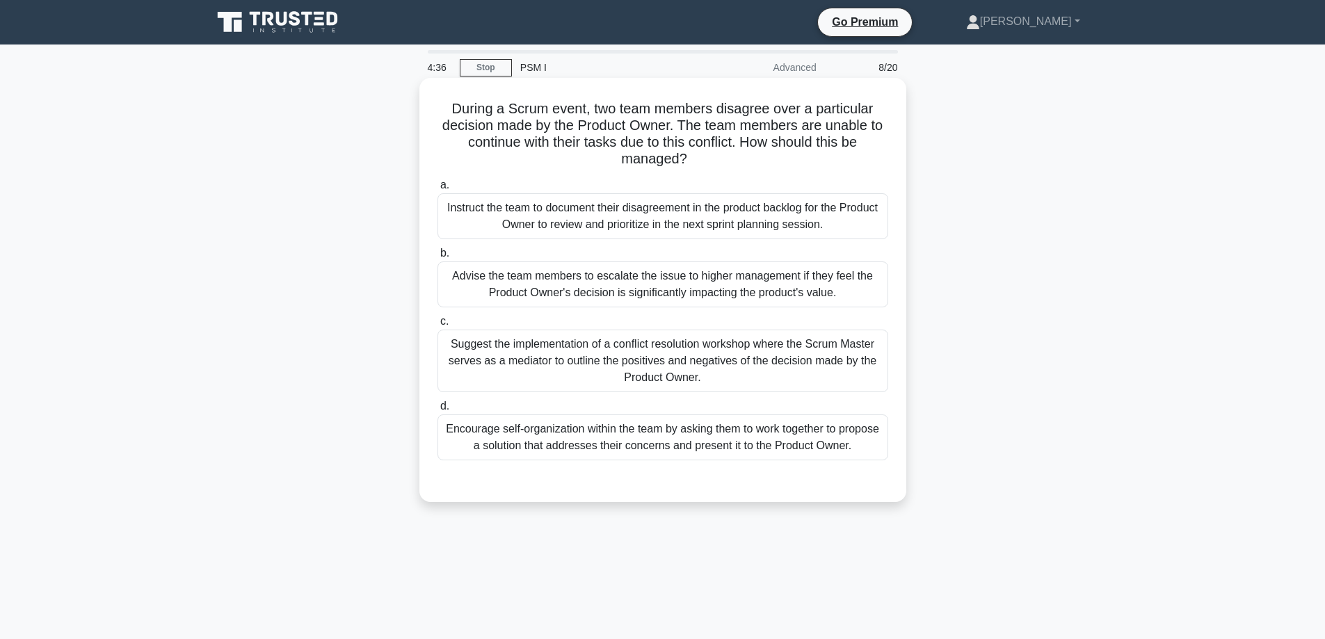
click at [646, 444] on div "Encourage self-organization within the team by asking them to work together to …" at bounding box center [662, 437] width 451 height 46
click at [437, 411] on input "d. Encourage self-organization within the team by asking them to work together …" at bounding box center [437, 406] width 0 height 9
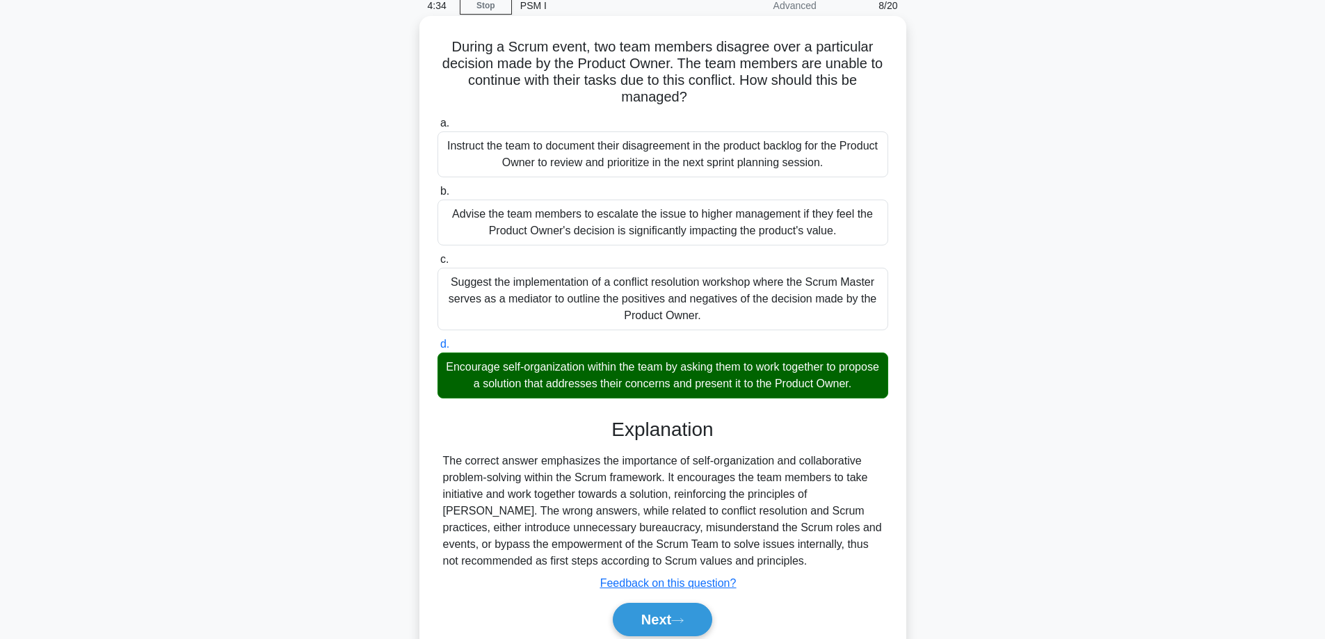
scroll to position [70, 0]
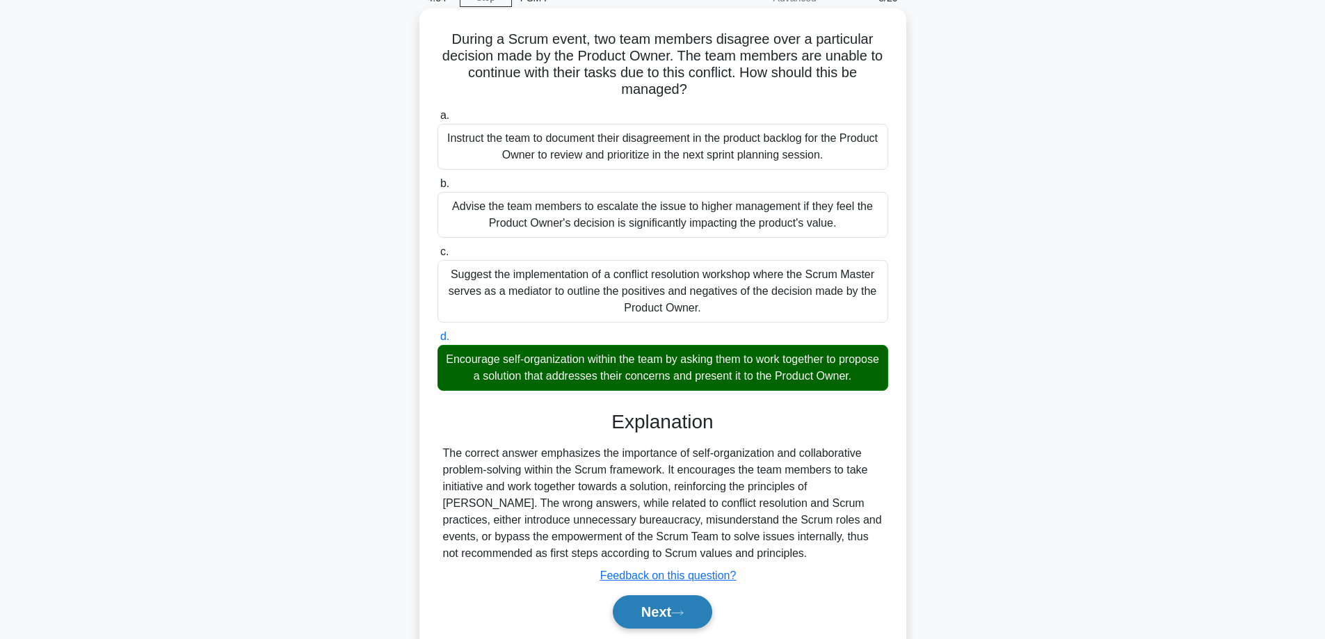
click at [679, 614] on icon at bounding box center [677, 612] width 11 height 4
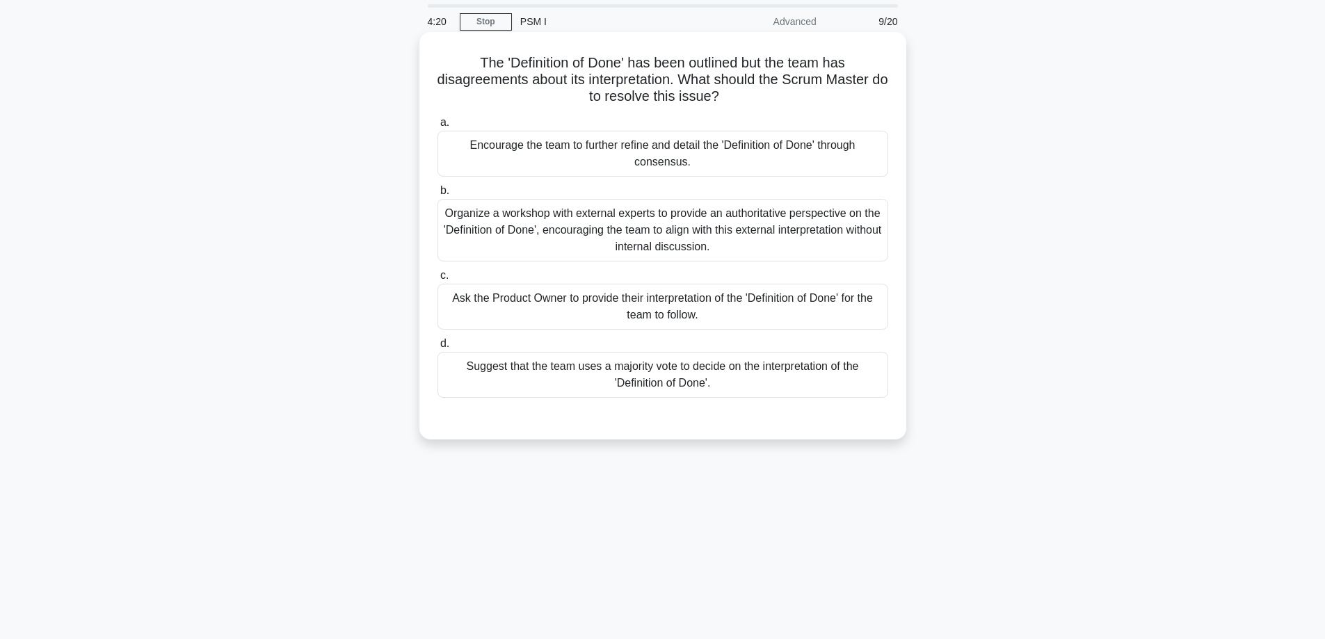
scroll to position [42, 0]
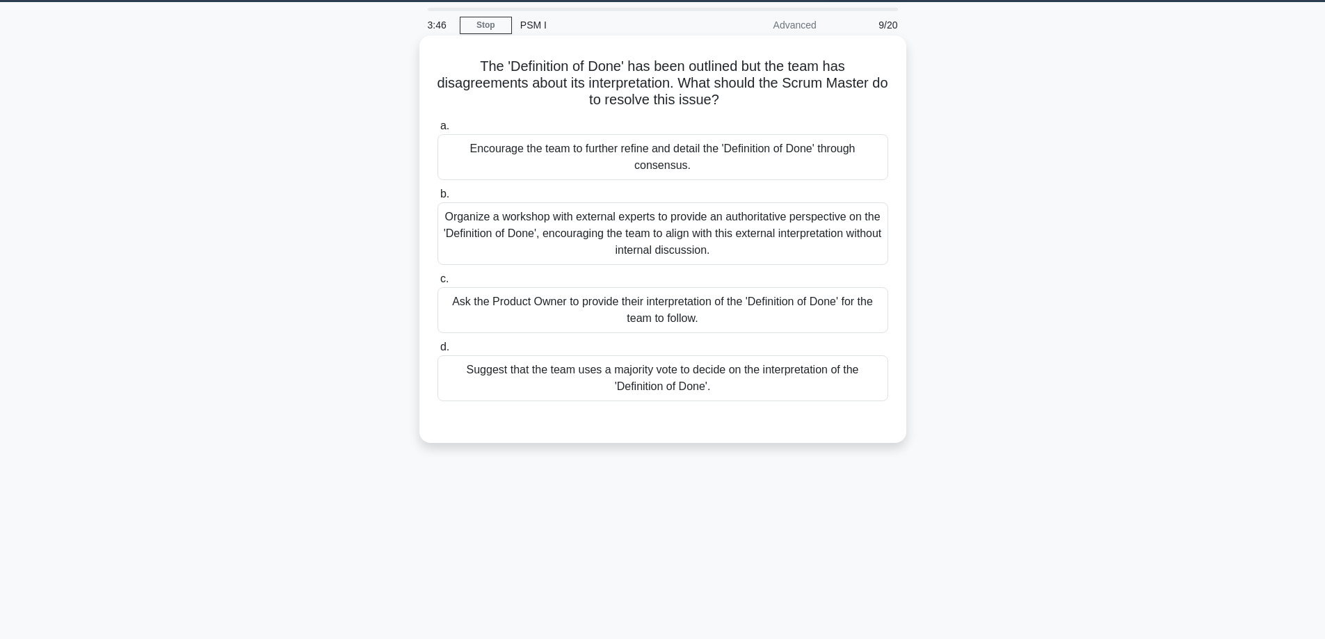
click at [701, 157] on div "Encourage the team to further refine and detail the 'Definition of Done' throug…" at bounding box center [662, 157] width 451 height 46
click at [437, 131] on input "a. Encourage the team to further refine and detail the 'Definition of Done' thr…" at bounding box center [437, 126] width 0 height 9
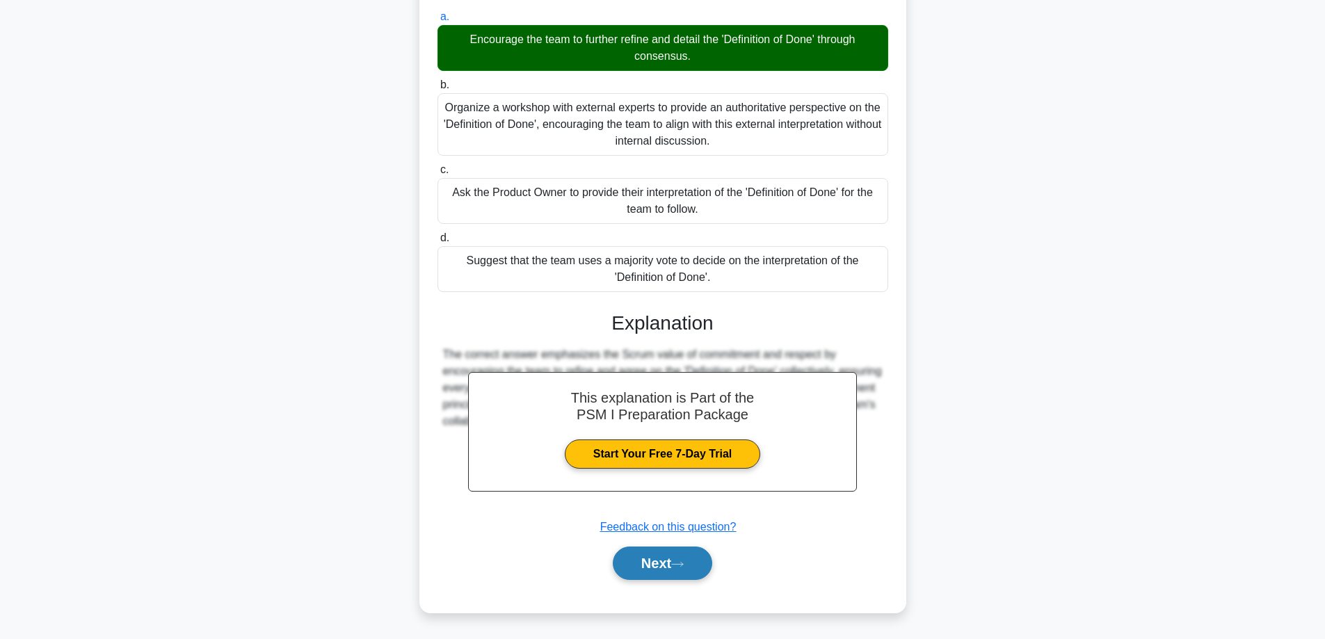
click at [666, 563] on button "Next" at bounding box center [662, 563] width 99 height 33
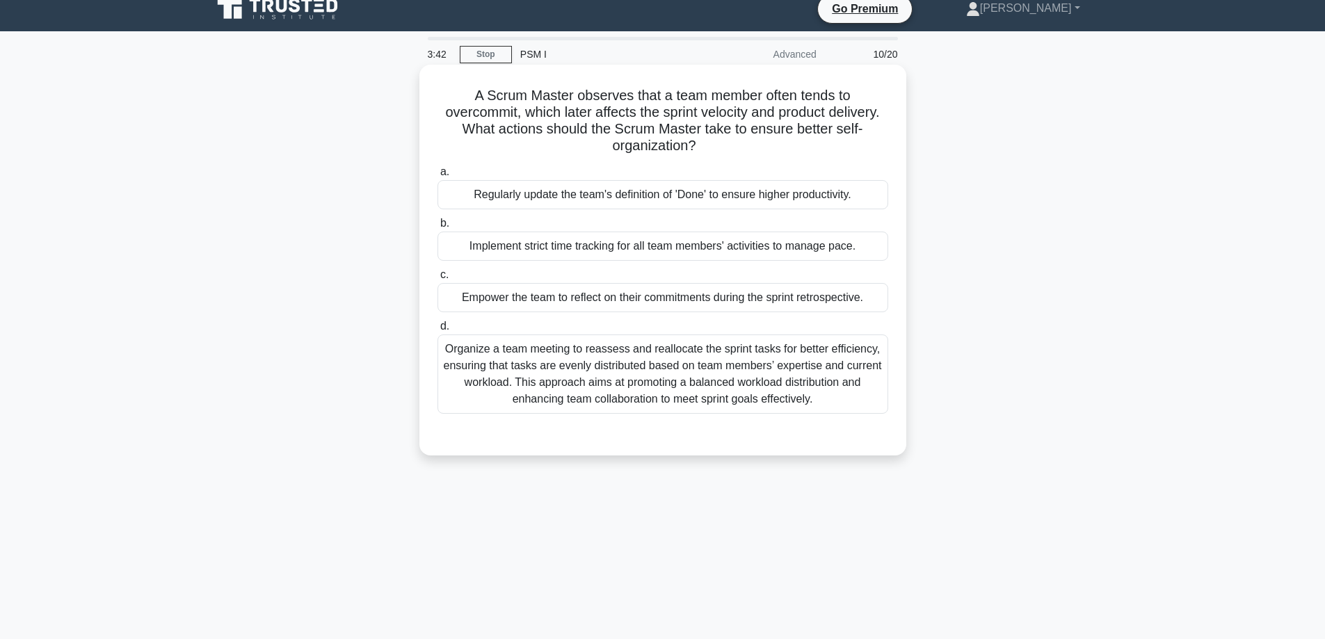
scroll to position [0, 0]
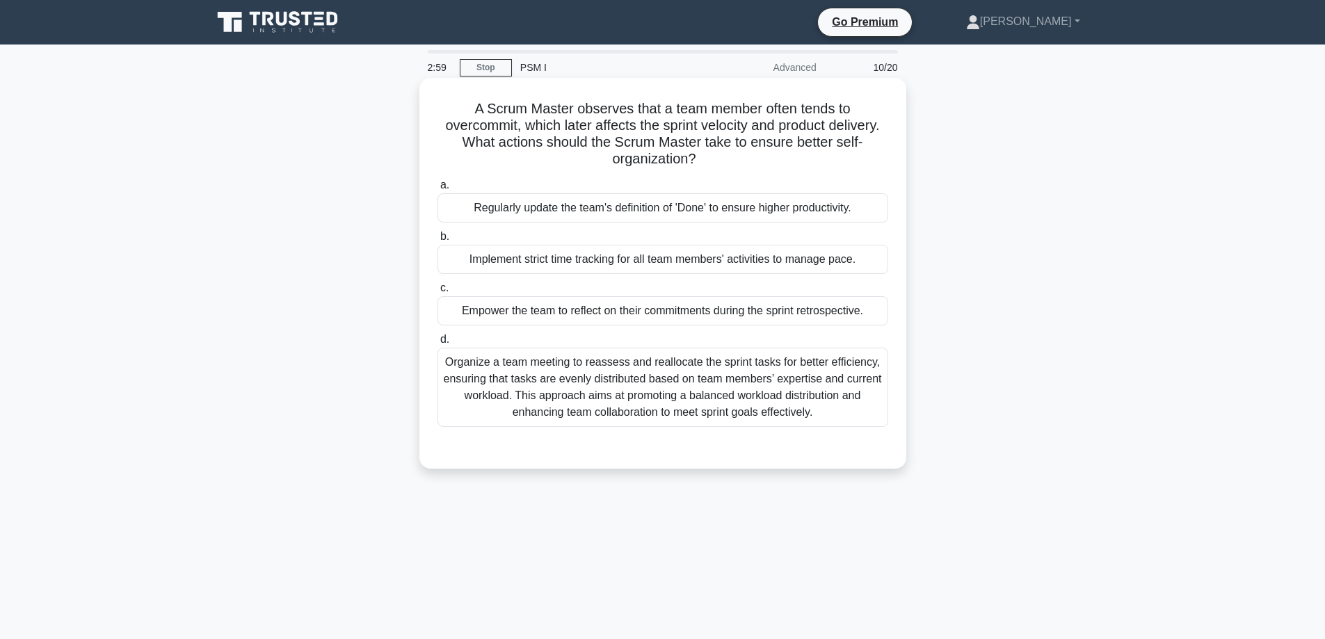
click at [587, 382] on div "Organize a team meeting to reassess and reallocate the sprint tasks for better …" at bounding box center [662, 387] width 451 height 79
click at [437, 344] on input "d. Organize a team meeting to reassess and reallocate the sprint tasks for bett…" at bounding box center [437, 339] width 0 height 9
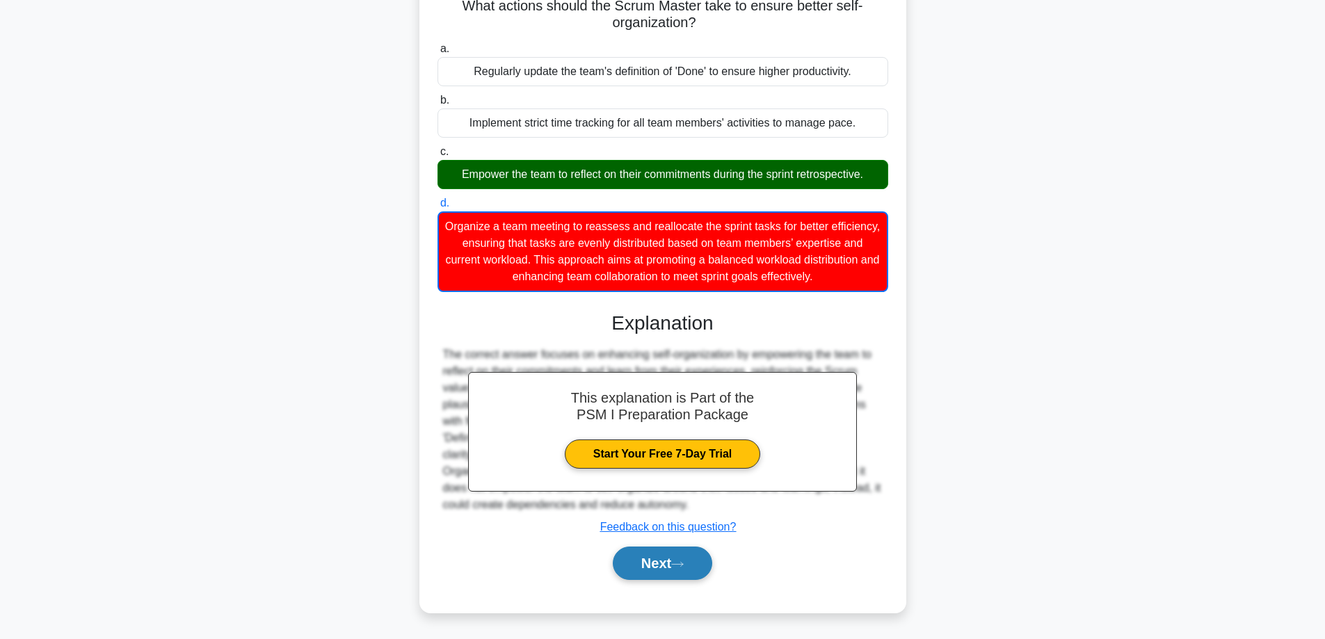
click at [673, 558] on button "Next" at bounding box center [662, 563] width 99 height 33
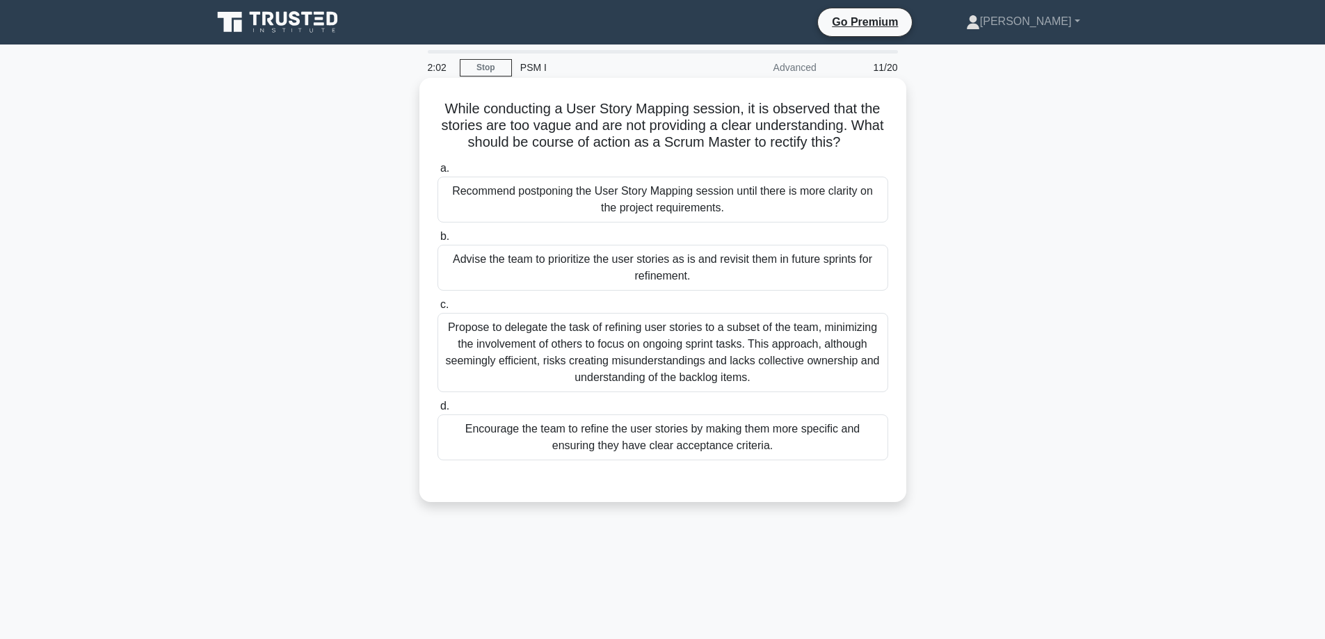
click at [684, 453] on div "Encourage the team to refine the user stories by making them more specific and …" at bounding box center [662, 437] width 451 height 46
click at [437, 411] on input "d. Encourage the team to refine the user stories by making them more specific a…" at bounding box center [437, 406] width 0 height 9
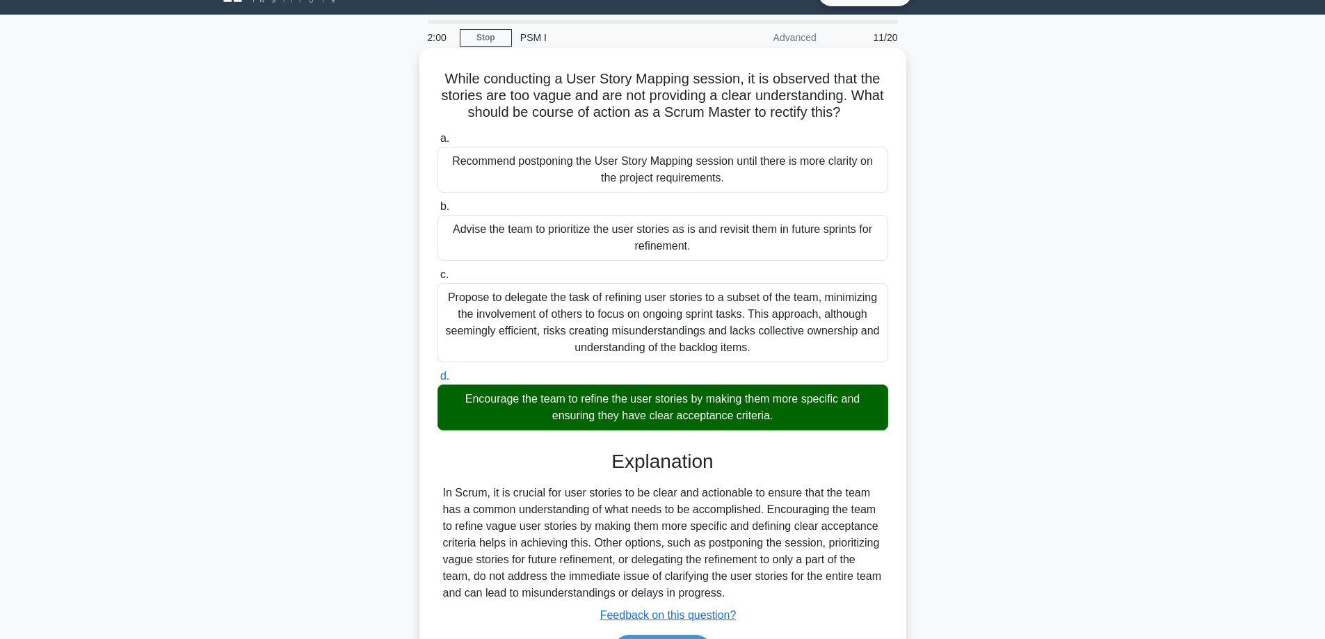
scroll to position [119, 0]
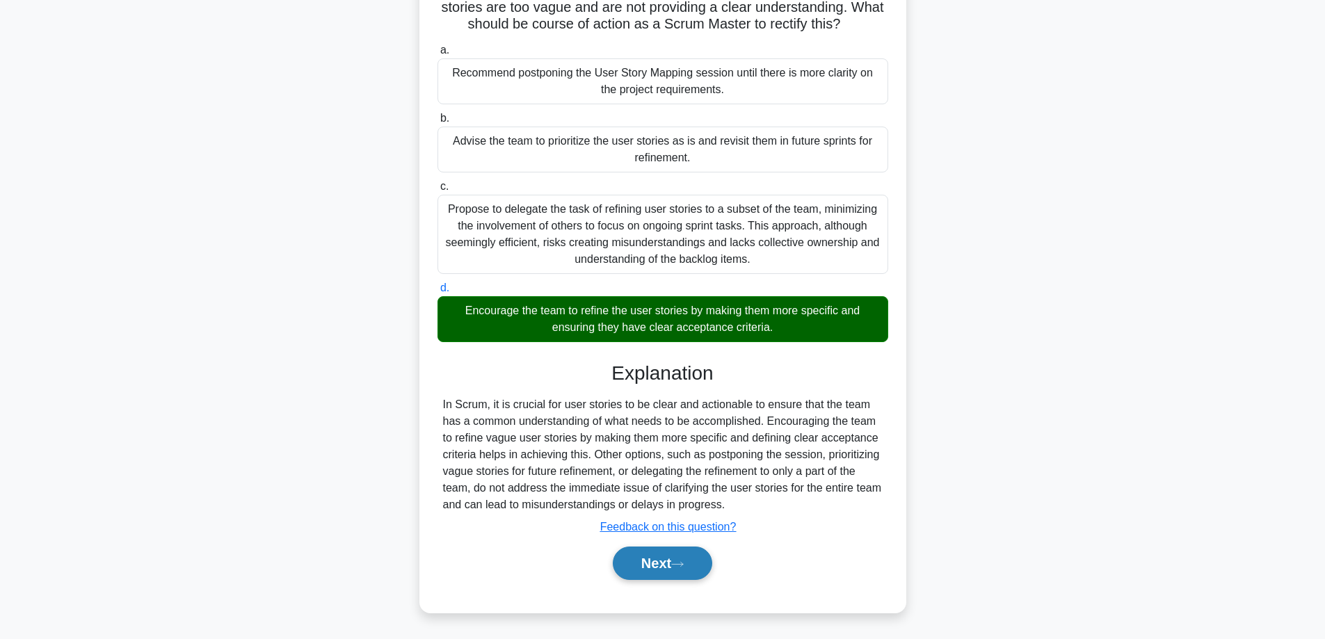
click at [700, 565] on button "Next" at bounding box center [662, 563] width 99 height 33
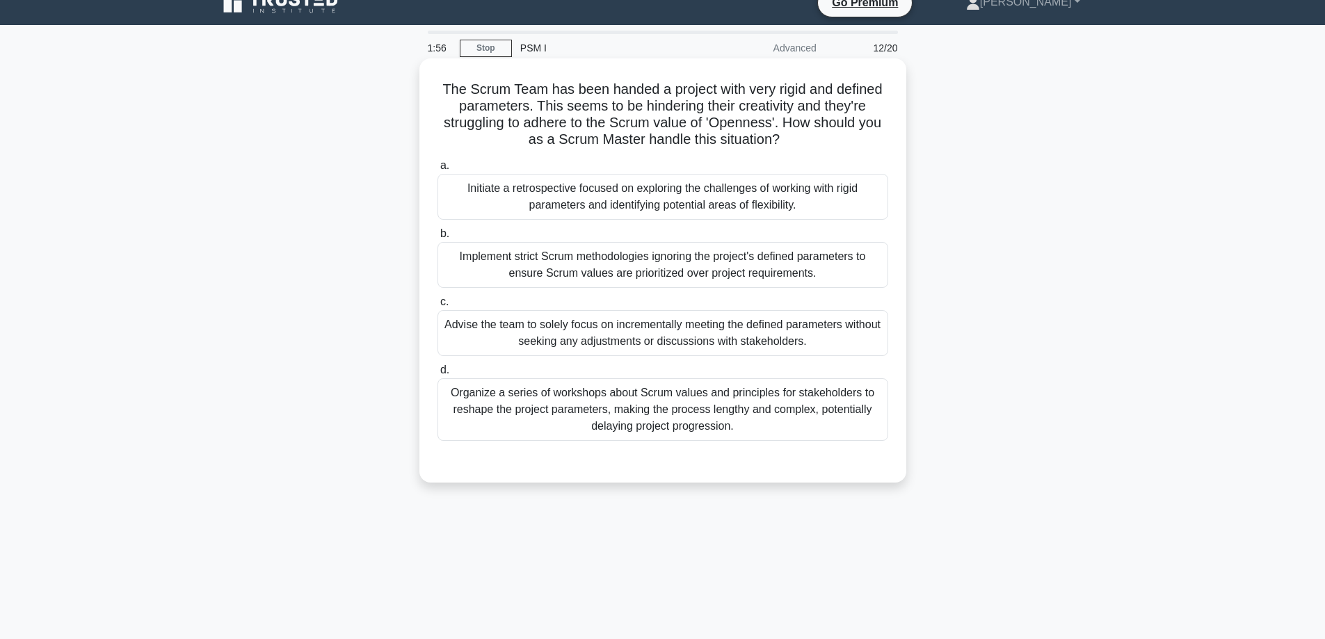
scroll to position [0, 0]
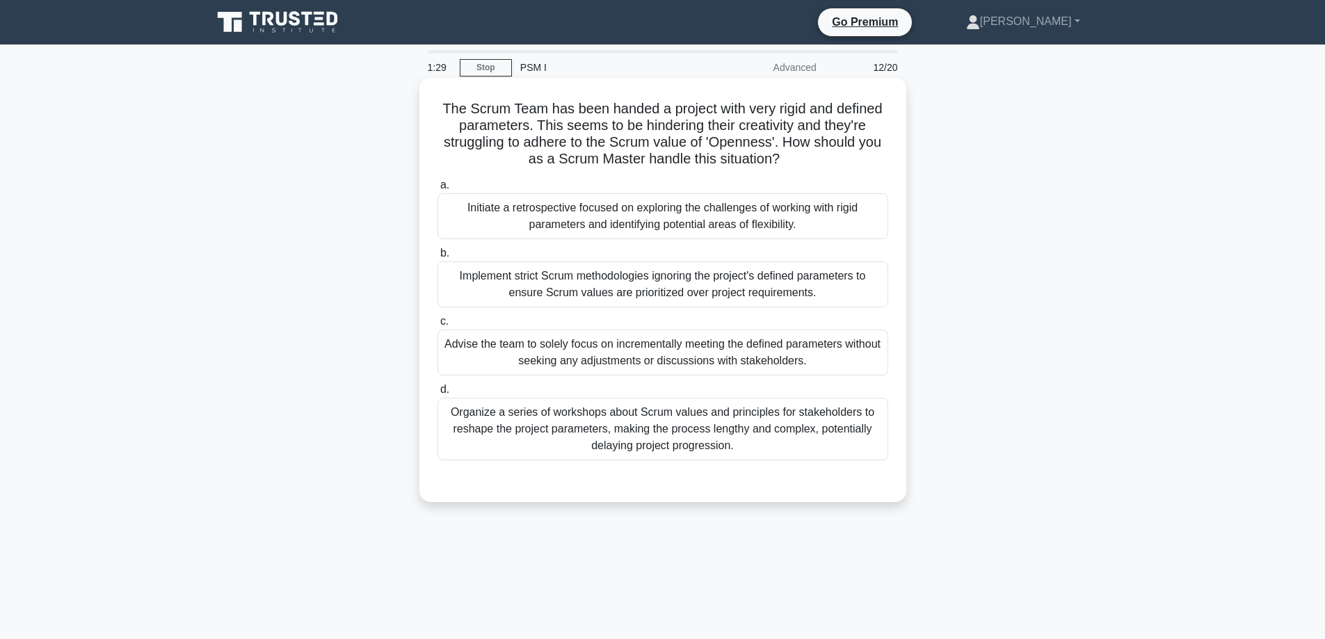
click at [545, 416] on div "Organize a series of workshops about Scrum values and principles for stakeholde…" at bounding box center [662, 429] width 451 height 63
click at [437, 394] on input "d. Organize a series of workshops about Scrum values and principles for stakeho…" at bounding box center [437, 389] width 0 height 9
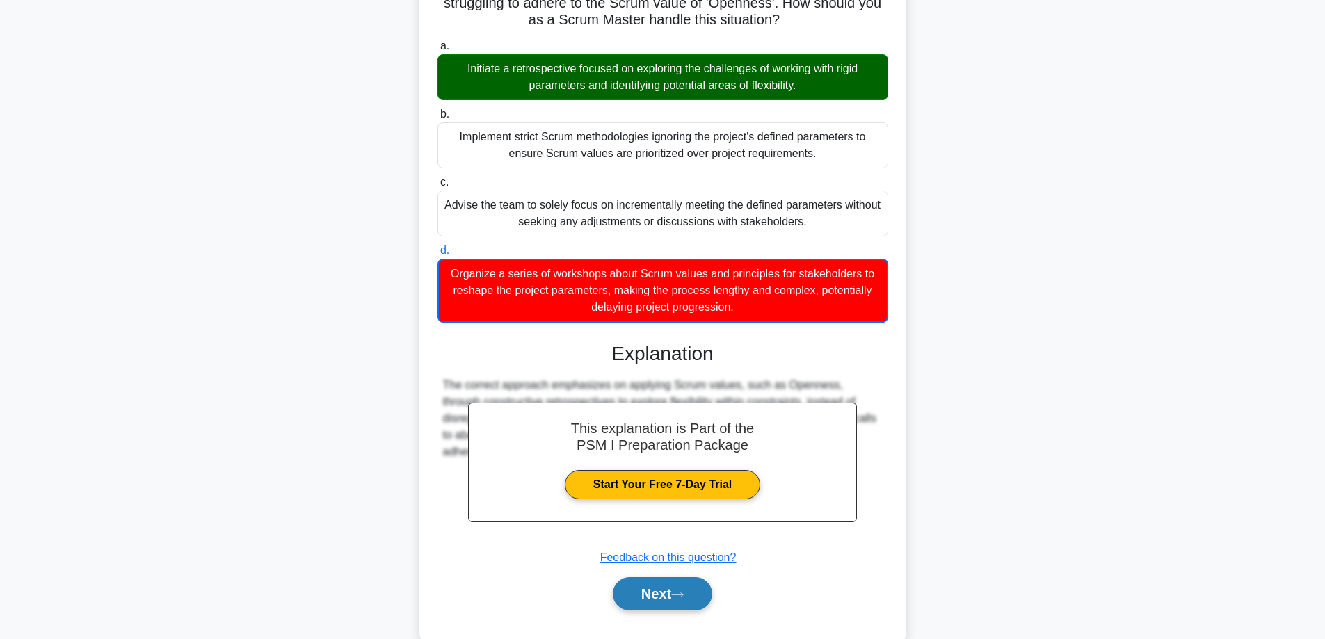
click at [681, 592] on icon at bounding box center [677, 595] width 13 height 8
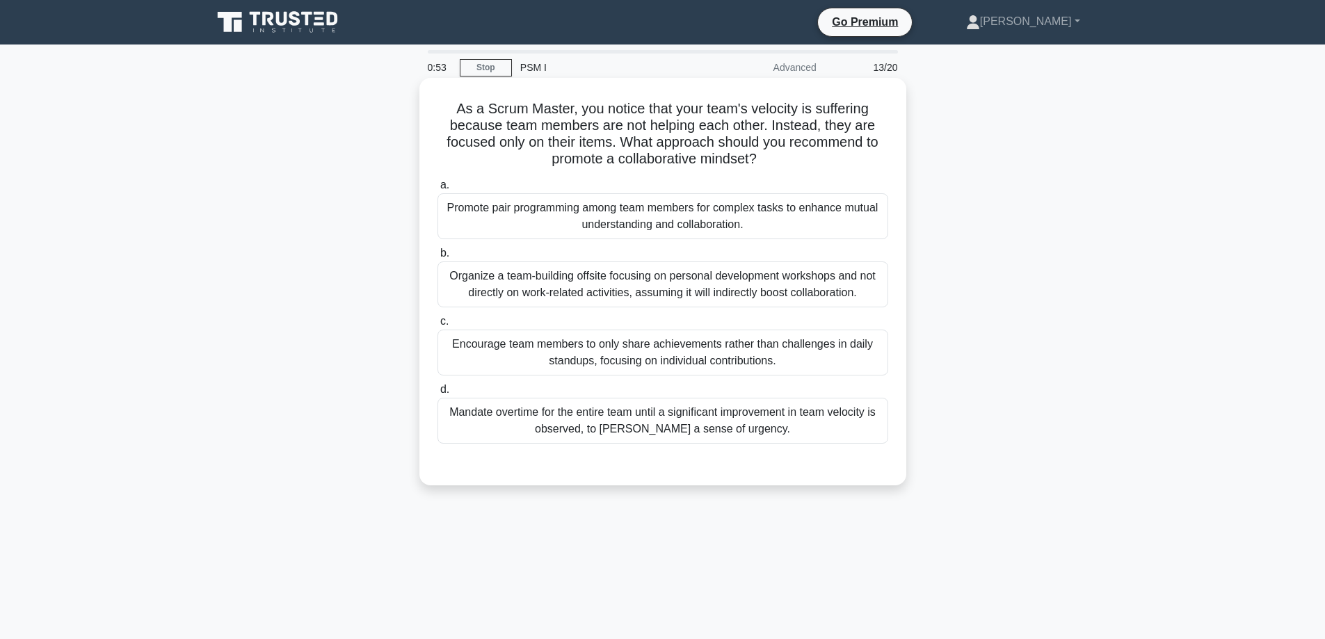
click at [613, 344] on div "Encourage team members to only share achievements rather than challenges in dai…" at bounding box center [662, 353] width 451 height 46
click at [437, 326] on input "c. Encourage team members to only share achievements rather than challenges in …" at bounding box center [437, 321] width 0 height 9
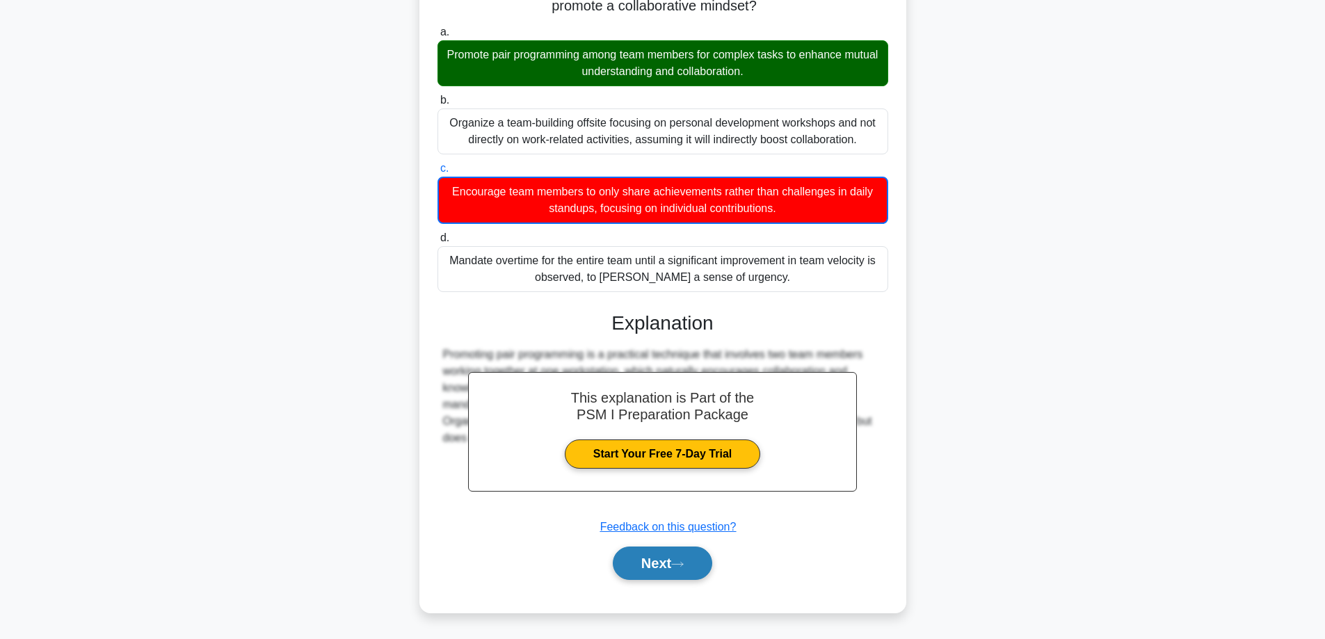
click at [647, 555] on button "Next" at bounding box center [662, 563] width 99 height 33
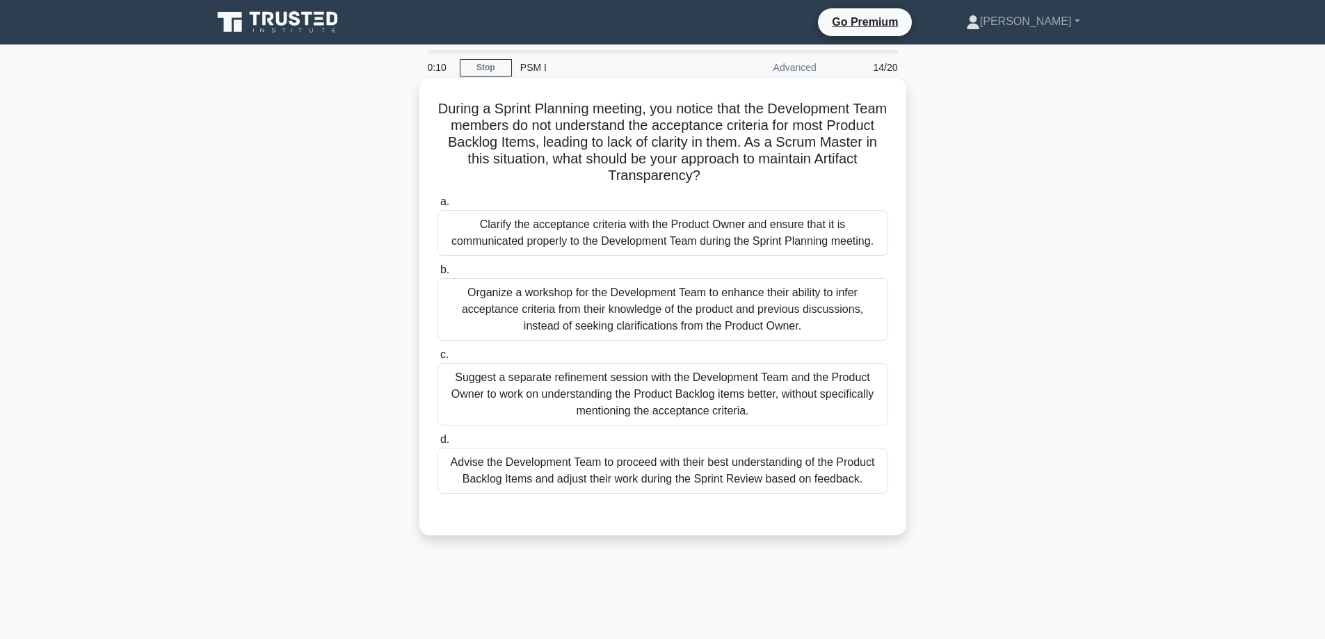
click at [656, 248] on div "Clarify the acceptance criteria with the Product Owner and ensure that it is co…" at bounding box center [662, 233] width 451 height 46
click at [437, 207] on input "a. Clarify the acceptance criteria with the Product Owner and ensure that it is…" at bounding box center [437, 201] width 0 height 9
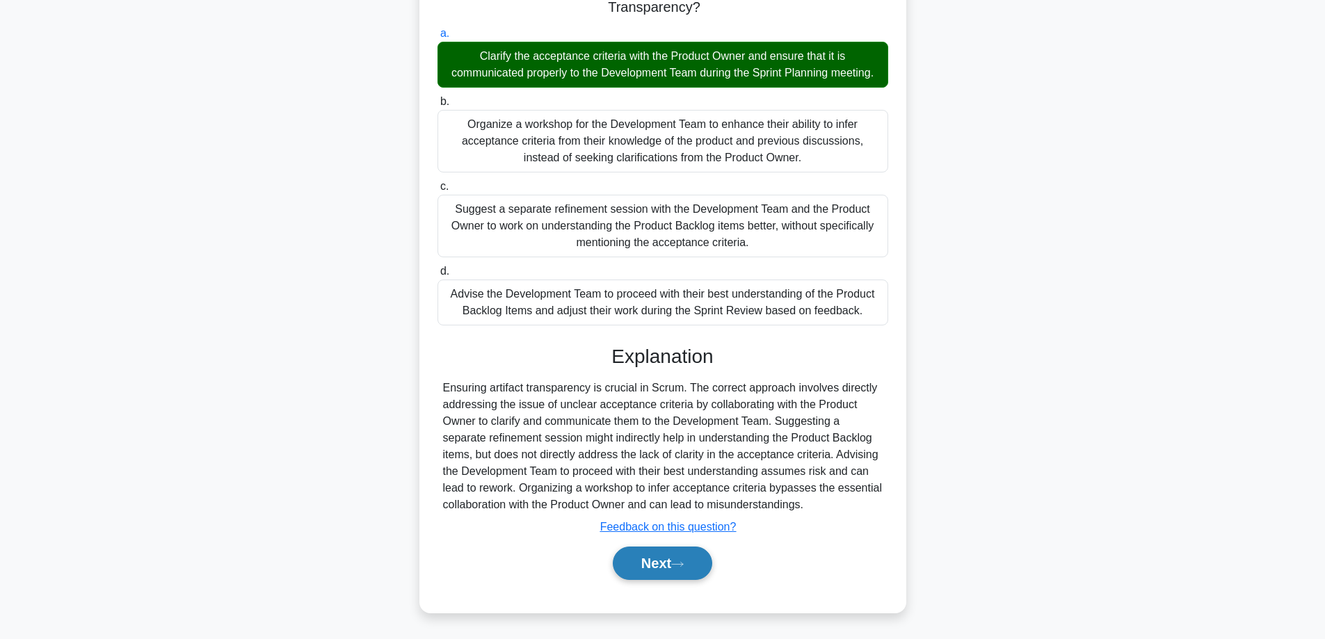
click at [688, 556] on button "Next" at bounding box center [662, 563] width 99 height 33
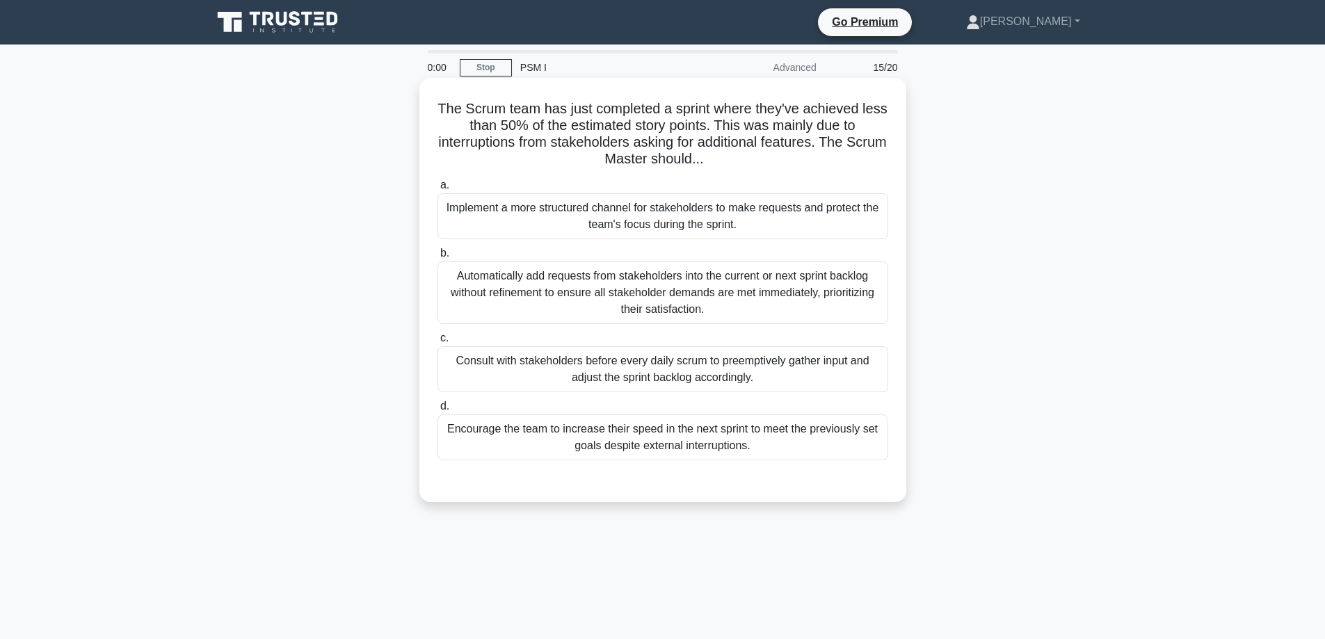
click at [526, 425] on div "Encourage the team to increase their speed in the next sprint to meet the previ…" at bounding box center [662, 437] width 451 height 46
click at [437, 411] on input "d. Encourage the team to increase their speed in the next sprint to meet the pr…" at bounding box center [437, 406] width 0 height 9
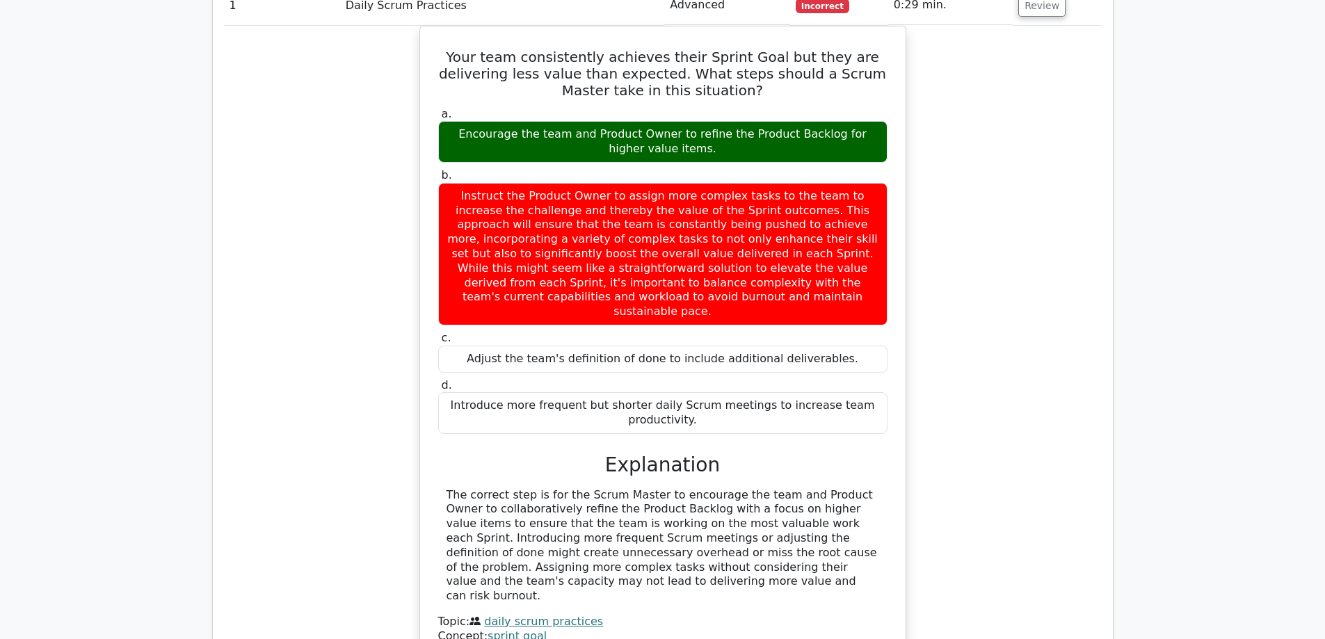
scroll to position [1530, 0]
